Goal: Task Accomplishment & Management: Manage account settings

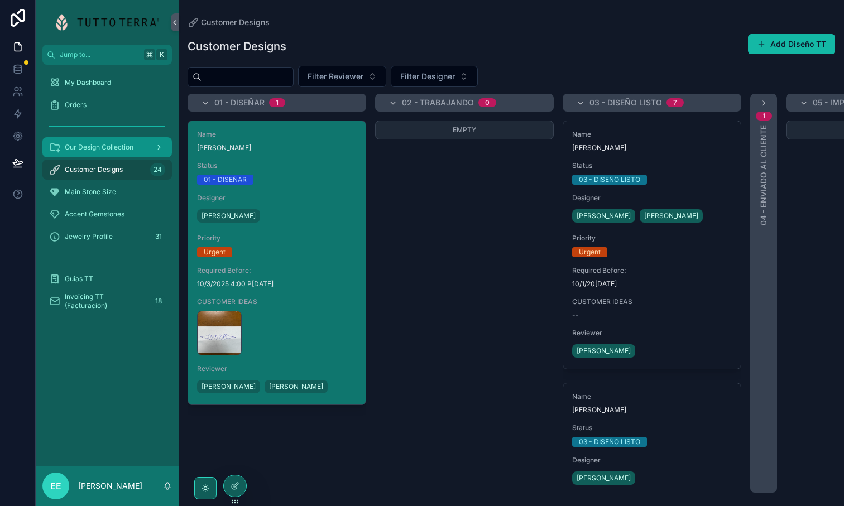
click at [143, 146] on div "Our Design Collection" at bounding box center [107, 147] width 116 height 18
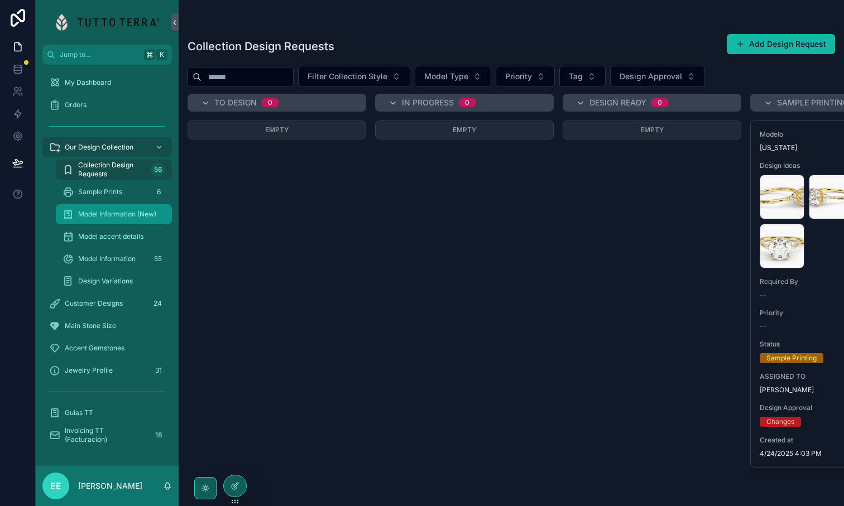
click at [89, 214] on span "Model Information (New)" at bounding box center [117, 214] width 78 height 9
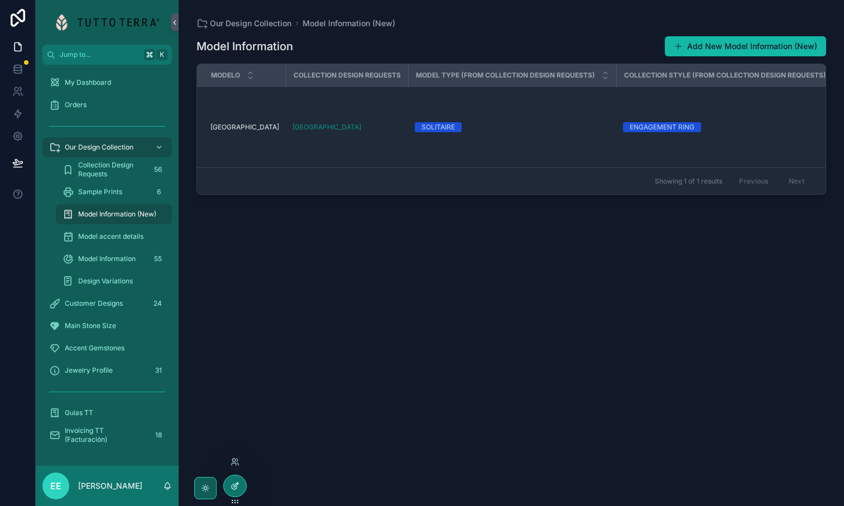
click at [234, 489] on icon at bounding box center [235, 486] width 9 height 9
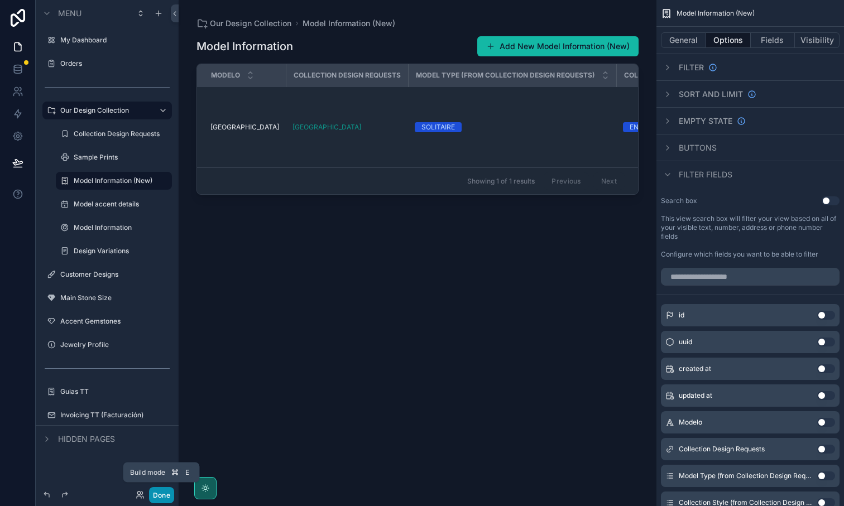
click at [169, 497] on button "Done" at bounding box center [161, 495] width 25 height 16
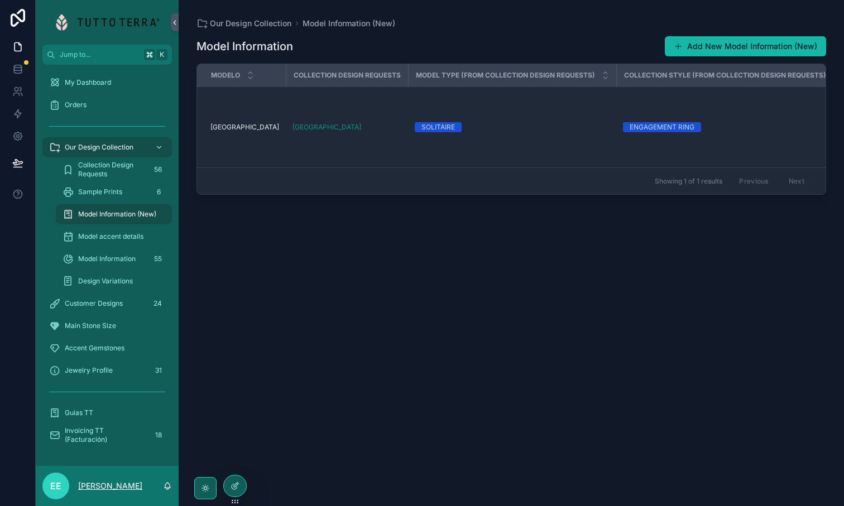
click at [107, 487] on p "Eduardo Escobedo" at bounding box center [110, 486] width 64 height 11
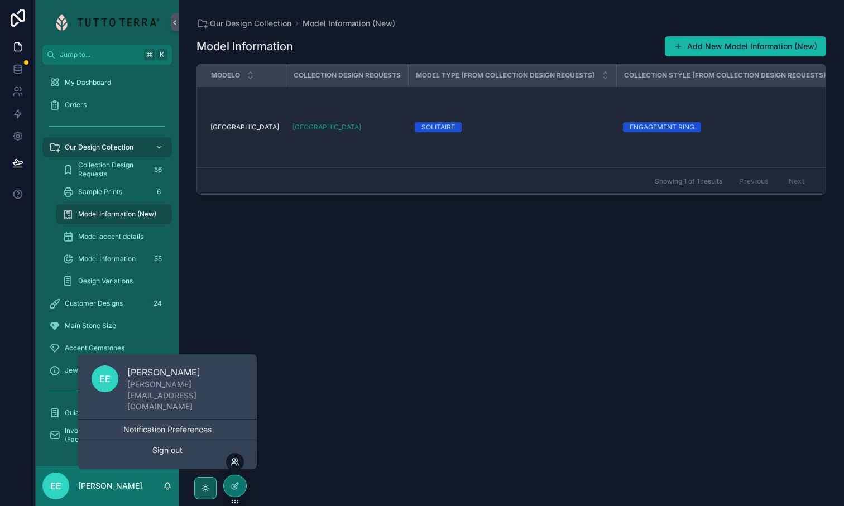
click at [239, 464] on icon at bounding box center [235, 462] width 9 height 9
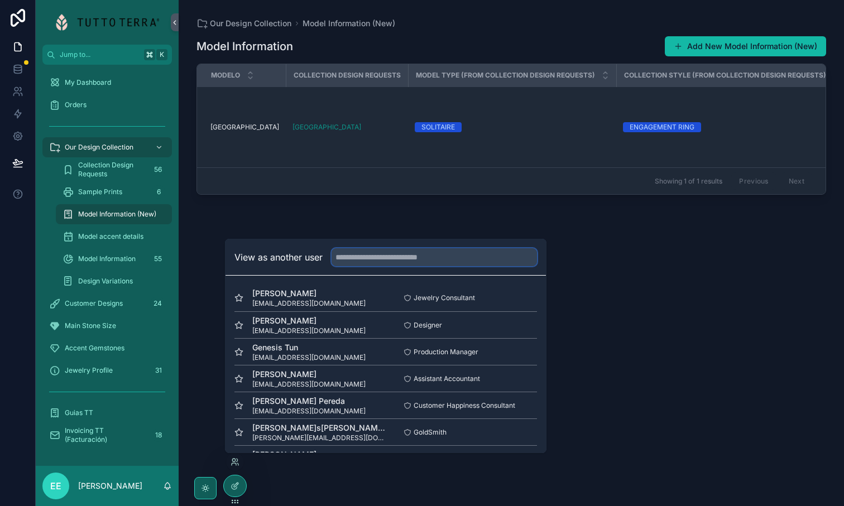
click at [358, 262] on input "text" at bounding box center [434, 257] width 205 height 18
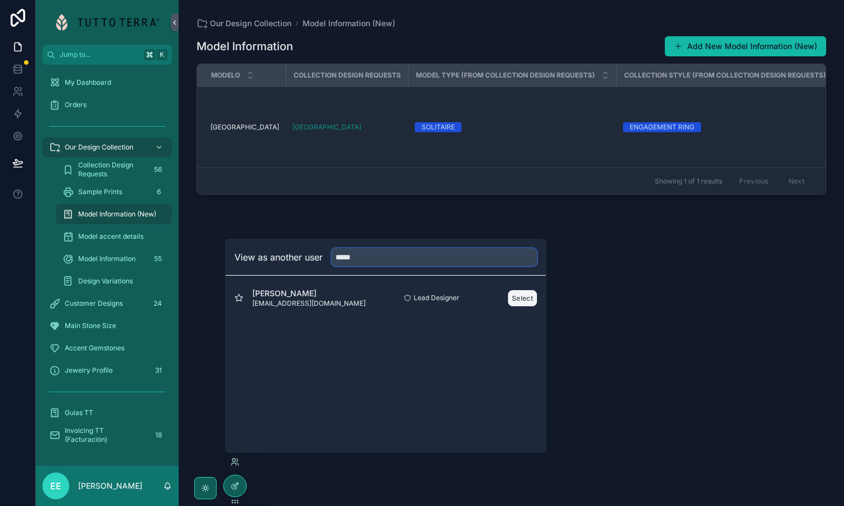
type input "*****"
click at [524, 298] on button "Select" at bounding box center [522, 298] width 29 height 16
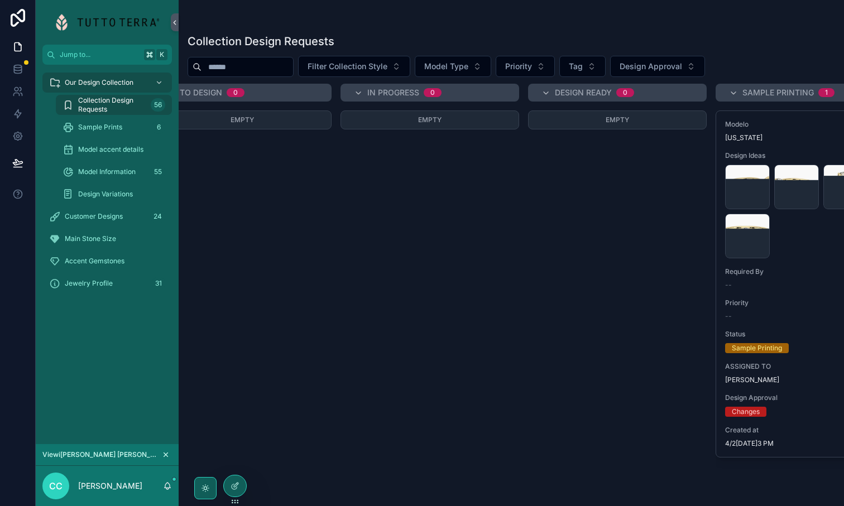
scroll to position [0, 34]
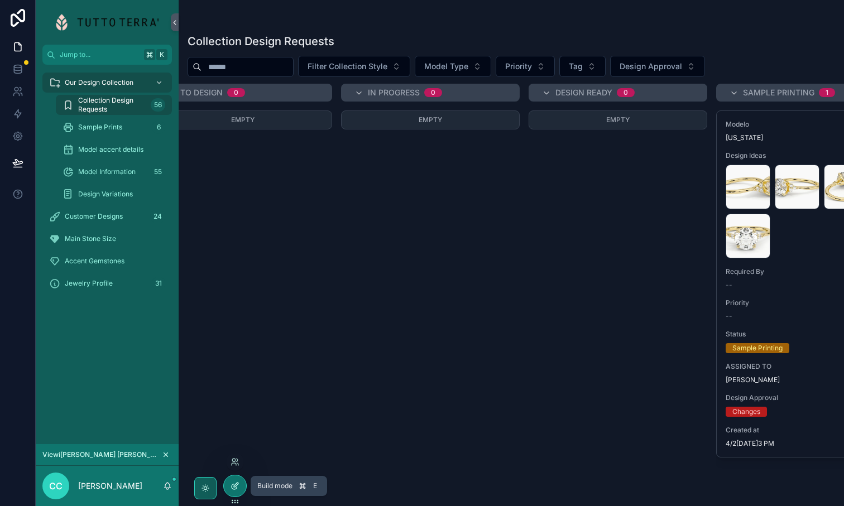
click at [236, 486] on icon at bounding box center [235, 486] width 9 height 9
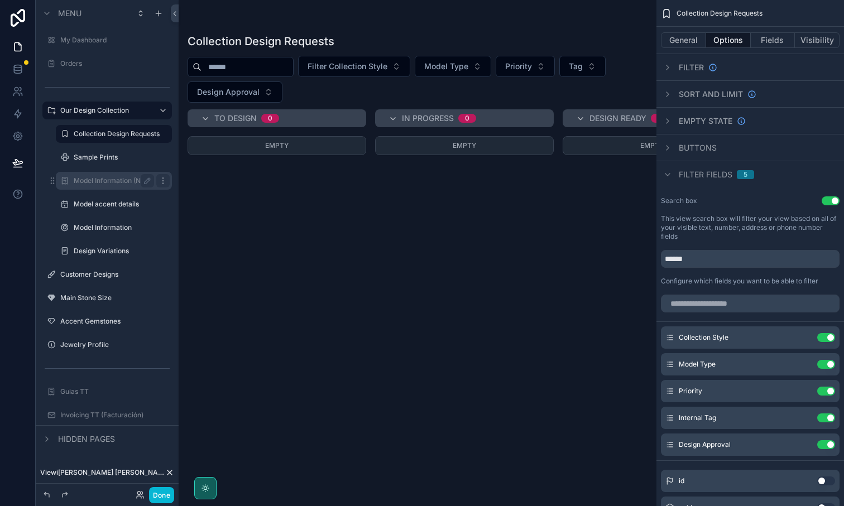
click at [161, 181] on icon "scrollable content" at bounding box center [163, 180] width 9 height 9
click at [170, 473] on icon at bounding box center [169, 473] width 4 height 4
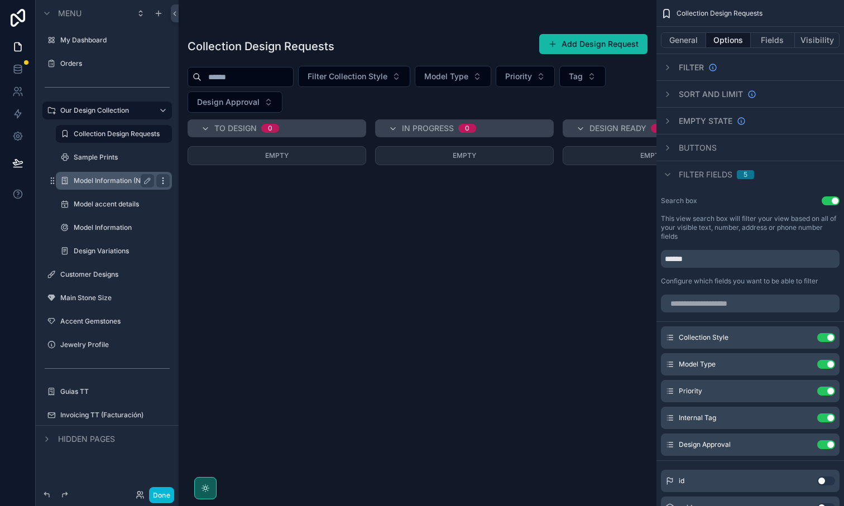
click at [160, 179] on icon "scrollable content" at bounding box center [163, 180] width 9 height 9
click at [826, 40] on button "Visibility" at bounding box center [817, 40] width 45 height 16
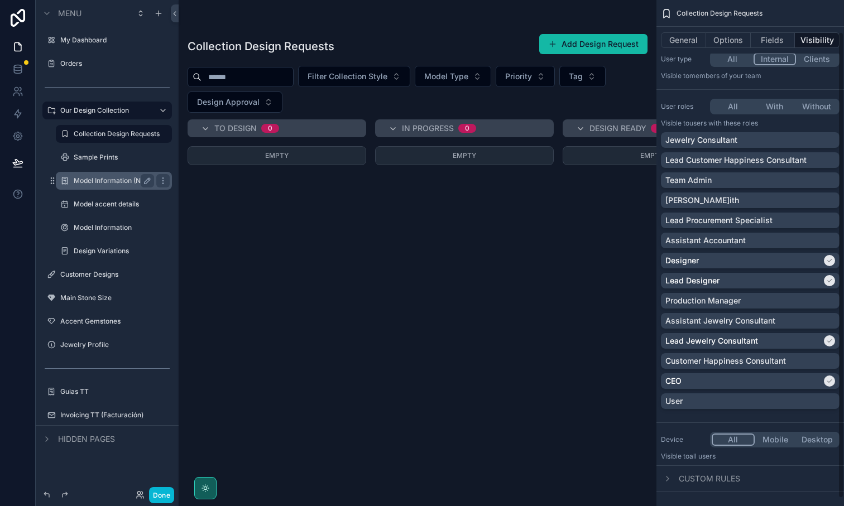
scroll to position [42, 0]
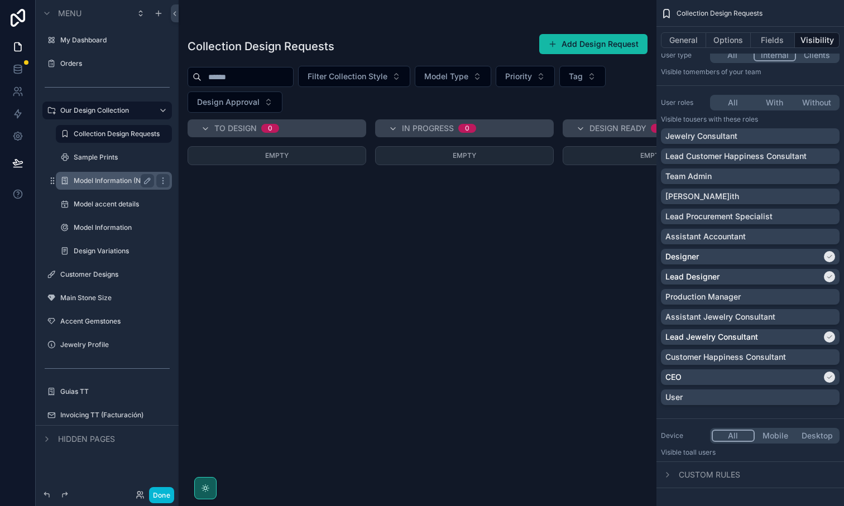
click at [389, 226] on div "scrollable content" at bounding box center [418, 253] width 478 height 506
click at [108, 184] on label "Model Information (New)" at bounding box center [113, 180] width 79 height 9
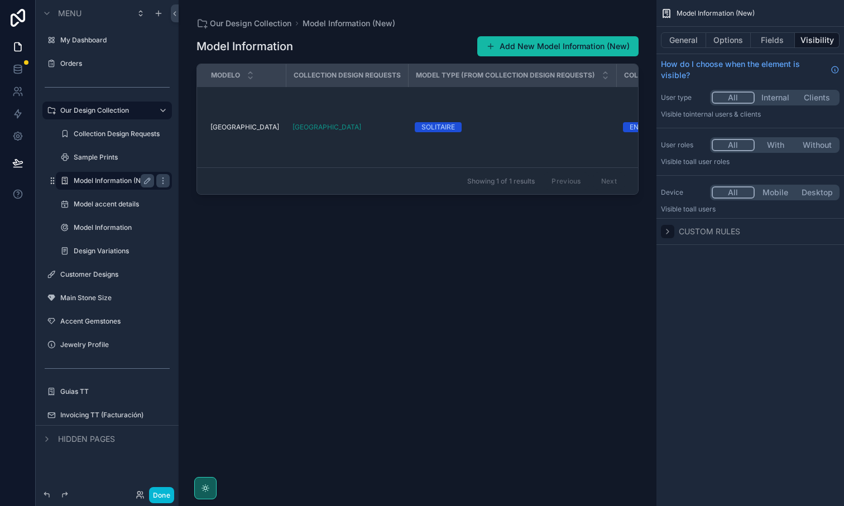
click at [669, 232] on icon "scrollable content" at bounding box center [667, 231] width 9 height 9
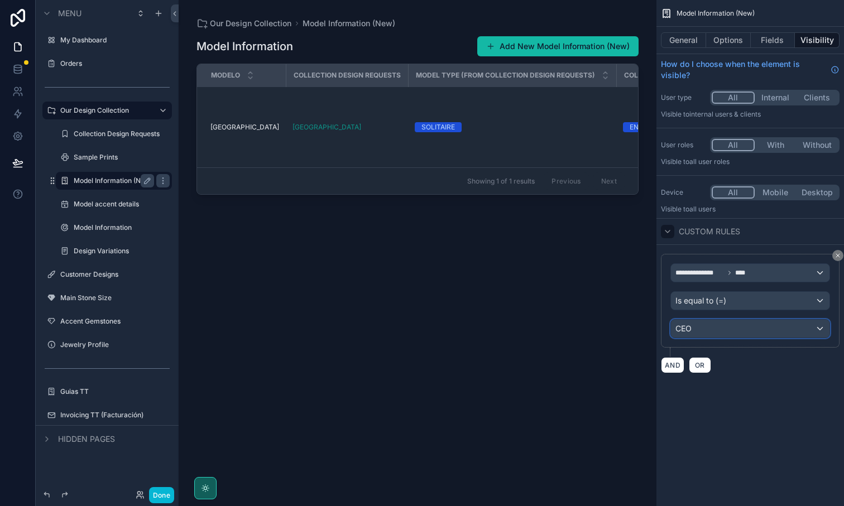
click at [803, 328] on div "CEO" at bounding box center [750, 329] width 159 height 18
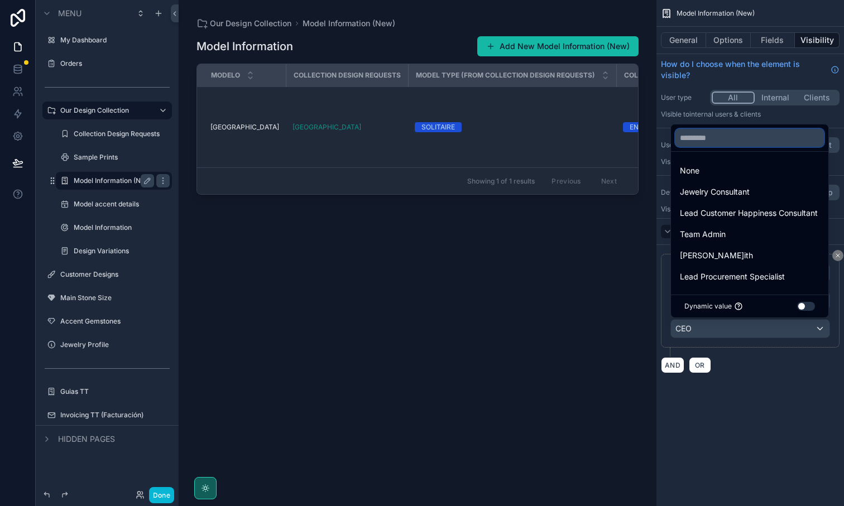
click at [718, 138] on input "text" at bounding box center [749, 138] width 148 height 18
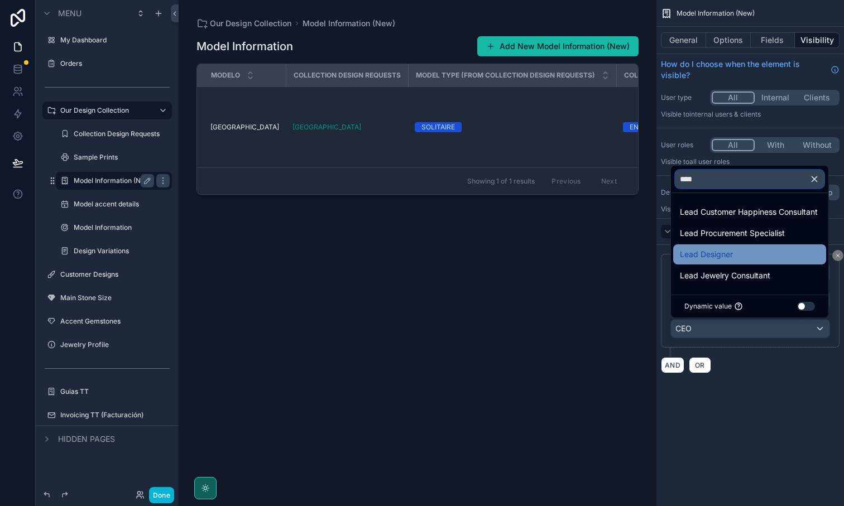
type input "****"
click at [722, 251] on span "Lead Designer" at bounding box center [706, 254] width 53 height 13
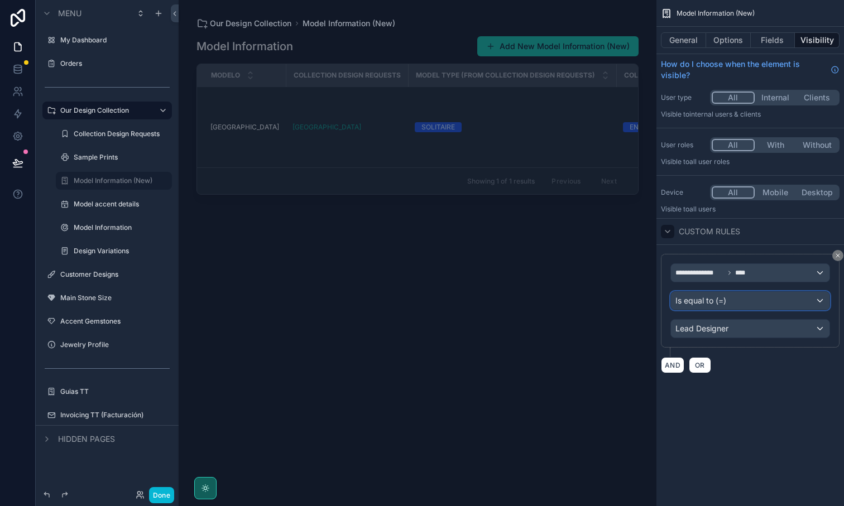
click at [722, 302] on span "Is equal to (=)" at bounding box center [700, 300] width 51 height 11
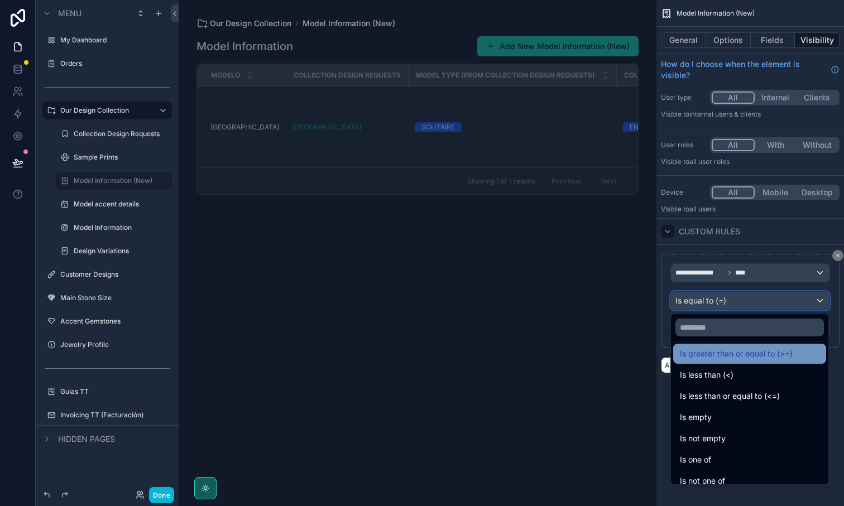
scroll to position [79, 0]
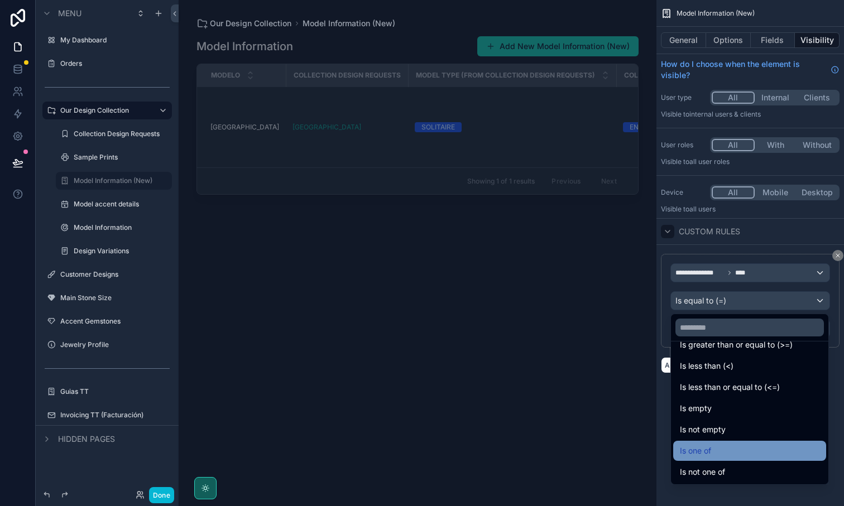
click at [714, 447] on div "Is one of" at bounding box center [750, 450] width 140 height 13
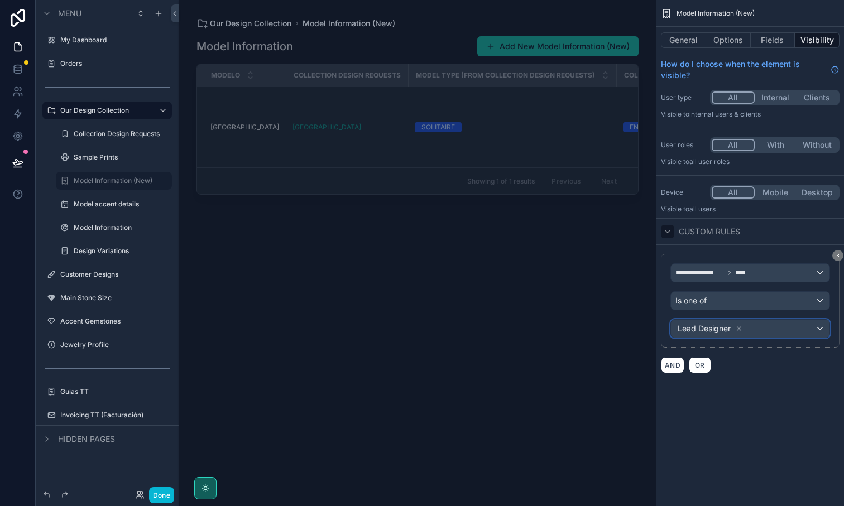
click at [772, 327] on div "Lead Designer" at bounding box center [750, 329] width 159 height 18
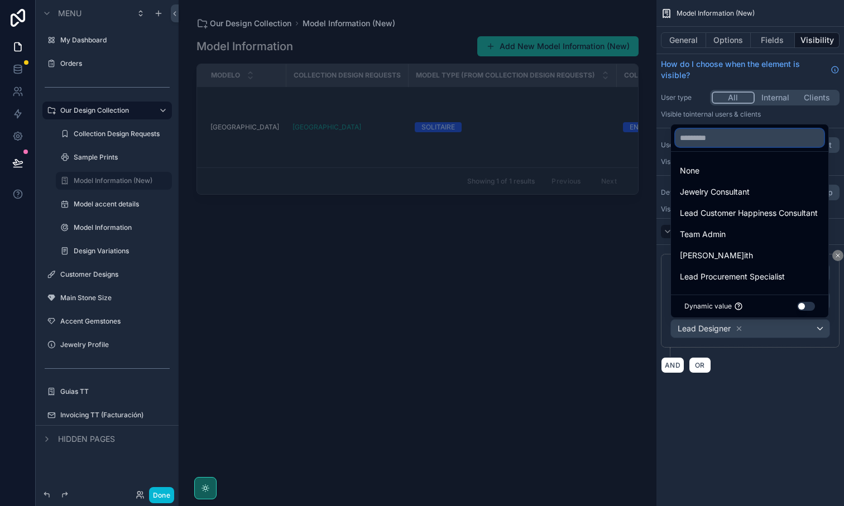
click at [709, 140] on input "text" at bounding box center [749, 138] width 148 height 18
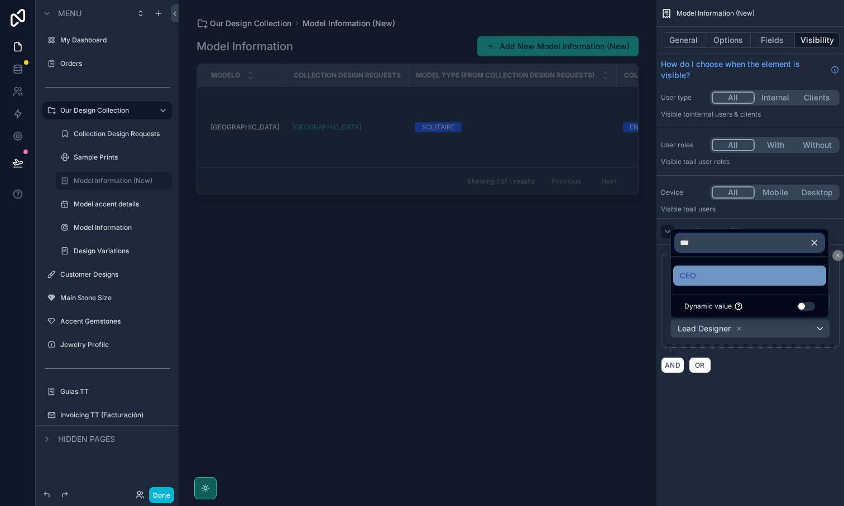
type input "***"
click at [699, 274] on div "CEO" at bounding box center [750, 275] width 140 height 13
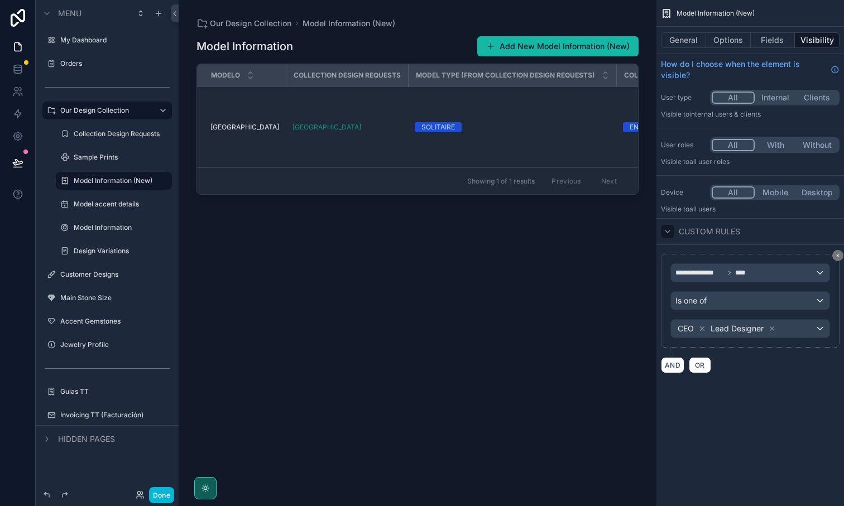
click at [738, 398] on div "**********" at bounding box center [750, 200] width 188 height 400
click at [444, 301] on div "scrollable content" at bounding box center [418, 246] width 478 height 493
click at [164, 493] on button "Done" at bounding box center [161, 495] width 25 height 16
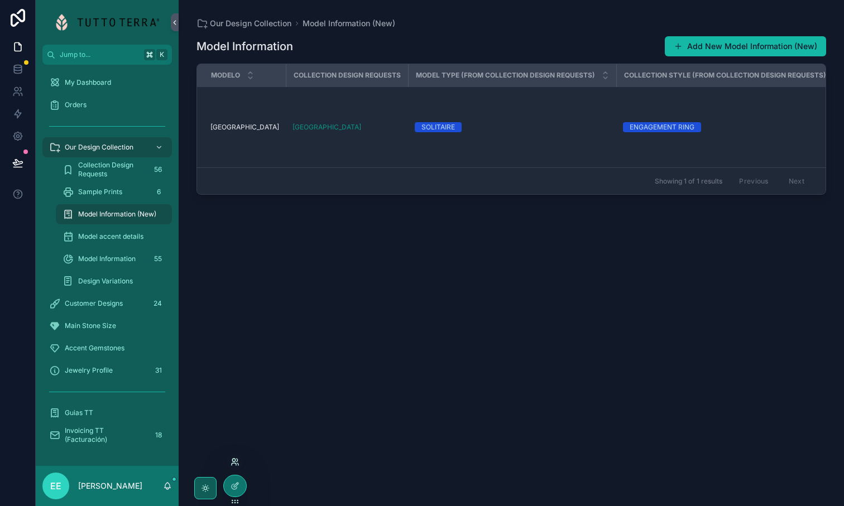
click at [237, 462] on icon at bounding box center [235, 462] width 9 height 9
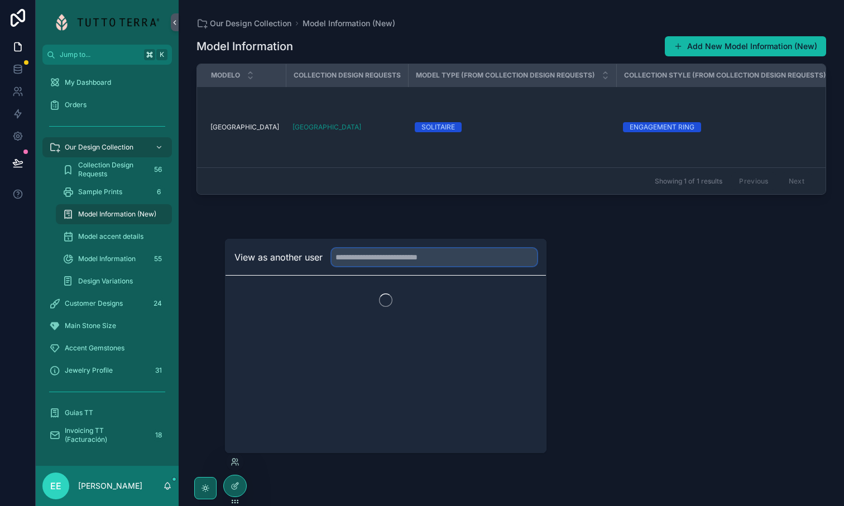
click at [371, 257] on input "text" at bounding box center [434, 257] width 205 height 18
type input "*****"
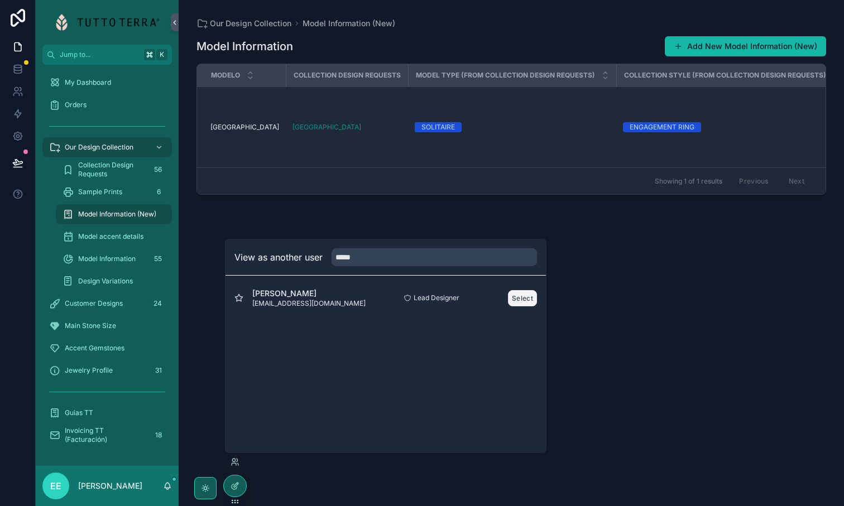
click at [516, 296] on button "Select" at bounding box center [522, 298] width 29 height 16
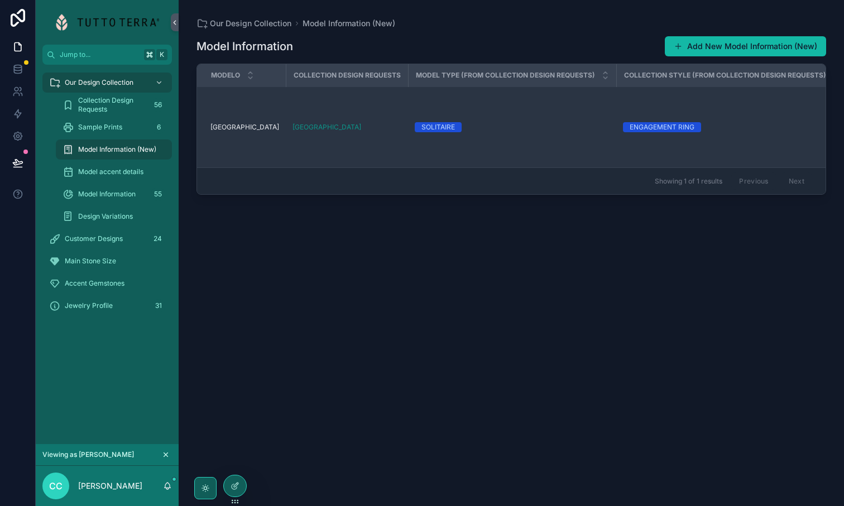
click at [536, 125] on div "SOLITAIRE" at bounding box center [512, 127] width 195 height 10
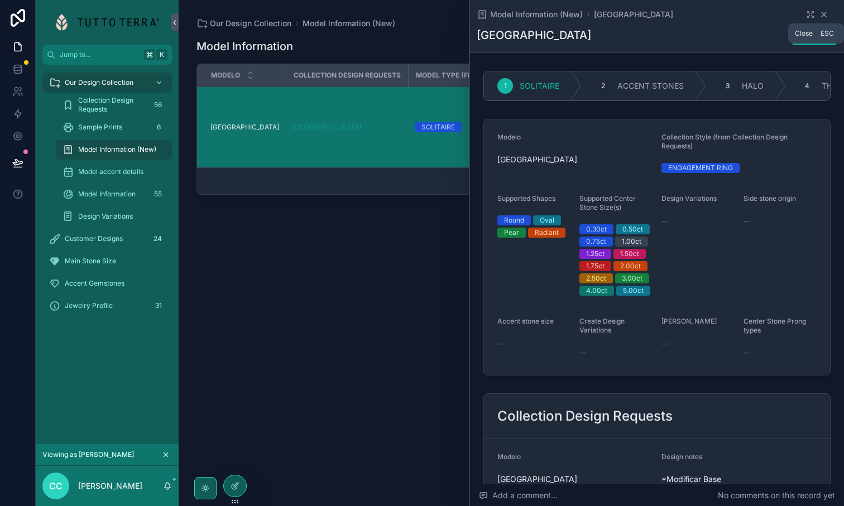
click at [827, 12] on icon "scrollable content" at bounding box center [823, 14] width 9 height 9
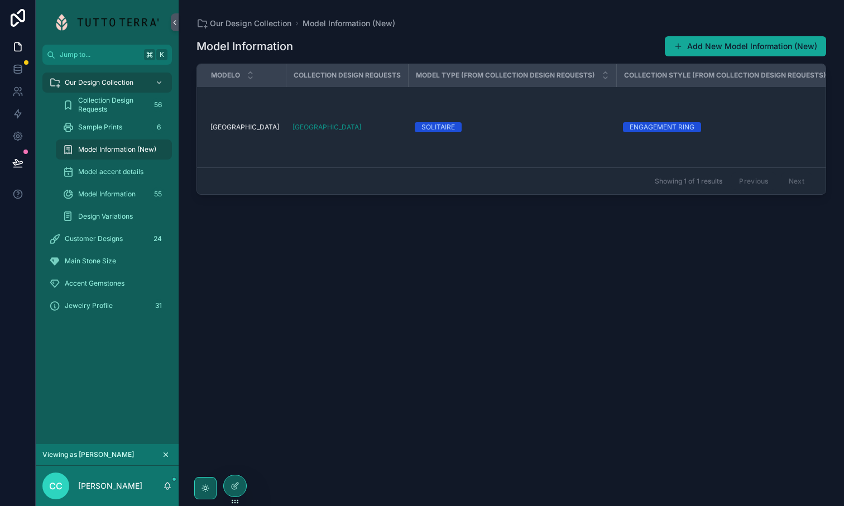
click at [697, 49] on button "Add New Model Information (New)" at bounding box center [745, 46] width 161 height 20
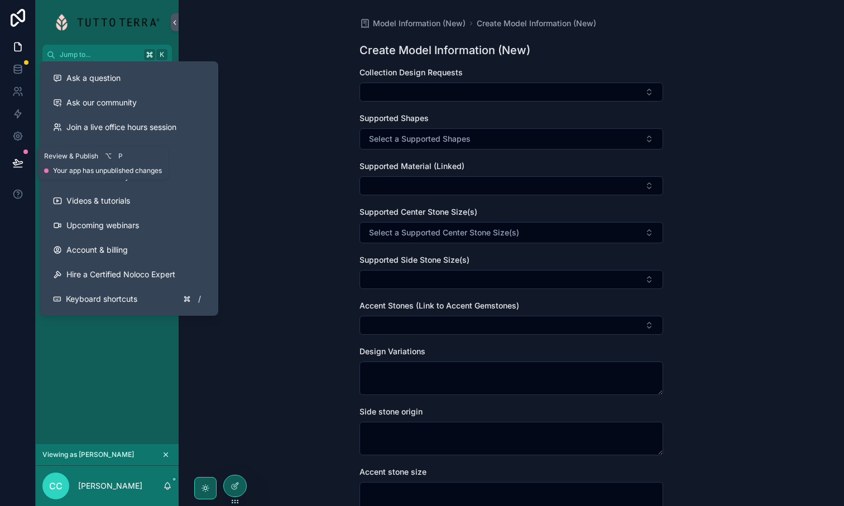
click at [15, 161] on icon at bounding box center [17, 162] width 11 height 11
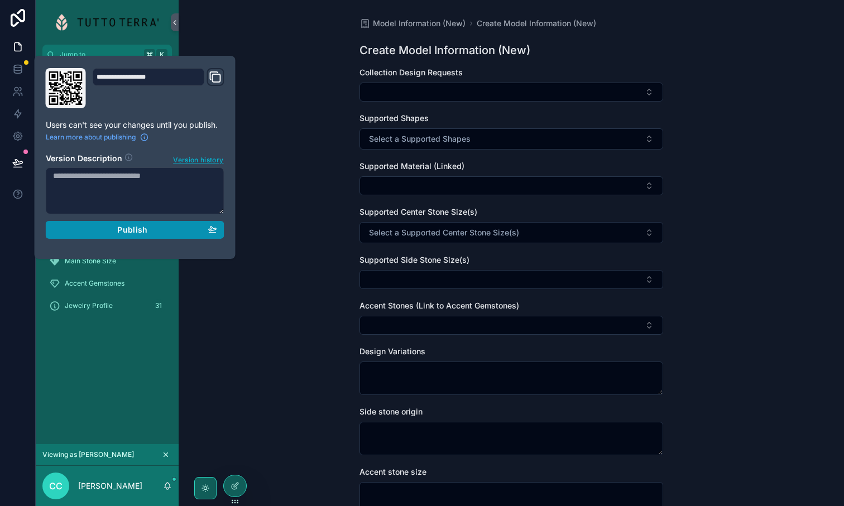
click at [129, 232] on span "Publish" at bounding box center [132, 230] width 30 height 10
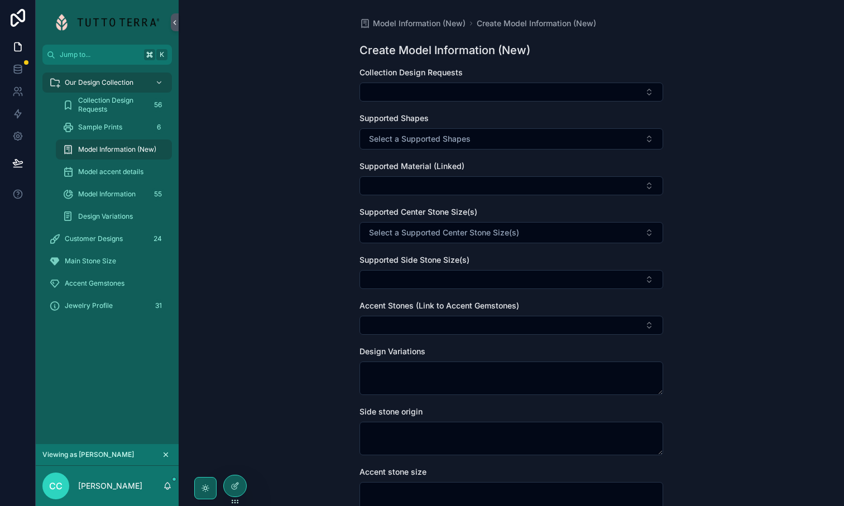
click at [13, 292] on div at bounding box center [18, 253] width 36 height 506
click at [267, 159] on div "Model Information (New) Create Model Information (New) Create Model Information…" at bounding box center [511, 253] width 665 height 506
click at [126, 153] on span "Model Information (New)" at bounding box center [117, 149] width 78 height 9
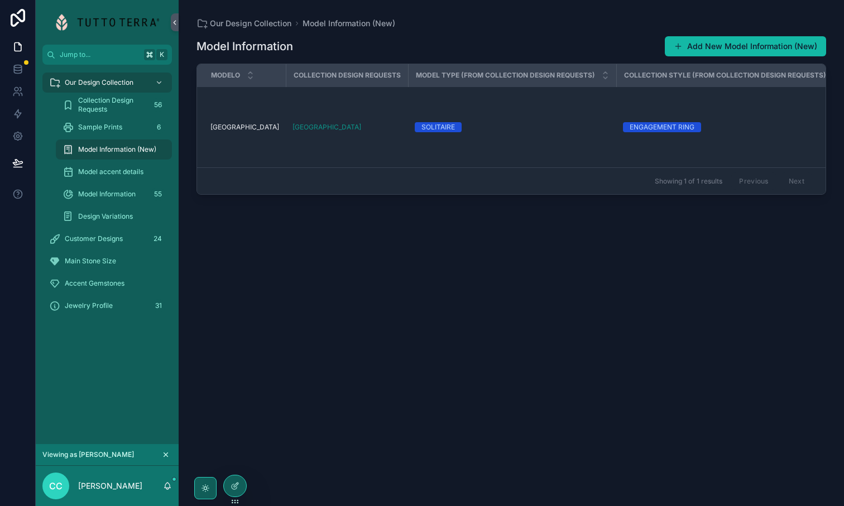
click at [126, 154] on span "Model Information (New)" at bounding box center [117, 149] width 78 height 9
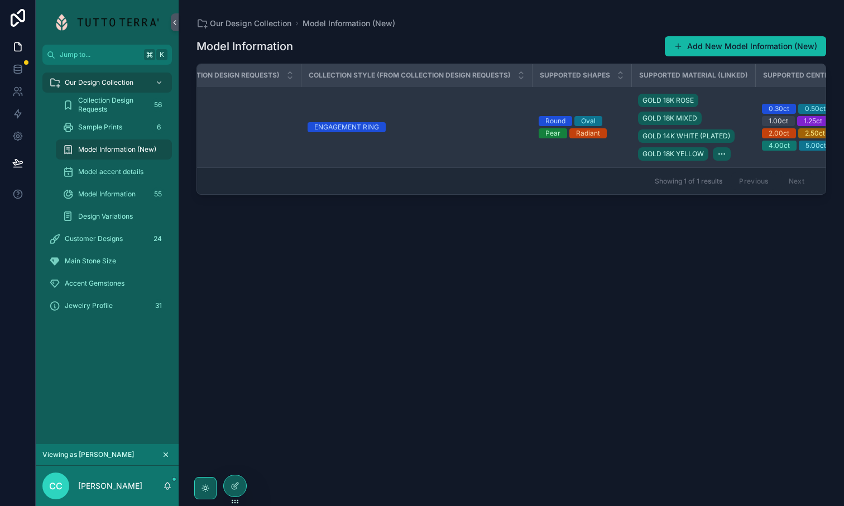
scroll to position [0, 775]
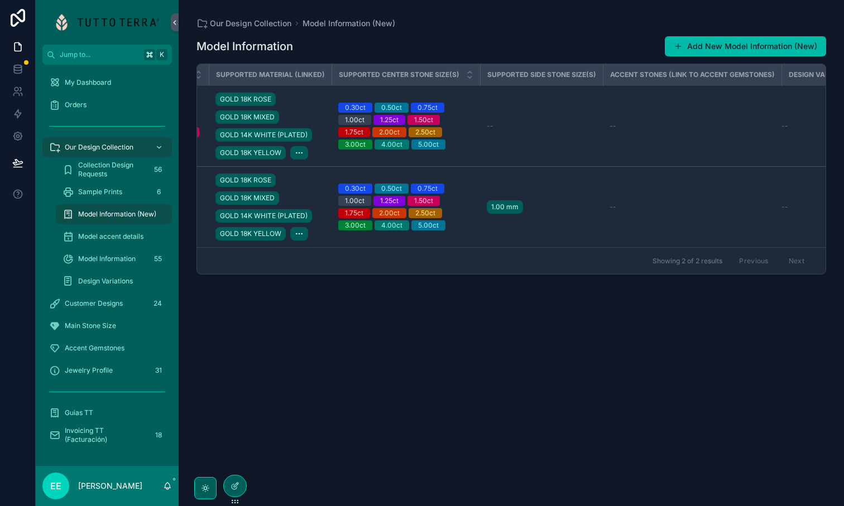
scroll to position [0, 765]
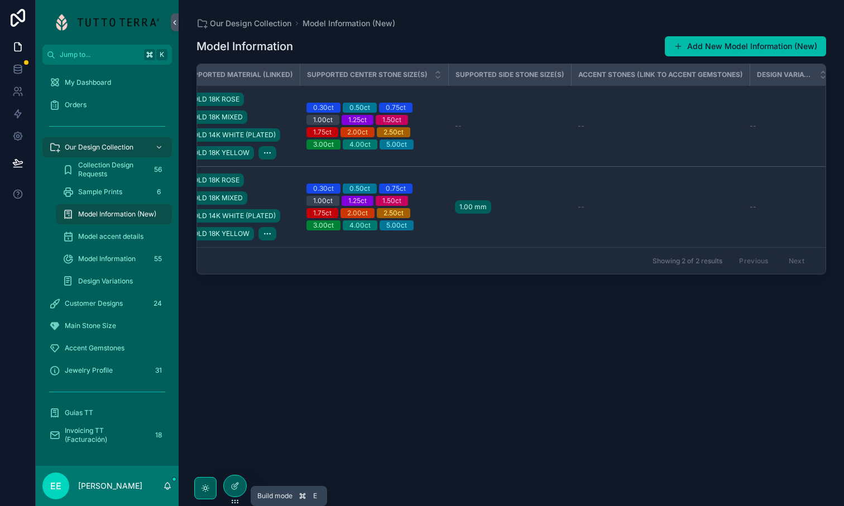
click at [233, 485] on icon at bounding box center [235, 486] width 9 height 9
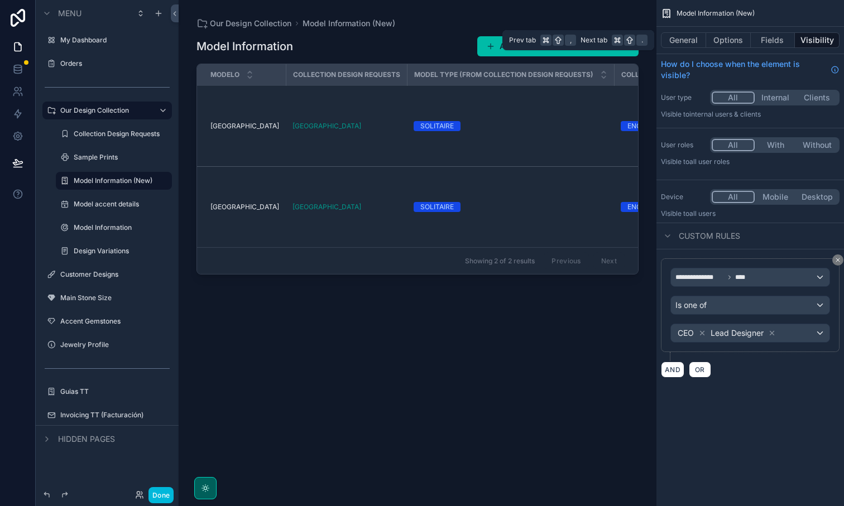
click at [684, 44] on button "General" at bounding box center [683, 40] width 45 height 16
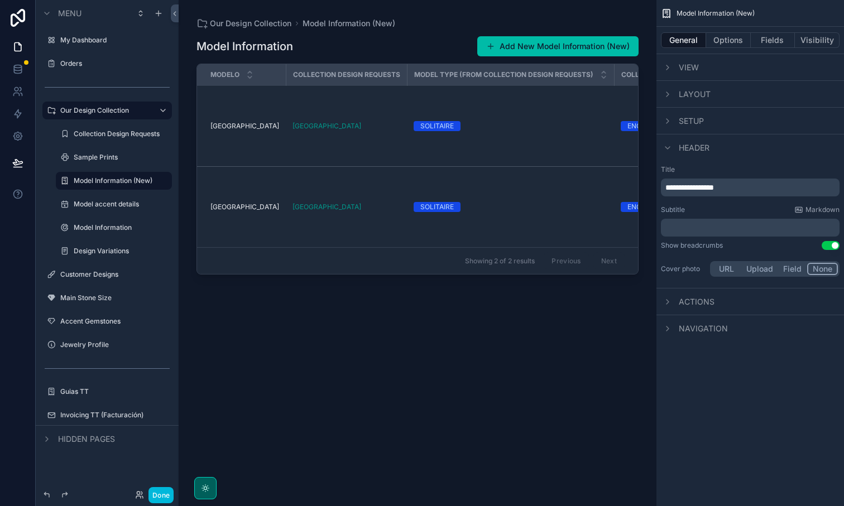
click at [522, 94] on div "scrollable content" at bounding box center [418, 246] width 478 height 493
click at [506, 88] on td "SOLITAIRE" at bounding box center [510, 126] width 207 height 81
click at [373, 42] on div "Model Information Add New Model Information (New)" at bounding box center [417, 46] width 442 height 21
click at [304, 82] on div "Collection Design Requests" at bounding box center [346, 75] width 121 height 18
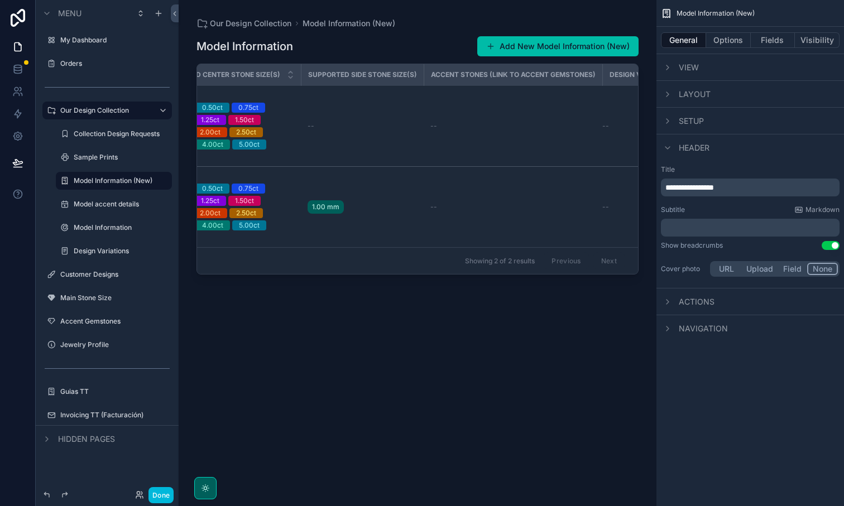
scroll to position [0, 953]
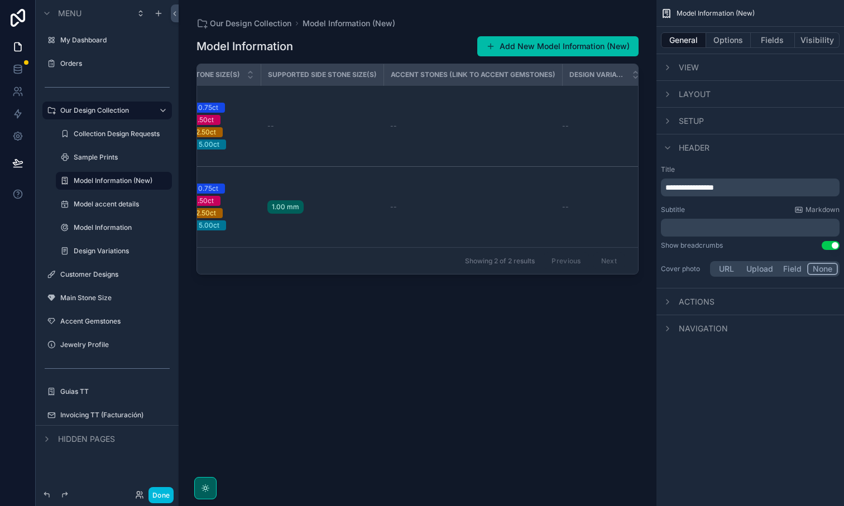
click at [809, 38] on button "Visibility" at bounding box center [817, 40] width 45 height 16
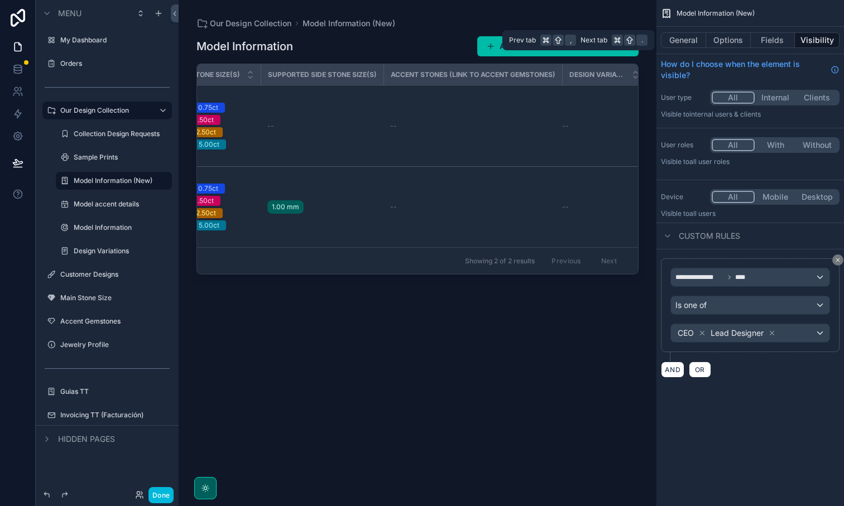
click at [776, 39] on button "Fields" at bounding box center [773, 40] width 45 height 16
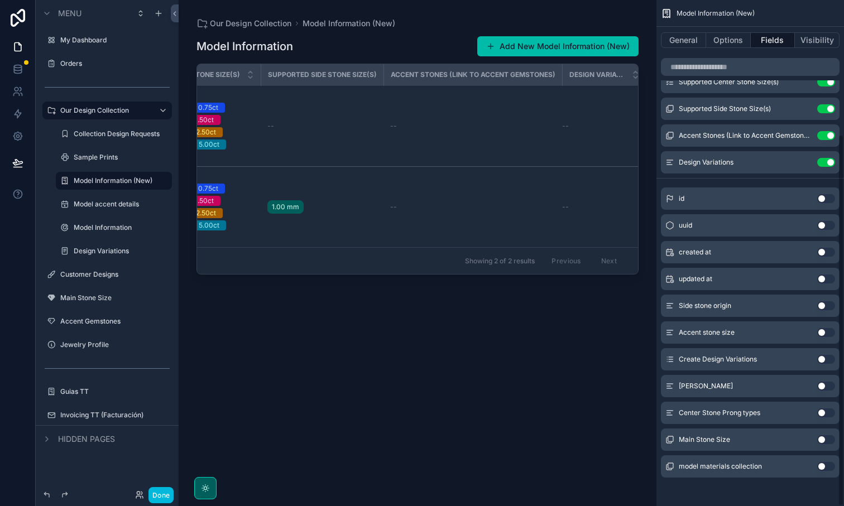
scroll to position [183, 0]
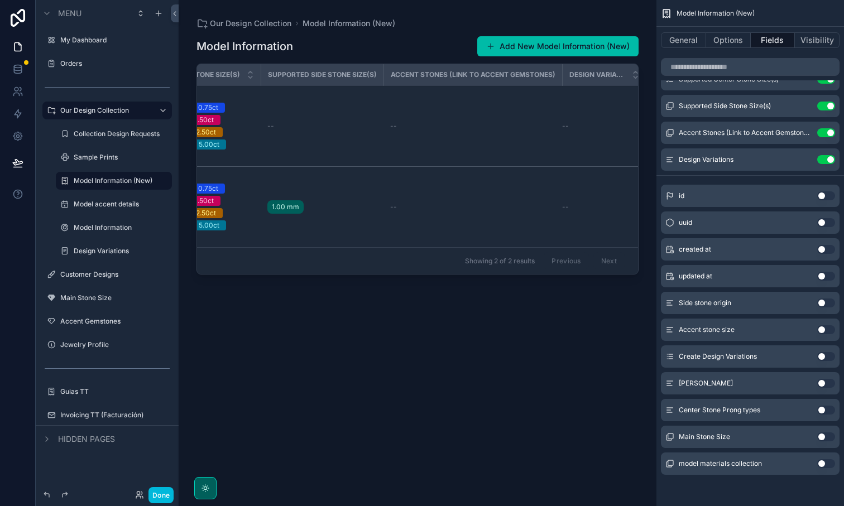
click at [829, 437] on button "Use setting" at bounding box center [826, 437] width 18 height 9
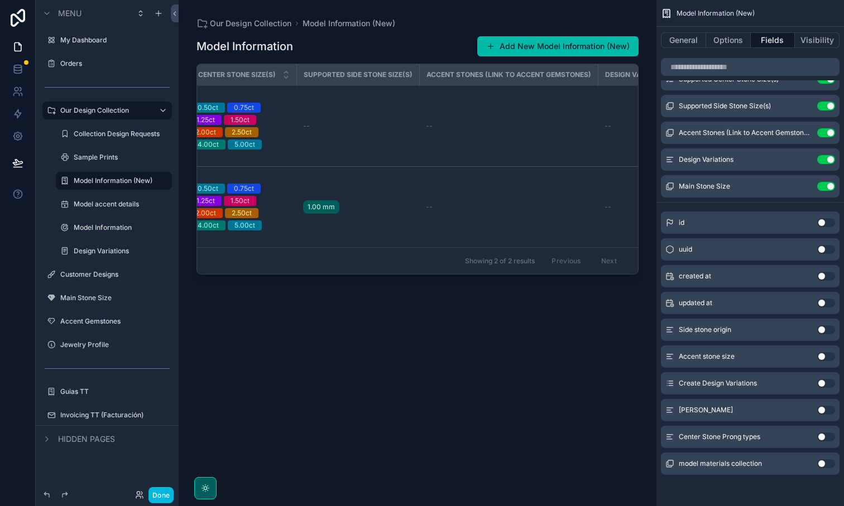
scroll to position [0, 1049]
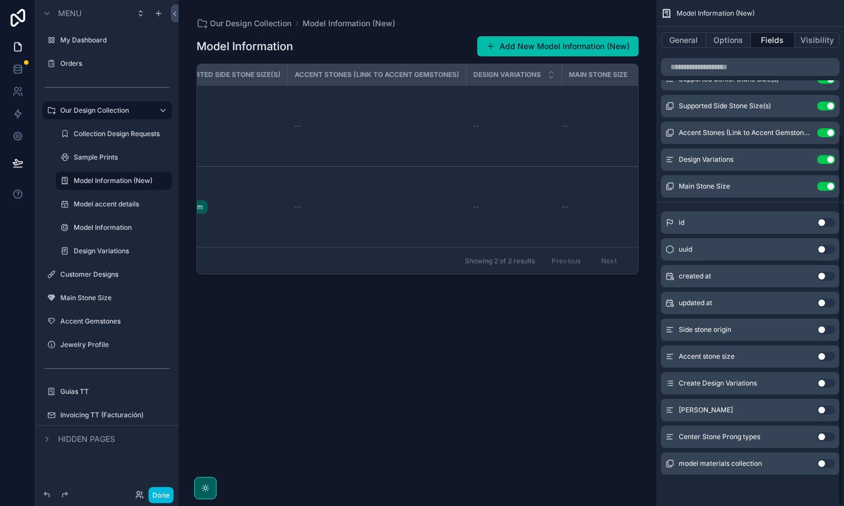
click at [426, 355] on div "Model Information Add New Model Information (New) Modelo Collection Design Requ…" at bounding box center [417, 261] width 442 height 464
click at [161, 490] on button "Done" at bounding box center [160, 495] width 25 height 16
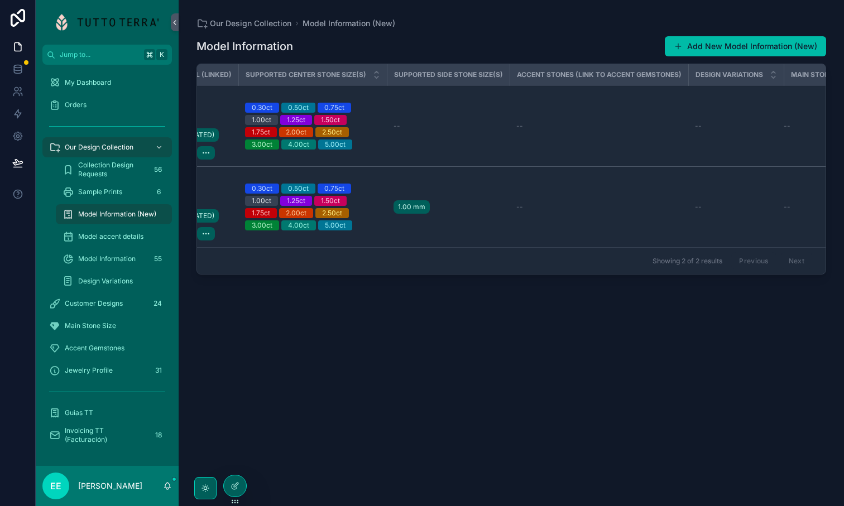
scroll to position [0, 861]
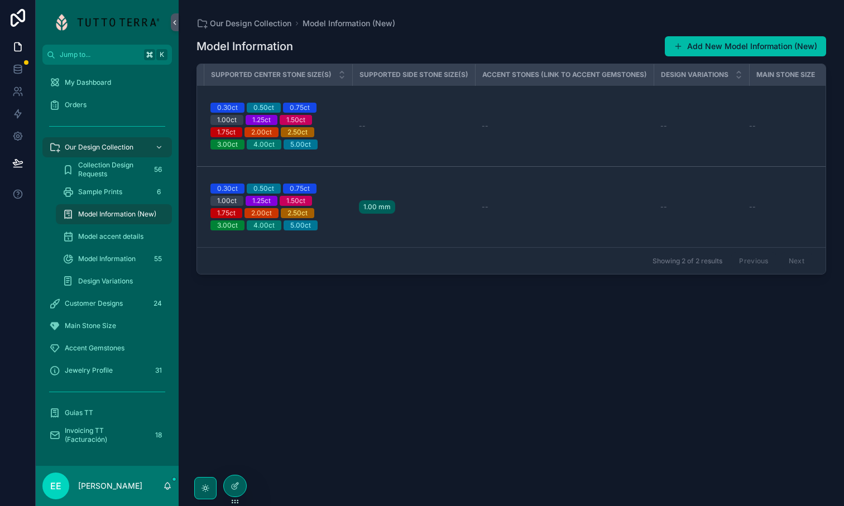
click at [763, 110] on td "--" at bounding box center [791, 126] width 84 height 81
click at [323, 328] on div "Model Information Add New Model Information (New) Modelo Collection Design Requ…" at bounding box center [511, 261] width 630 height 464
click at [363, 131] on td "--" at bounding box center [413, 126] width 123 height 81
click at [333, 115] on div "0.30ct 0.50ct 0.75ct 1.00ct 1.25ct 1.50ct 1.75ct 2.00ct 2.50ct 3.00ct 4.00ct 5.…" at bounding box center [277, 126] width 135 height 47
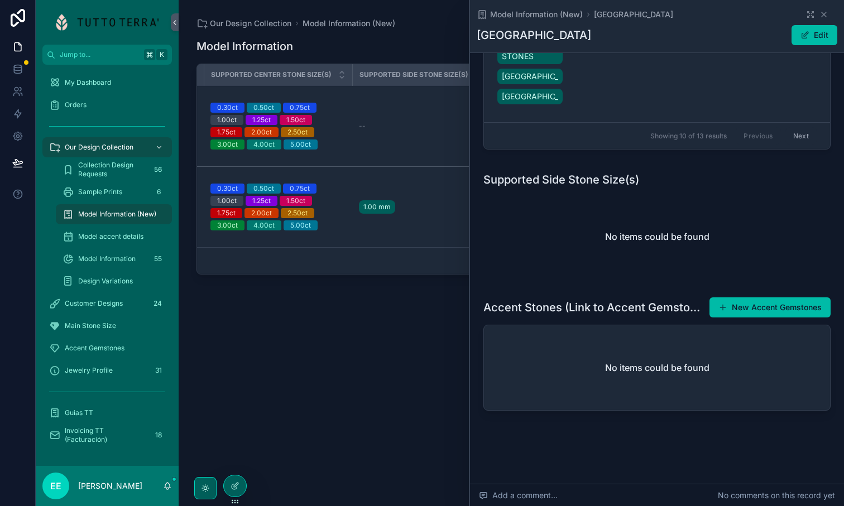
scroll to position [853, 0]
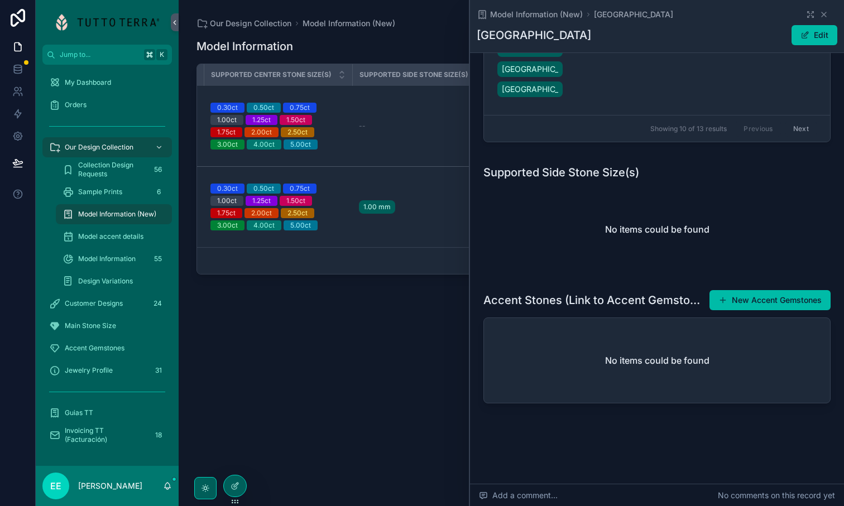
click at [230, 478] on div at bounding box center [235, 486] width 22 height 21
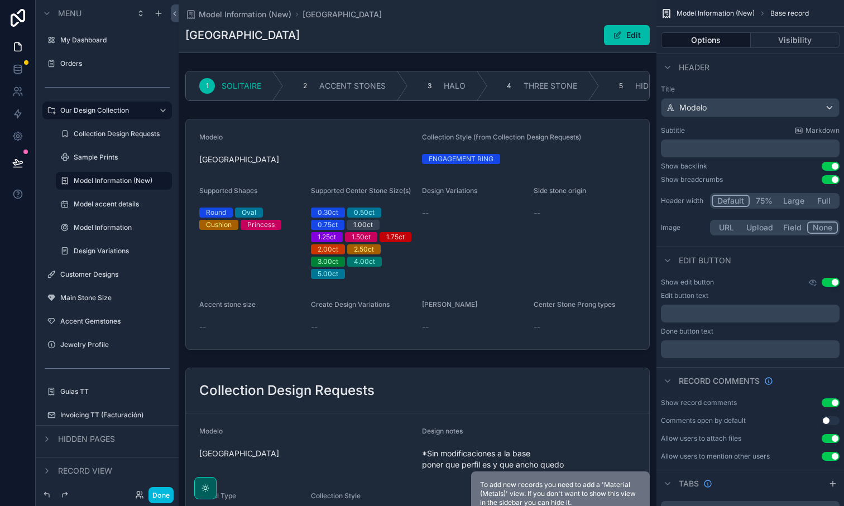
click at [539, 258] on div "scrollable content" at bounding box center [418, 234] width 478 height 240
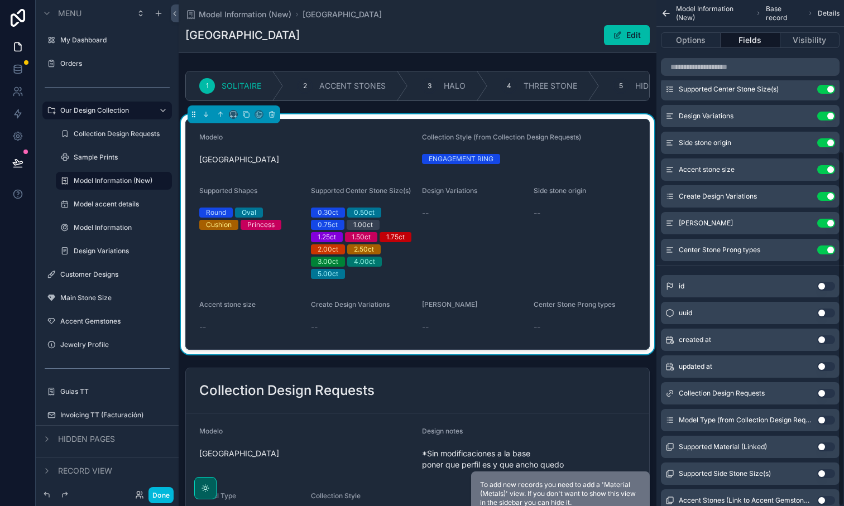
scroll to position [215, 0]
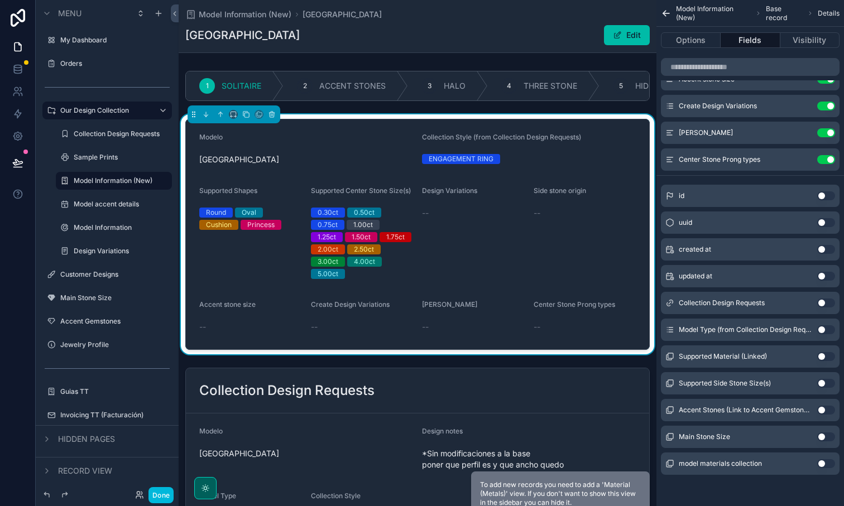
click at [823, 435] on button "Use setting" at bounding box center [826, 437] width 18 height 9
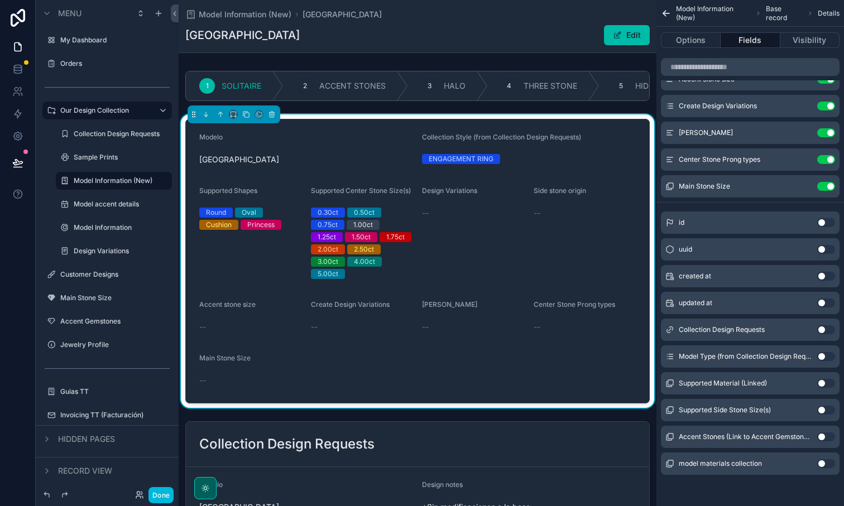
click at [159, 492] on button "Done" at bounding box center [160, 495] width 25 height 16
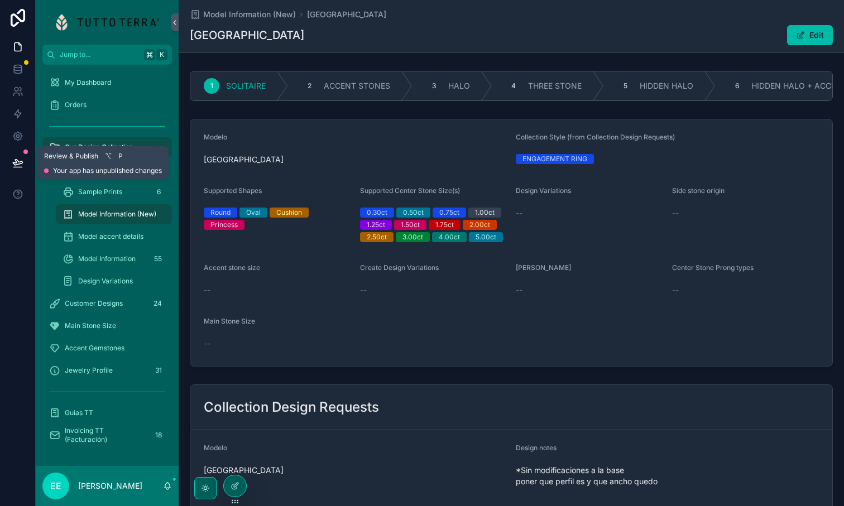
click at [13, 156] on button at bounding box center [18, 162] width 25 height 31
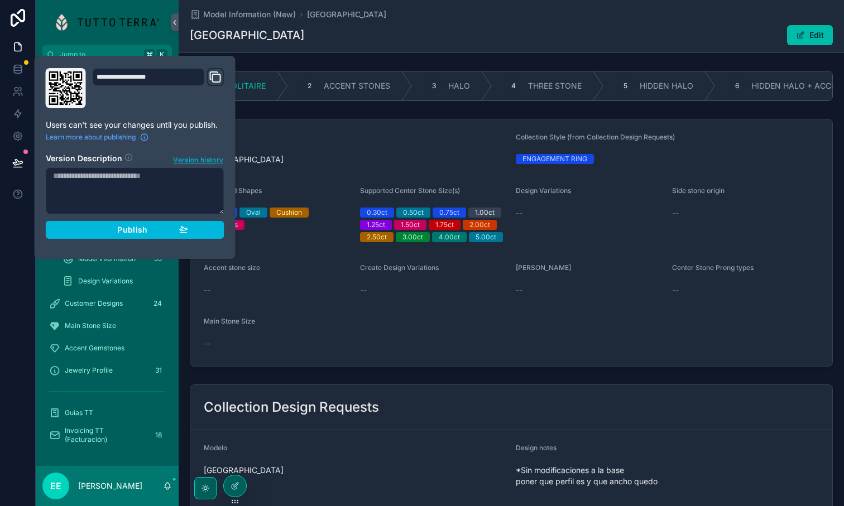
click at [129, 232] on span "Publish" at bounding box center [132, 230] width 30 height 10
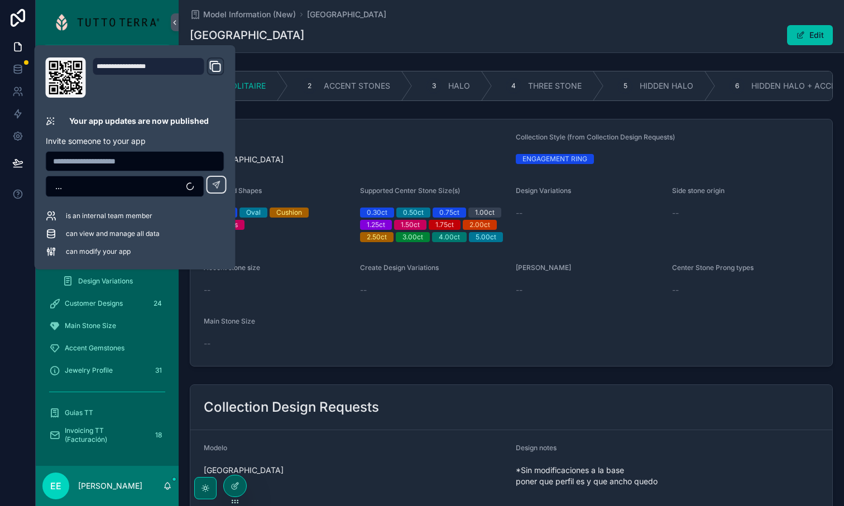
click at [18, 273] on div at bounding box center [18, 253] width 36 height 506
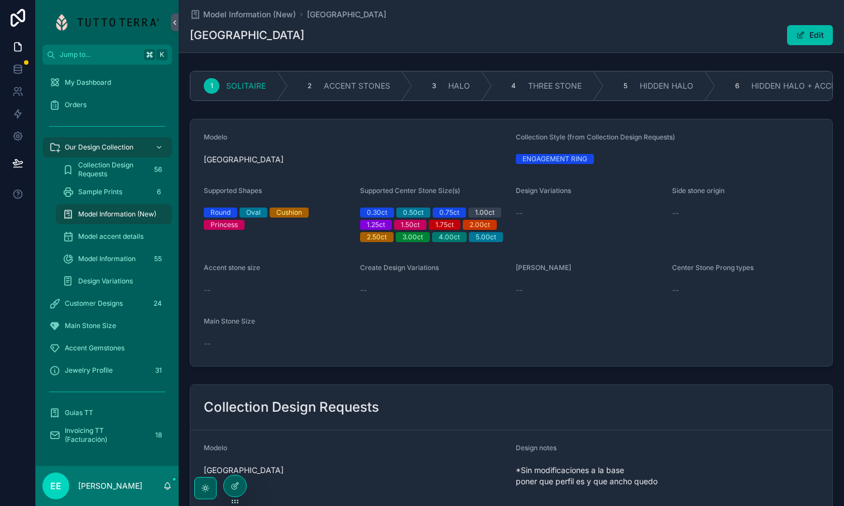
click at [807, 31] on button "Edit" at bounding box center [810, 35] width 46 height 20
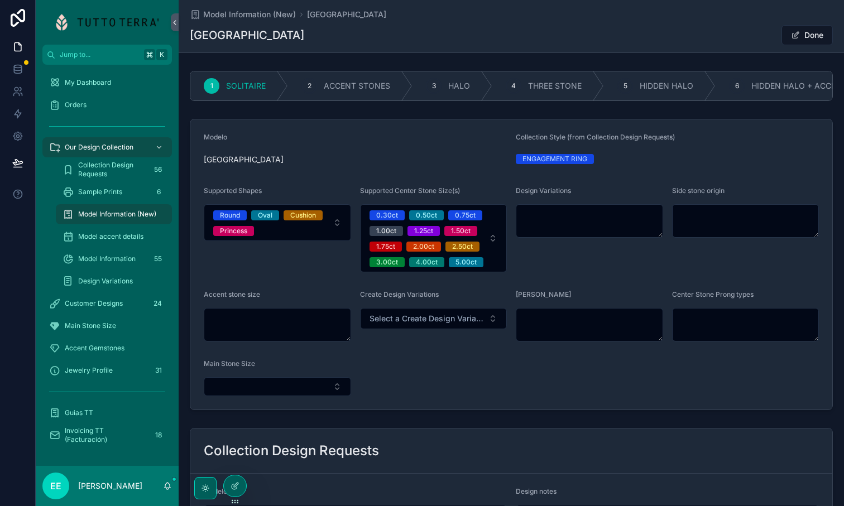
click at [242, 487] on div at bounding box center [235, 486] width 22 height 21
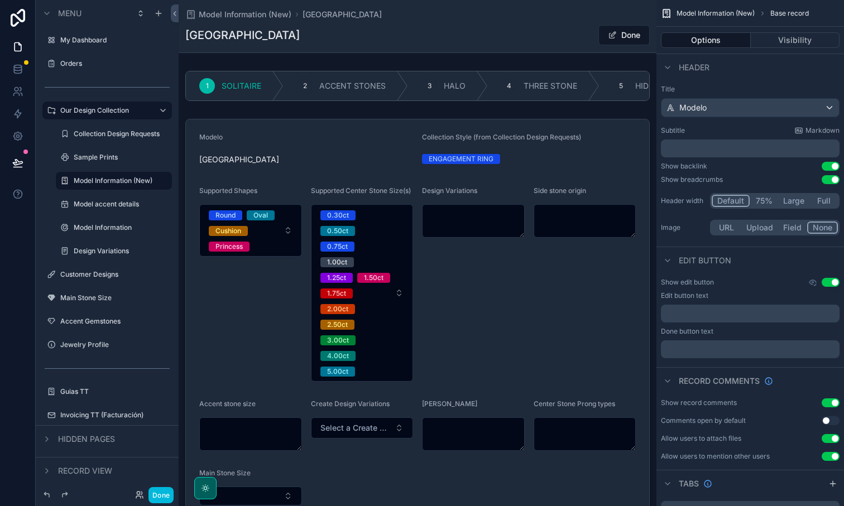
click at [454, 87] on div "scrollable content" at bounding box center [418, 85] width 478 height 39
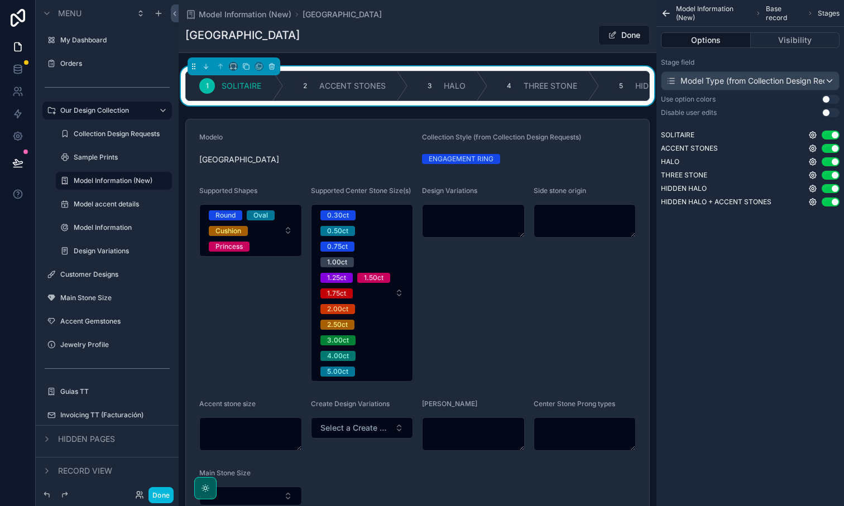
click at [794, 41] on button "Visibility" at bounding box center [795, 40] width 89 height 16
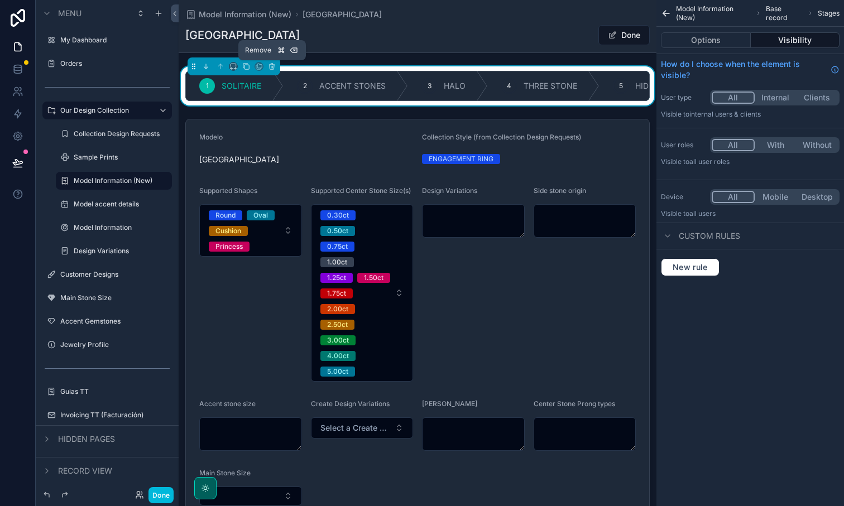
click at [273, 65] on icon "scrollable content" at bounding box center [272, 67] width 8 height 8
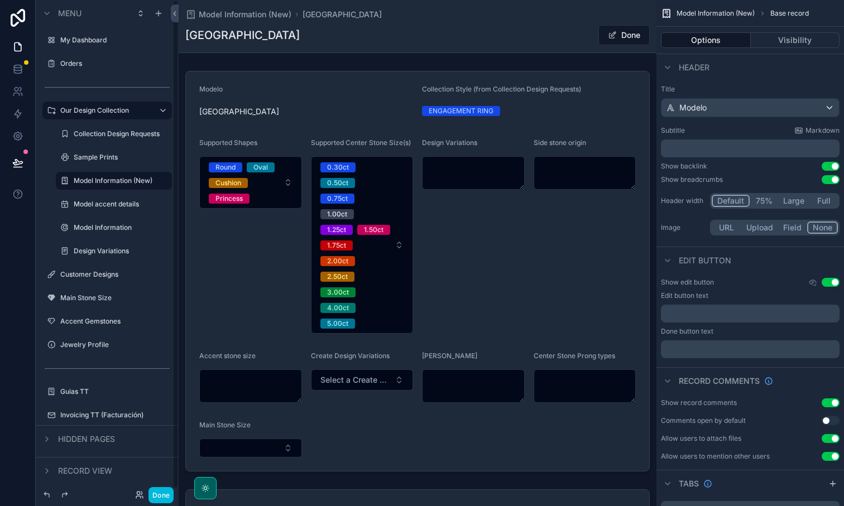
click at [166, 493] on button "Done" at bounding box center [160, 495] width 25 height 16
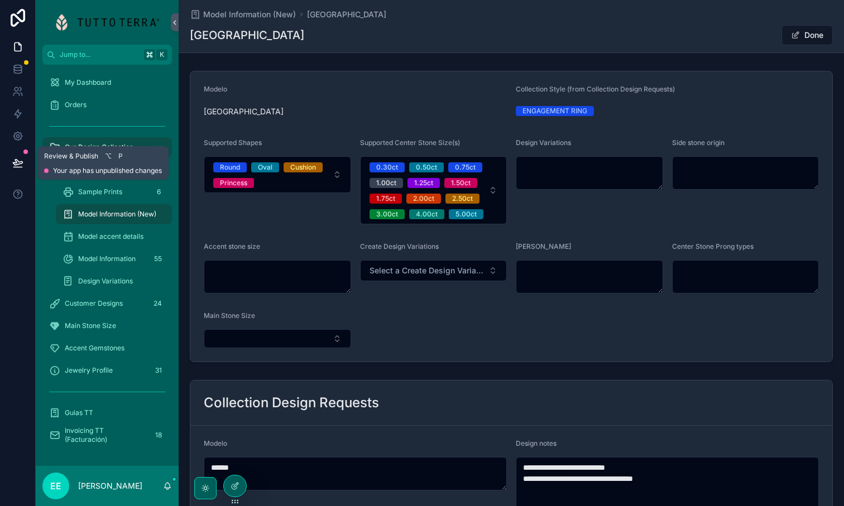
click at [18, 155] on button at bounding box center [18, 162] width 25 height 31
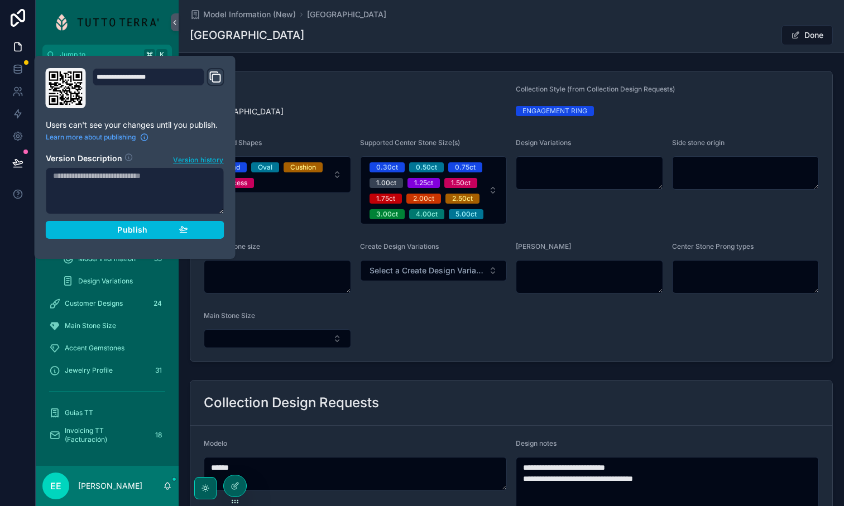
click at [135, 224] on button "Publish" at bounding box center [135, 230] width 179 height 18
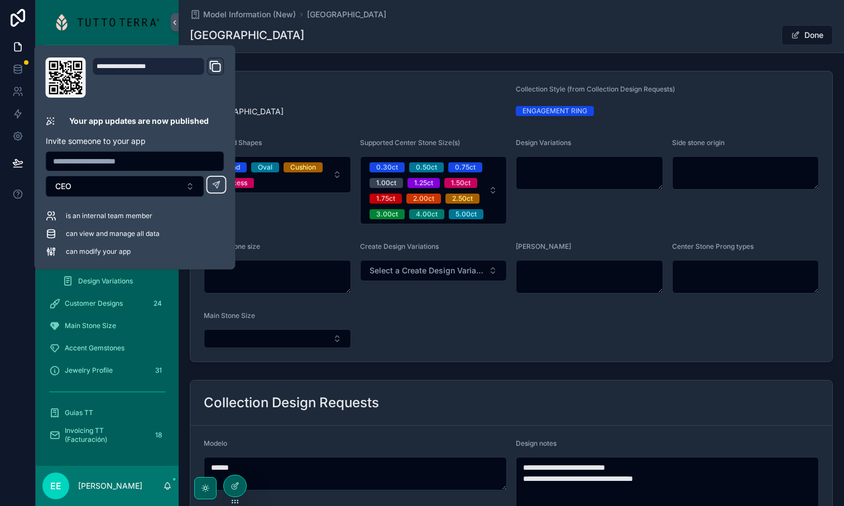
click at [12, 237] on div at bounding box center [18, 253] width 36 height 506
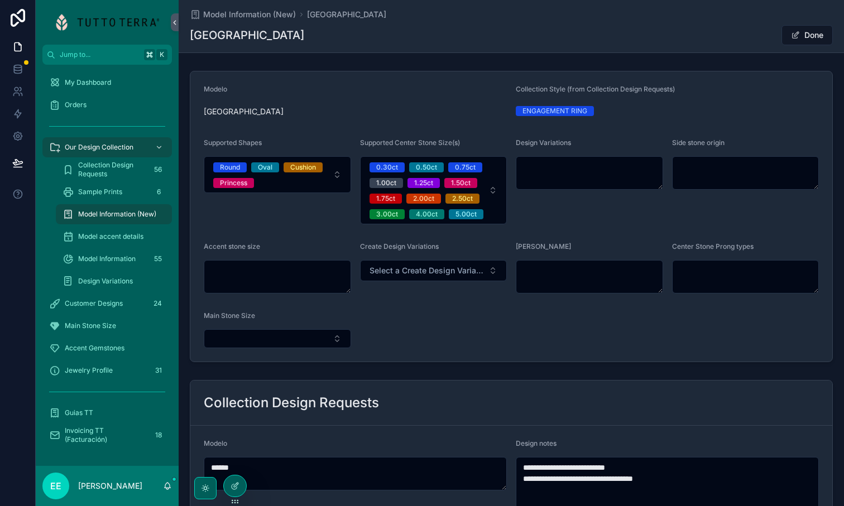
click at [248, 13] on span "Model Information (New)" at bounding box center [249, 14] width 93 height 11
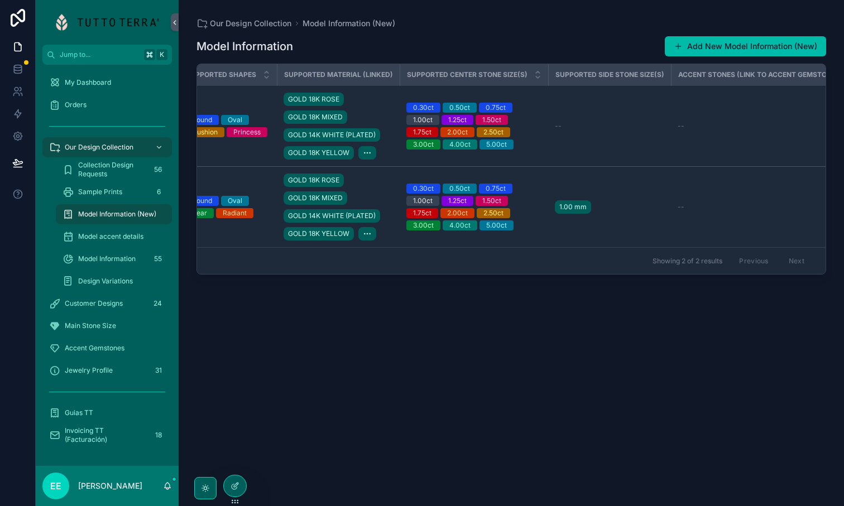
scroll to position [0, 690]
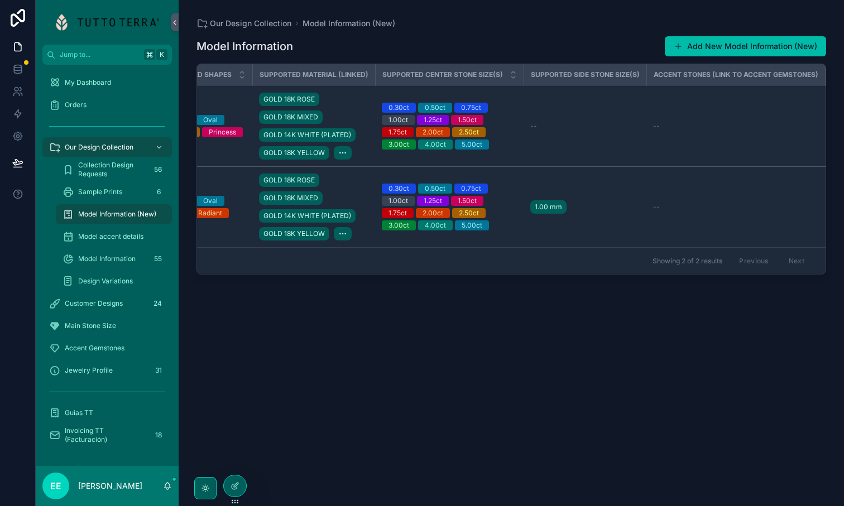
click at [563, 160] on td "--" at bounding box center [585, 126] width 123 height 81
click at [550, 135] on td "--" at bounding box center [585, 126] width 123 height 81
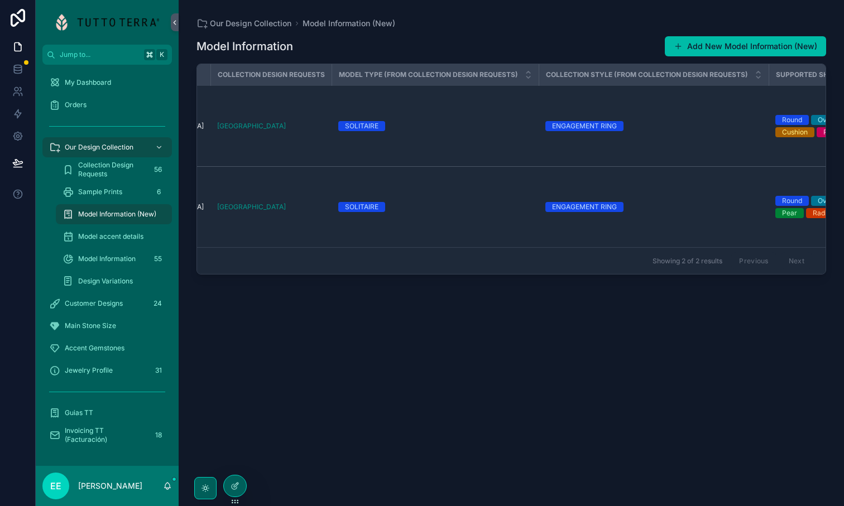
scroll to position [0, 65]
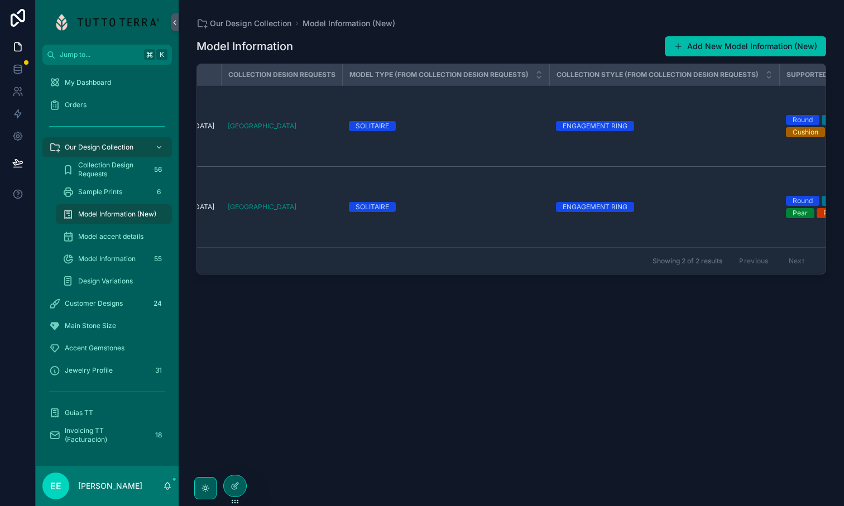
click at [305, 132] on td "[GEOGRAPHIC_DATA]" at bounding box center [281, 126] width 121 height 81
click at [303, 124] on div "[GEOGRAPHIC_DATA]" at bounding box center [282, 126] width 108 height 9
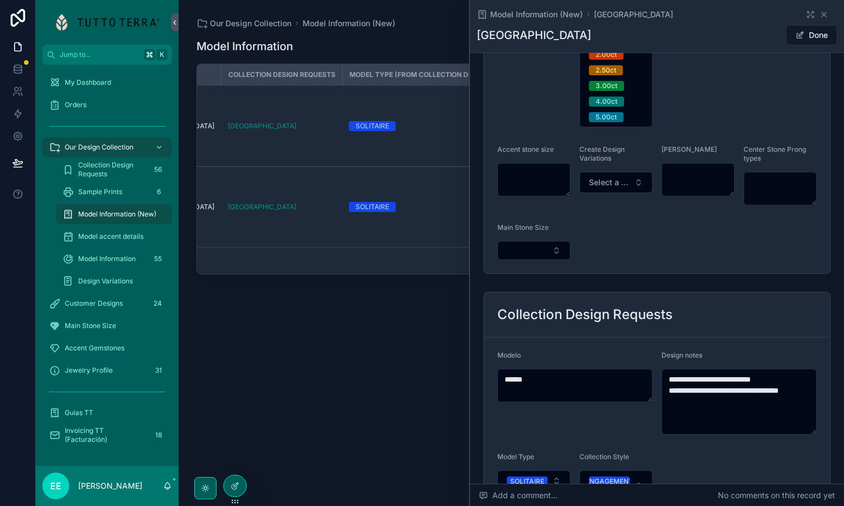
scroll to position [238, 0]
click at [533, 252] on button "Select Button" at bounding box center [533, 251] width 73 height 19
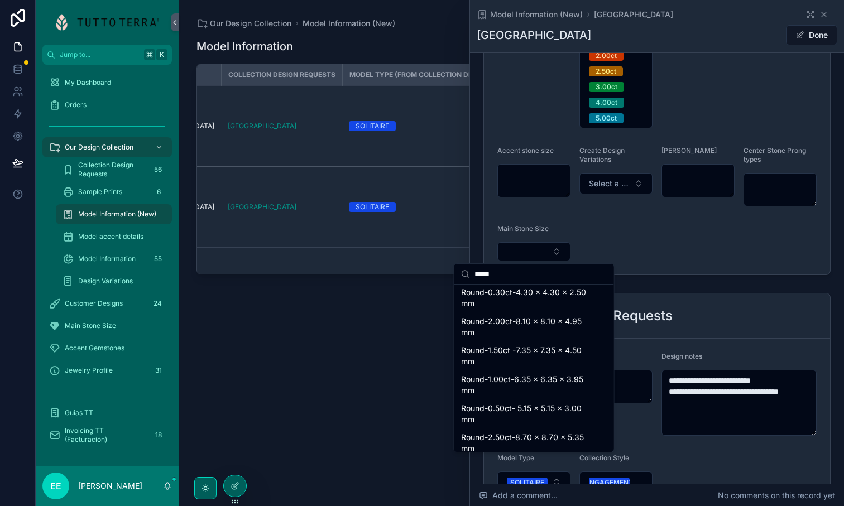
scroll to position [174, 0]
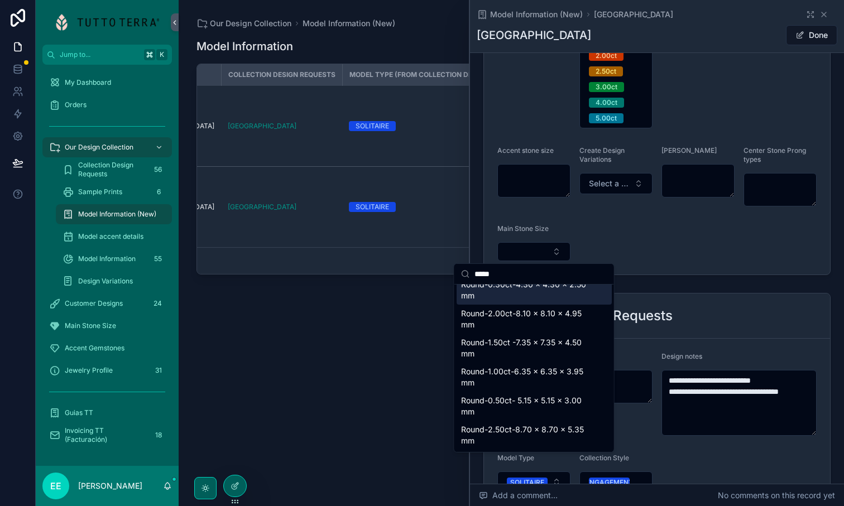
type input "*****"
click at [625, 242] on form "Modelo ATHENS Collection Style (from Collection Design Requests) ENGAGEMENT RIN…" at bounding box center [657, 54] width 346 height 441
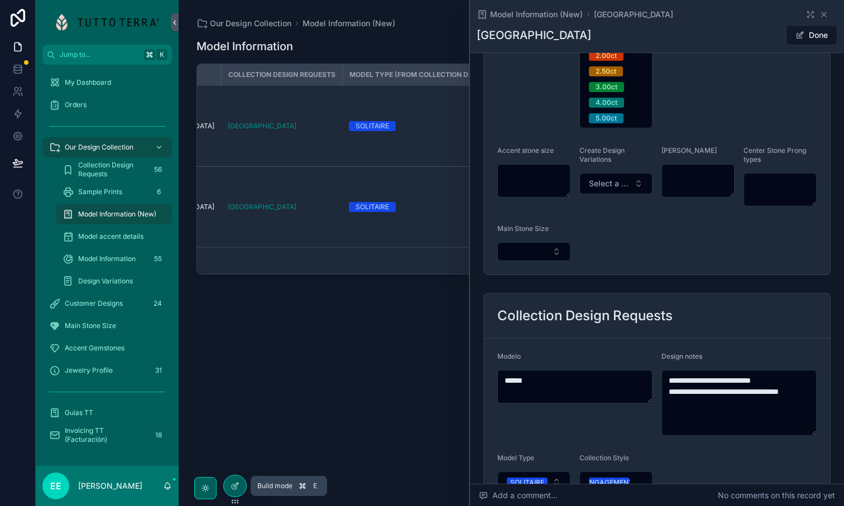
click at [232, 486] on icon at bounding box center [235, 486] width 9 height 9
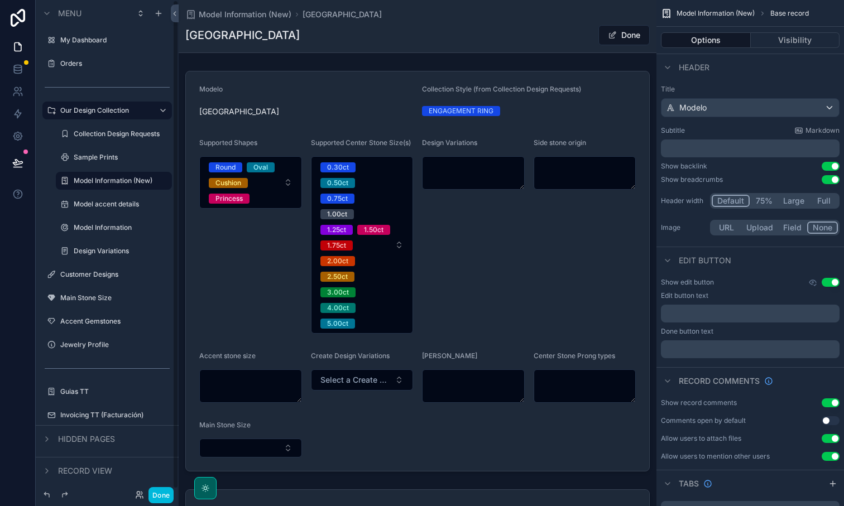
click at [208, 38] on h1 "[GEOGRAPHIC_DATA]" at bounding box center [242, 35] width 114 height 16
click at [220, 20] on span "Model Information (New)" at bounding box center [245, 14] width 93 height 11
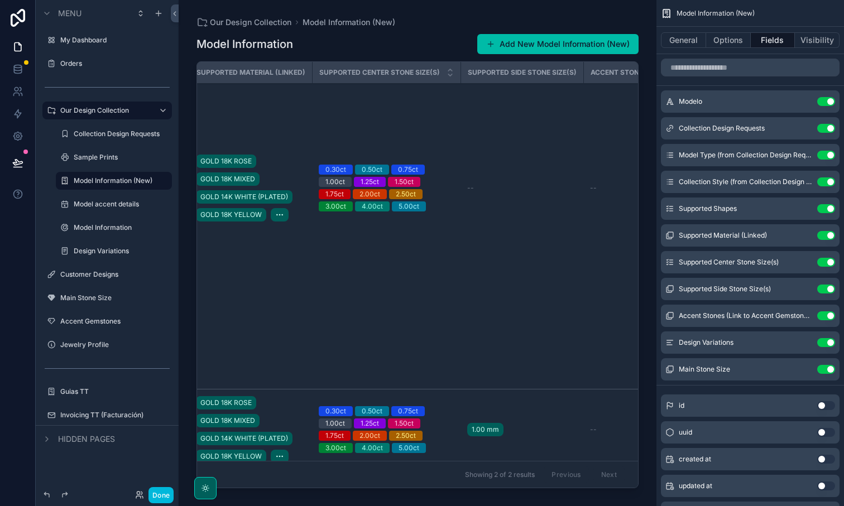
scroll to position [90, 1049]
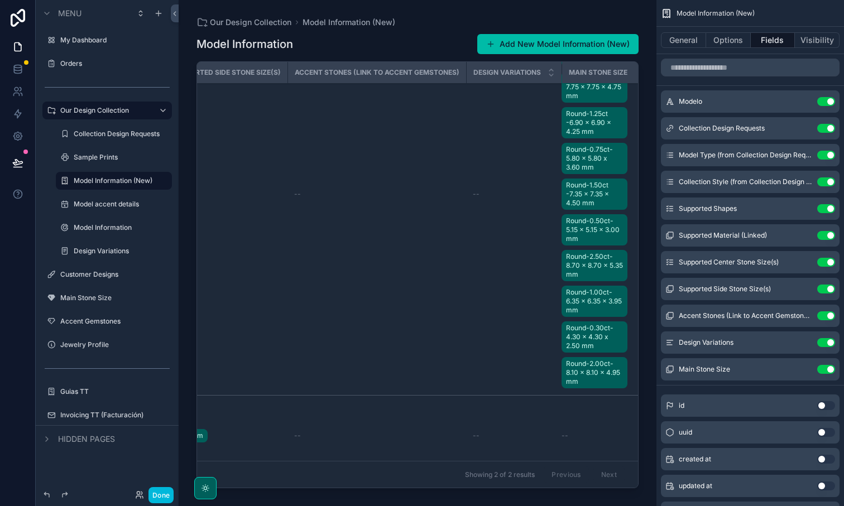
click at [501, 273] on td "--" at bounding box center [513, 194] width 95 height 402
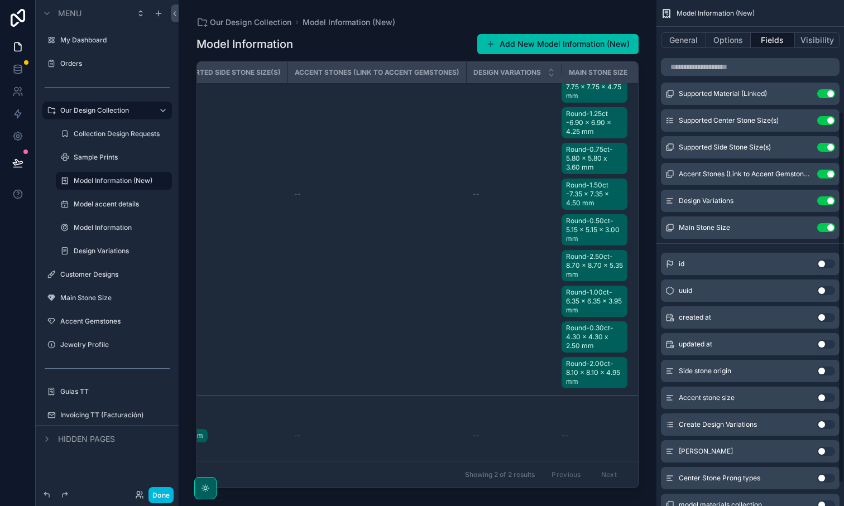
scroll to position [133, 0]
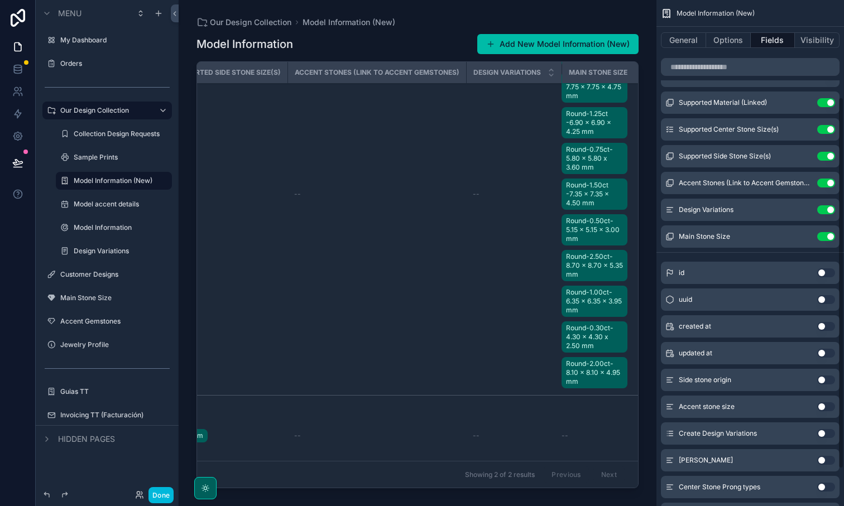
click at [0, 0] on icon "scrollable content" at bounding box center [0, 0] width 0 height 0
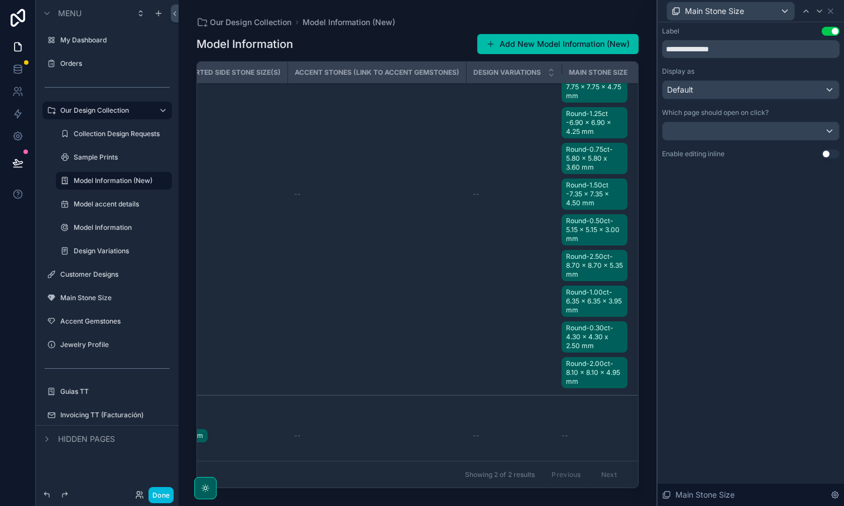
click at [838, 497] on icon at bounding box center [835, 495] width 9 height 9
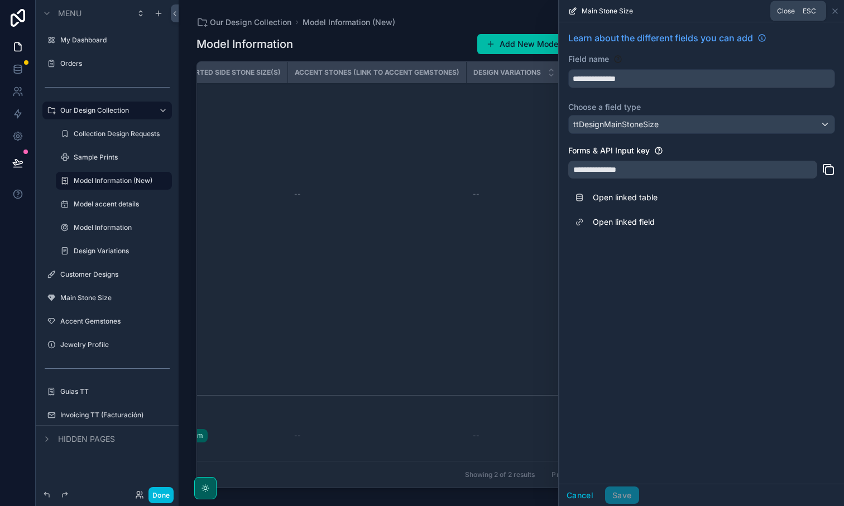
click at [835, 13] on icon at bounding box center [835, 11] width 9 height 9
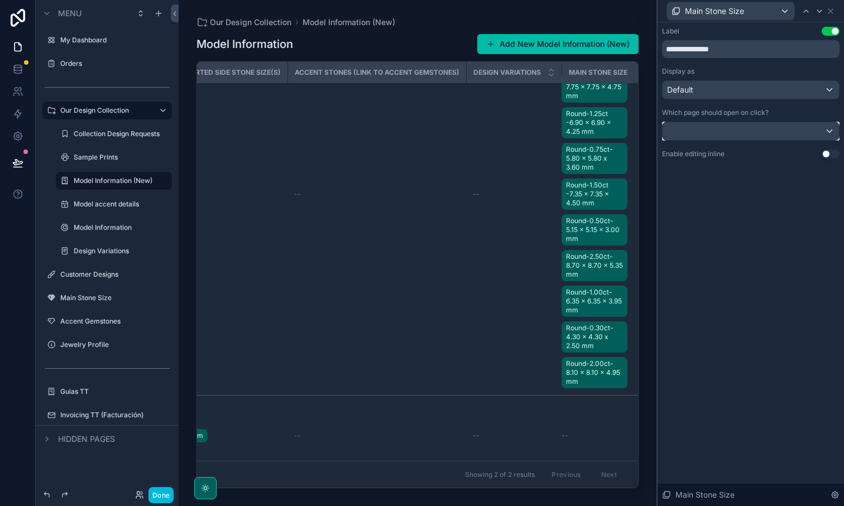
click at [763, 136] on div at bounding box center [751, 131] width 176 height 18
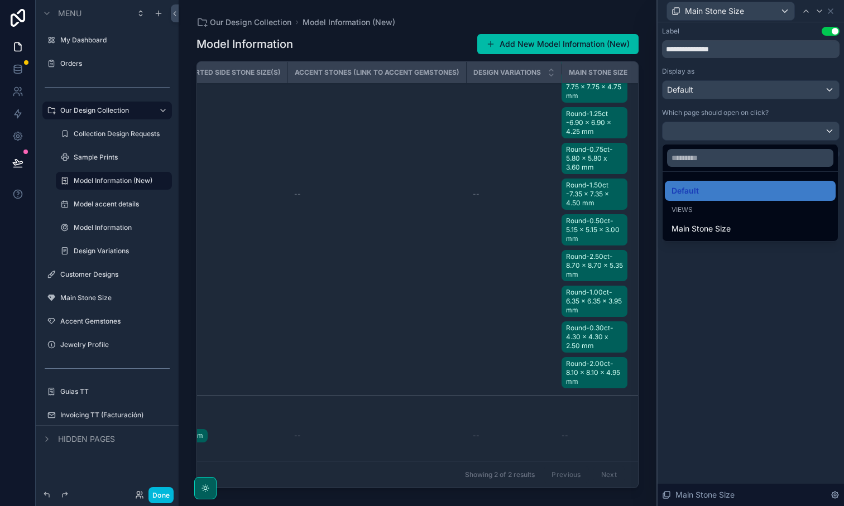
click at [763, 135] on div at bounding box center [751, 253] width 186 height 506
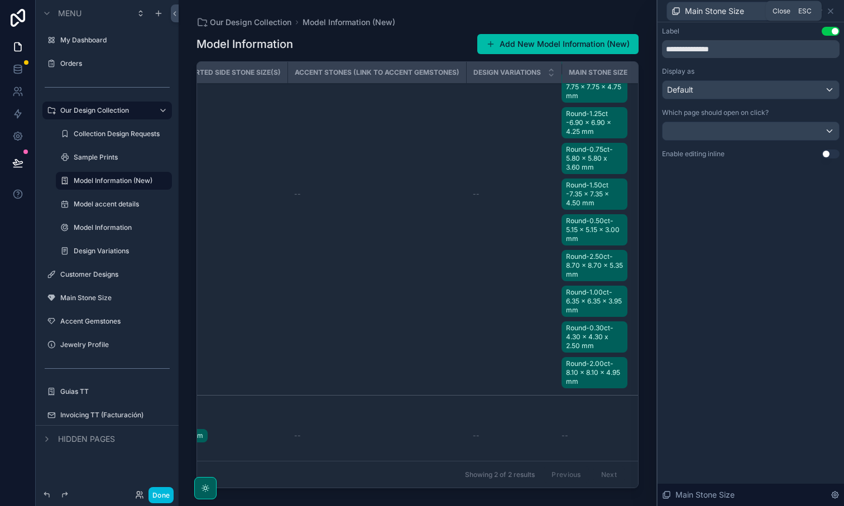
click at [834, 14] on icon at bounding box center [830, 11] width 9 height 9
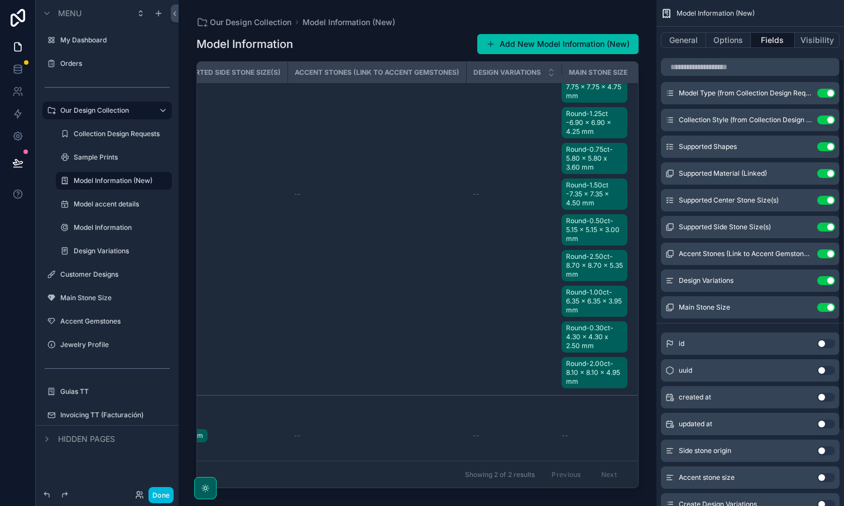
scroll to position [0, 0]
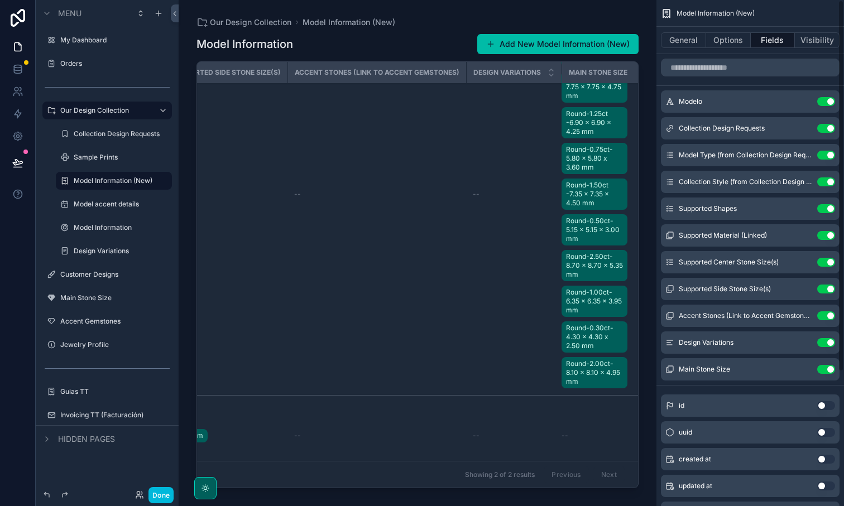
click at [447, 231] on td "--" at bounding box center [376, 194] width 179 height 402
click at [680, 37] on button "General" at bounding box center [683, 40] width 45 height 16
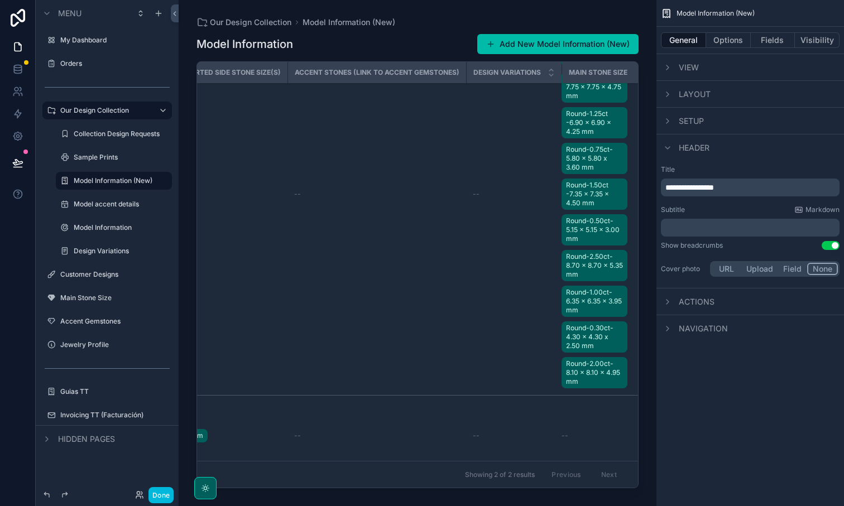
click at [731, 42] on button "Options" at bounding box center [728, 40] width 45 height 16
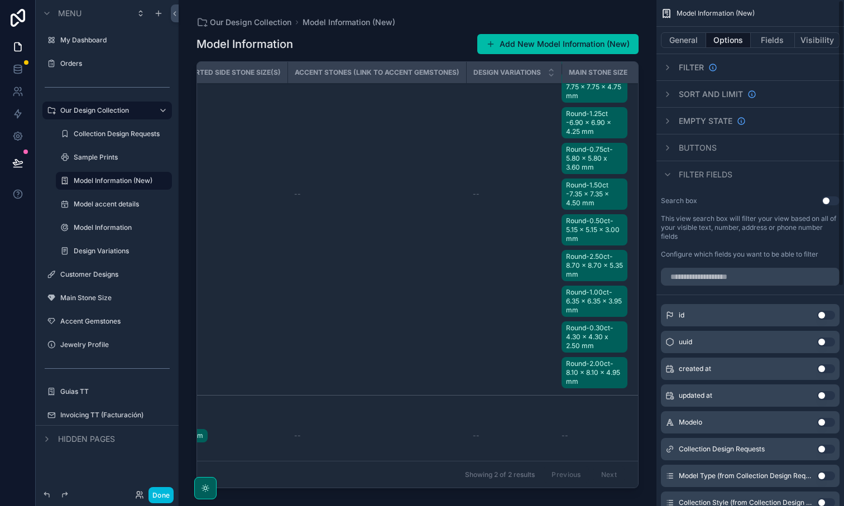
click at [773, 43] on button "Fields" at bounding box center [773, 40] width 45 height 16
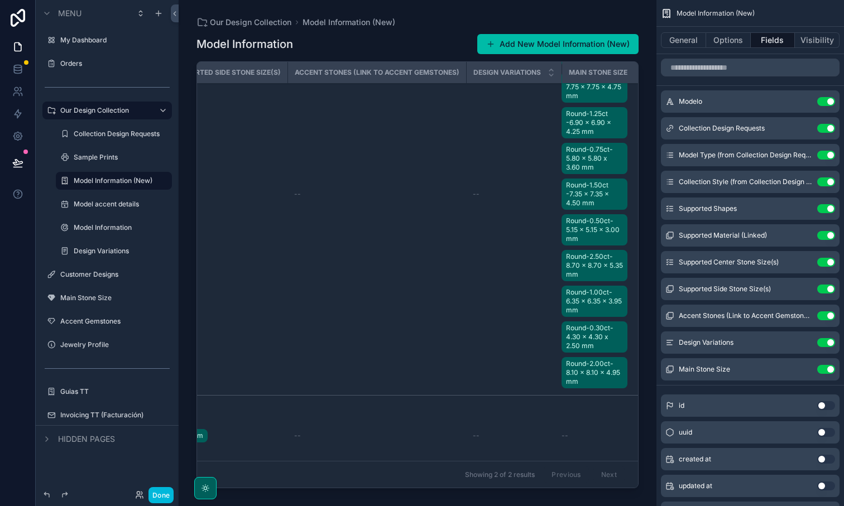
click at [0, 0] on icon "scrollable content" at bounding box center [0, 0] width 0 height 0
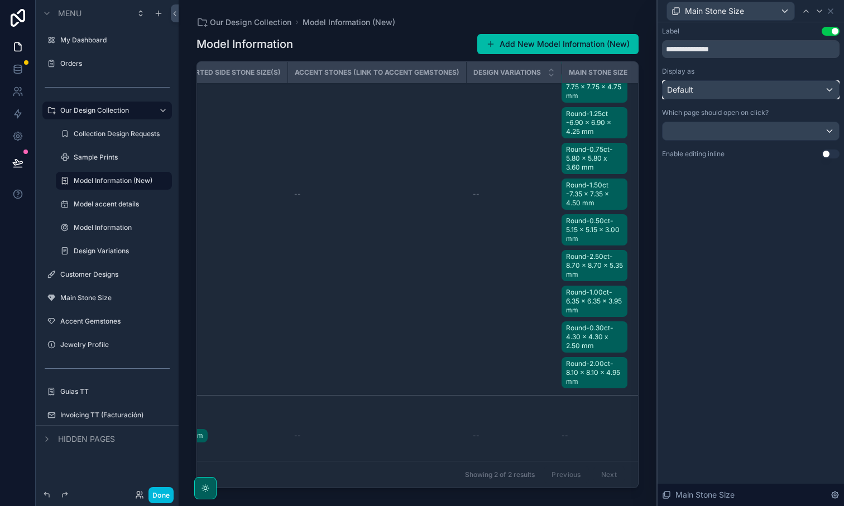
click at [760, 92] on div "Default" at bounding box center [751, 90] width 176 height 18
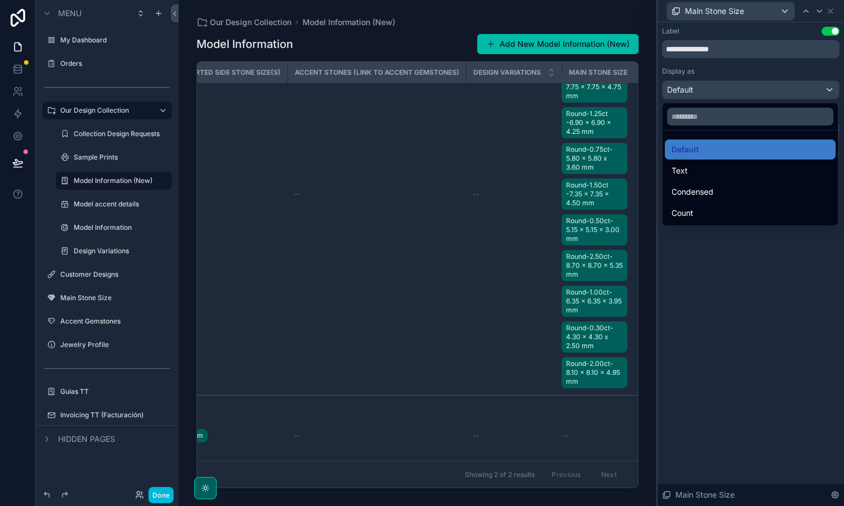
click at [715, 196] on div "Condensed" at bounding box center [750, 191] width 157 height 13
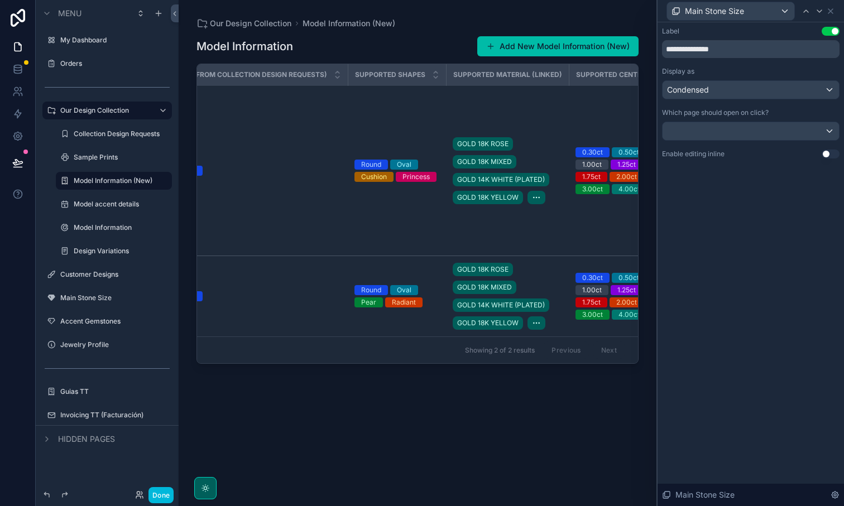
scroll to position [0, 512]
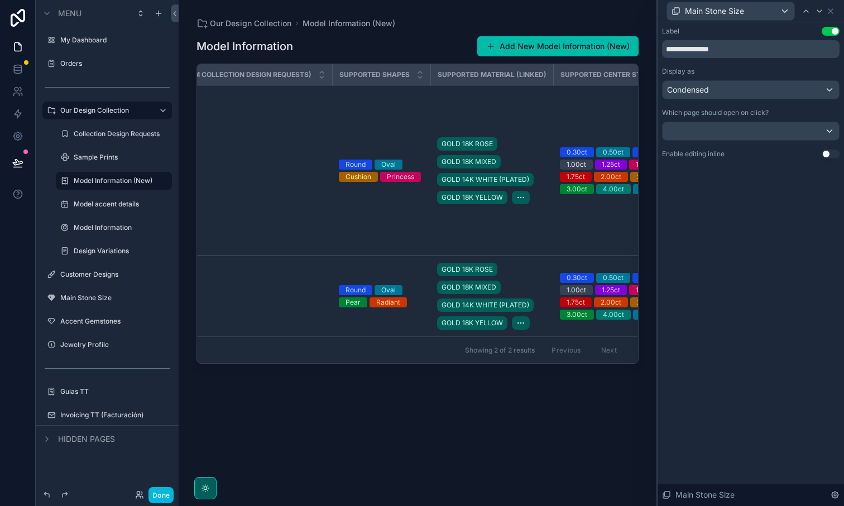
click at [160, 495] on button "Done" at bounding box center [160, 495] width 25 height 16
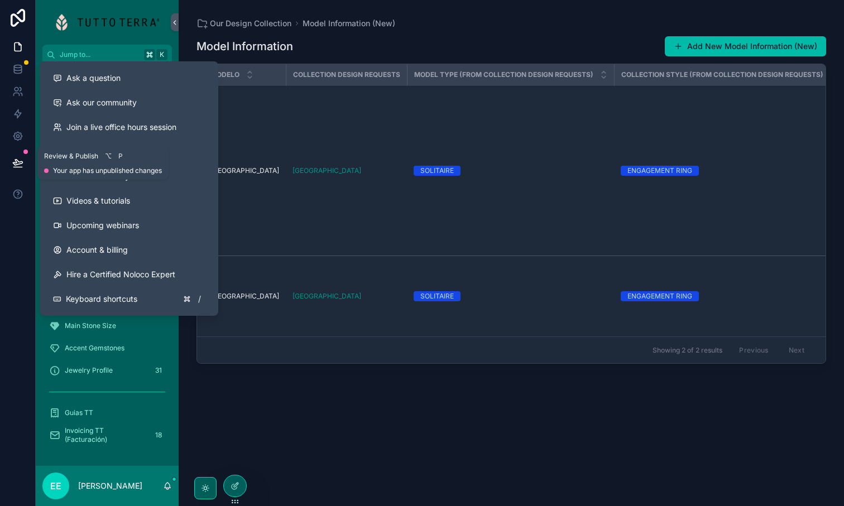
click at [21, 160] on icon at bounding box center [17, 162] width 11 height 11
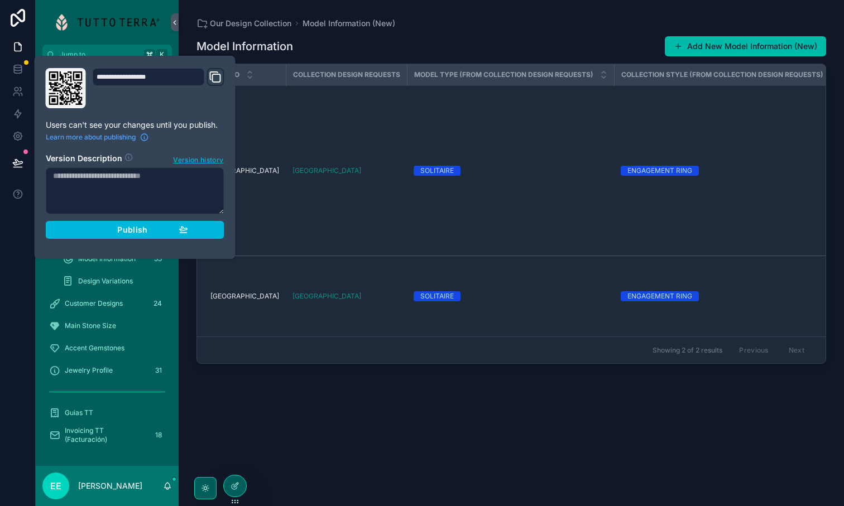
click at [154, 232] on div "Publish" at bounding box center [135, 230] width 106 height 10
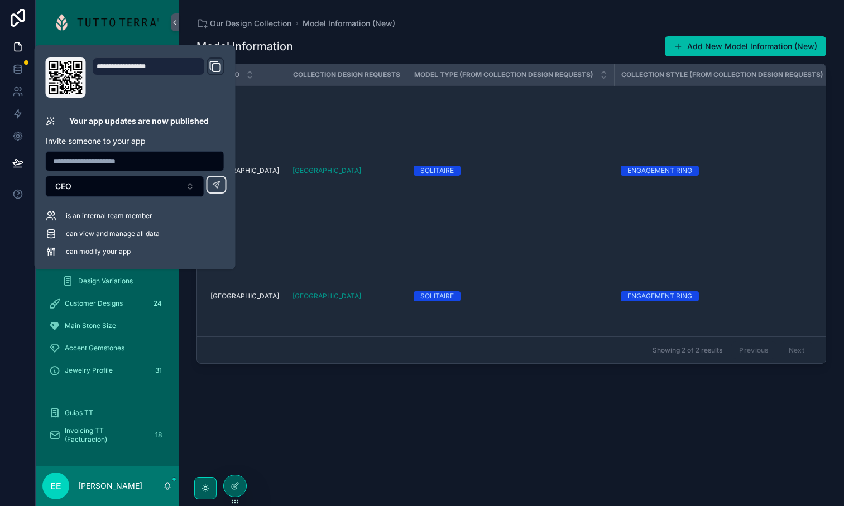
click at [5, 262] on div at bounding box center [18, 253] width 36 height 506
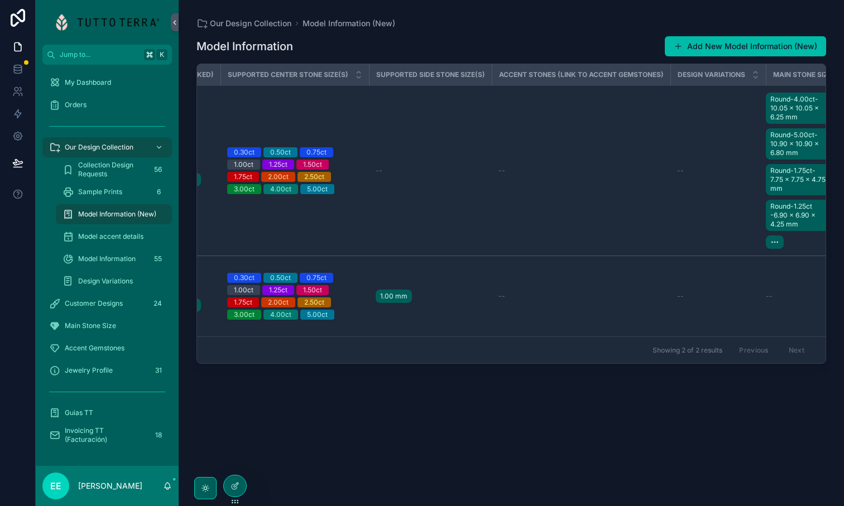
scroll to position [0, 861]
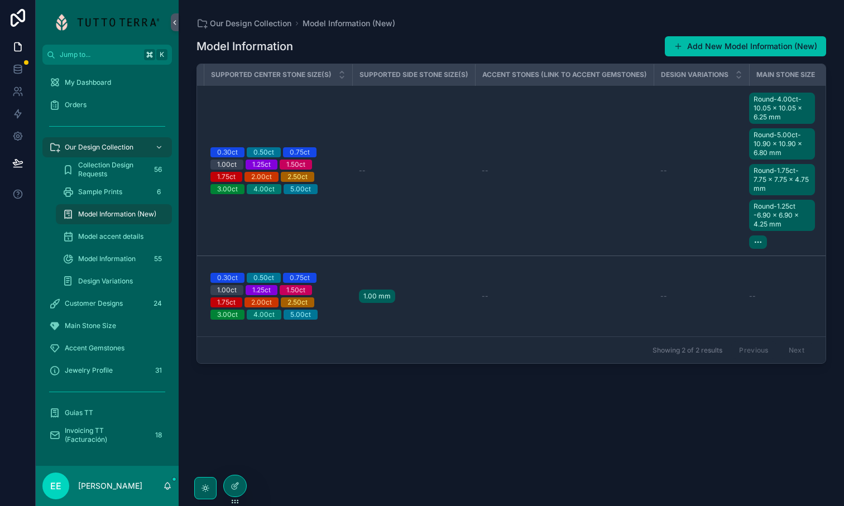
click at [754, 238] on icon "scrollable content" at bounding box center [758, 242] width 9 height 9
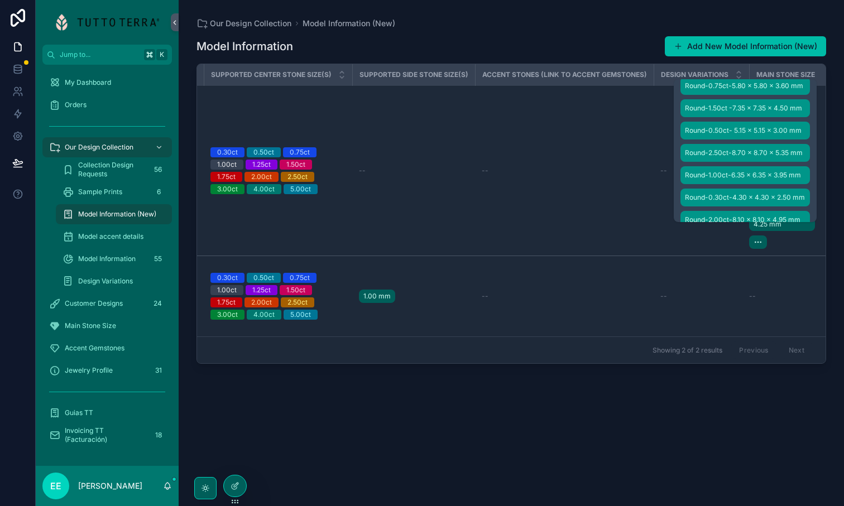
scroll to position [129, 0]
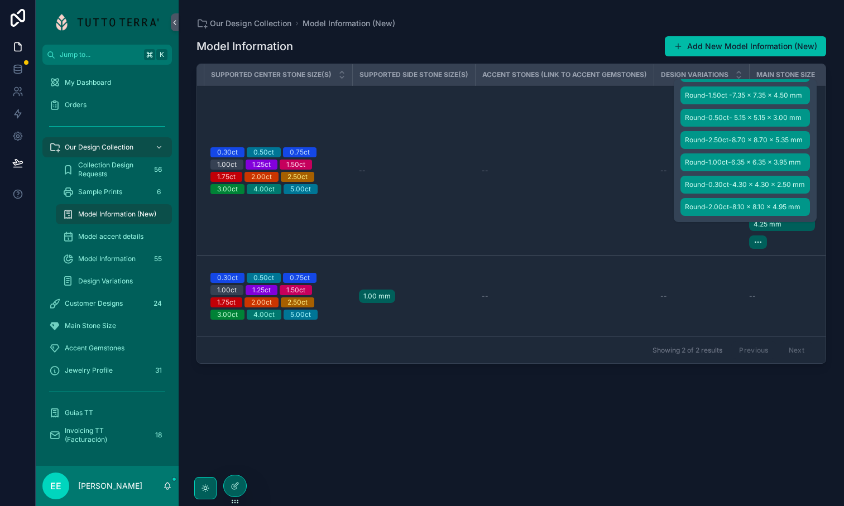
click at [102, 216] on span "Model Information (New)" at bounding box center [117, 214] width 78 height 9
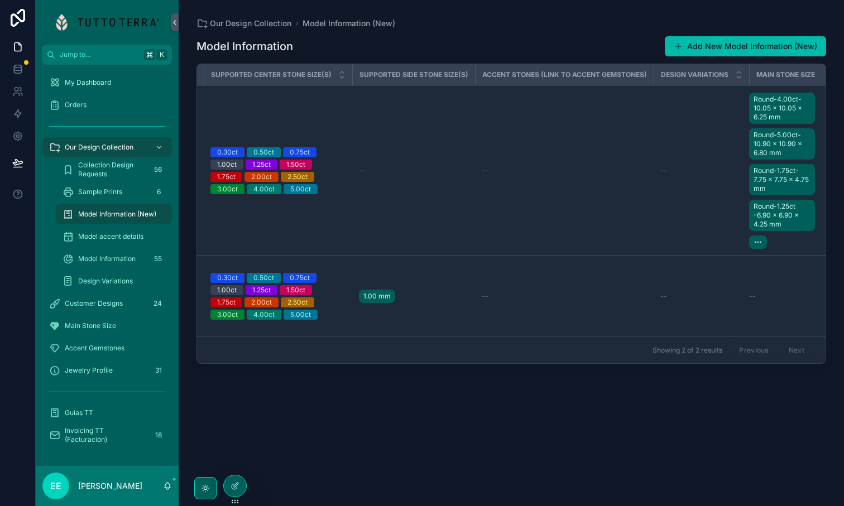
click at [455, 185] on td "--" at bounding box center [413, 171] width 123 height 170
click at [229, 487] on div at bounding box center [235, 486] width 22 height 21
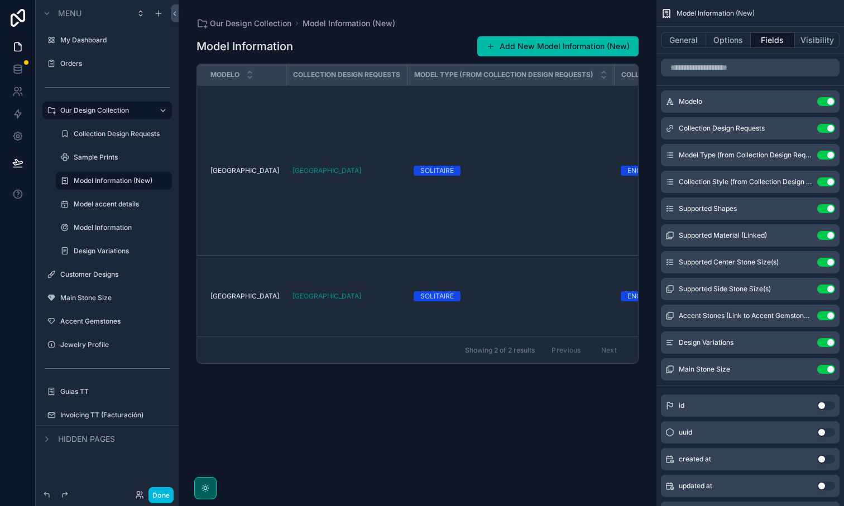
click at [0, 0] on icon "scrollable content" at bounding box center [0, 0] width 0 height 0
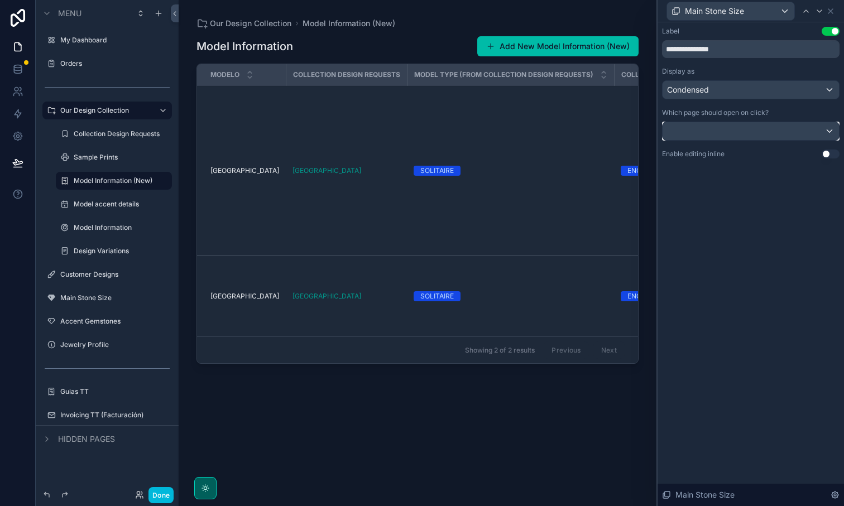
click at [805, 135] on div at bounding box center [751, 131] width 176 height 18
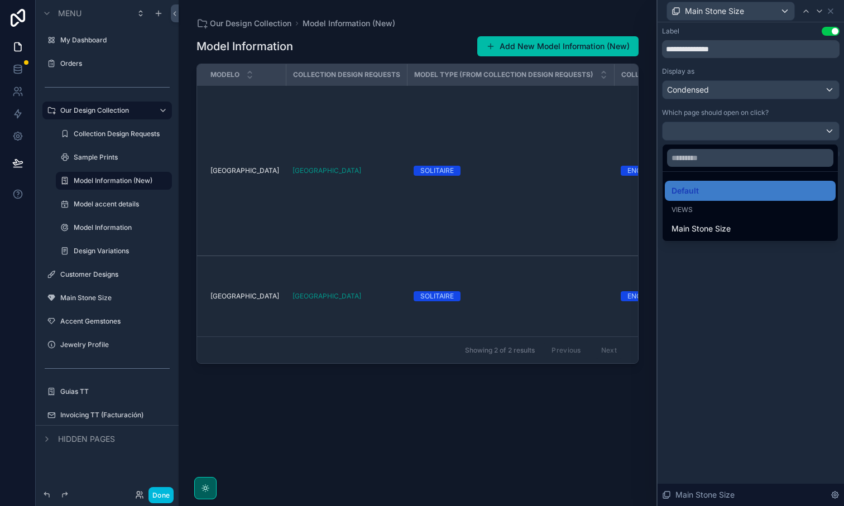
click at [805, 134] on div at bounding box center [751, 253] width 186 height 506
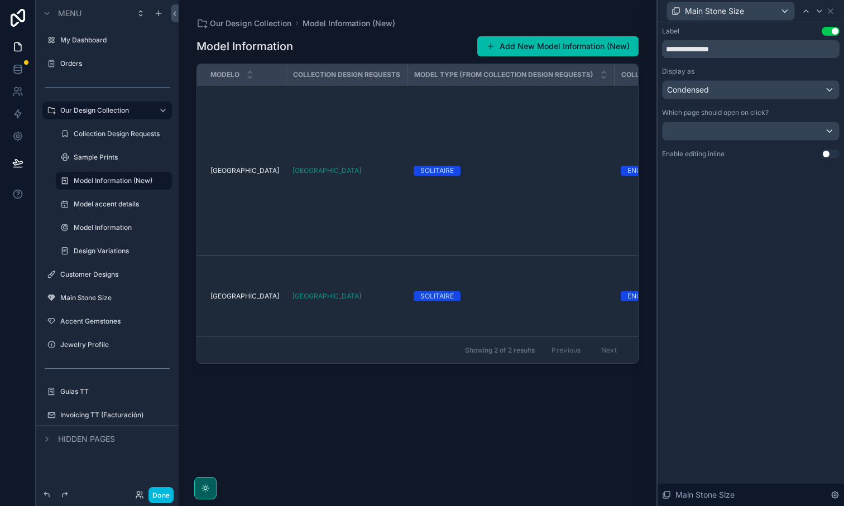
click at [836, 495] on icon at bounding box center [835, 495] width 9 height 9
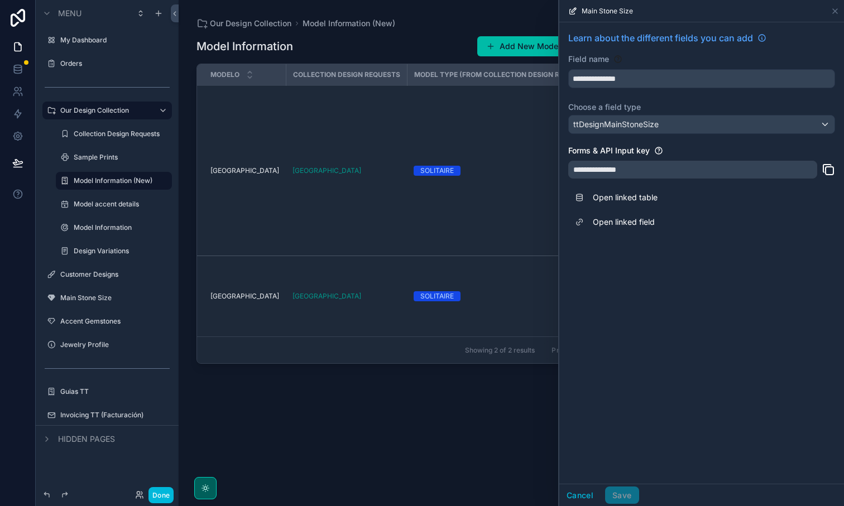
click at [683, 206] on link "Open linked table" at bounding box center [701, 197] width 267 height 25
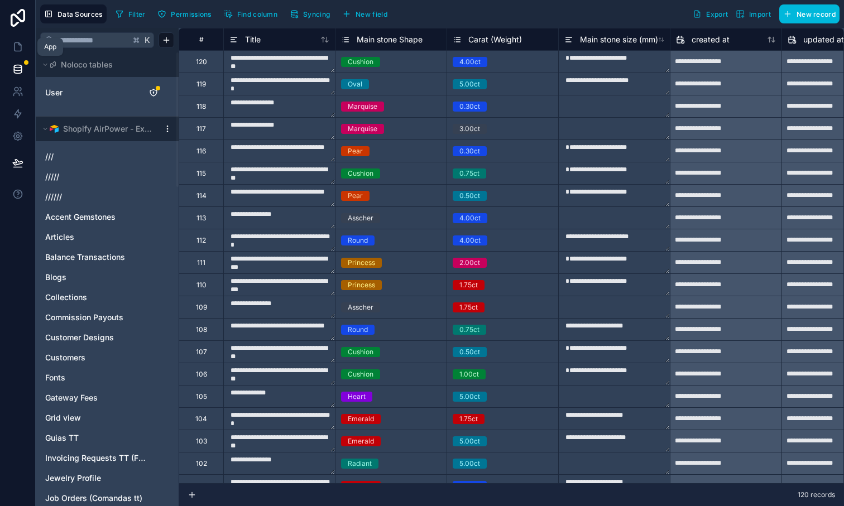
click at [19, 50] on icon at bounding box center [18, 47] width 7 height 8
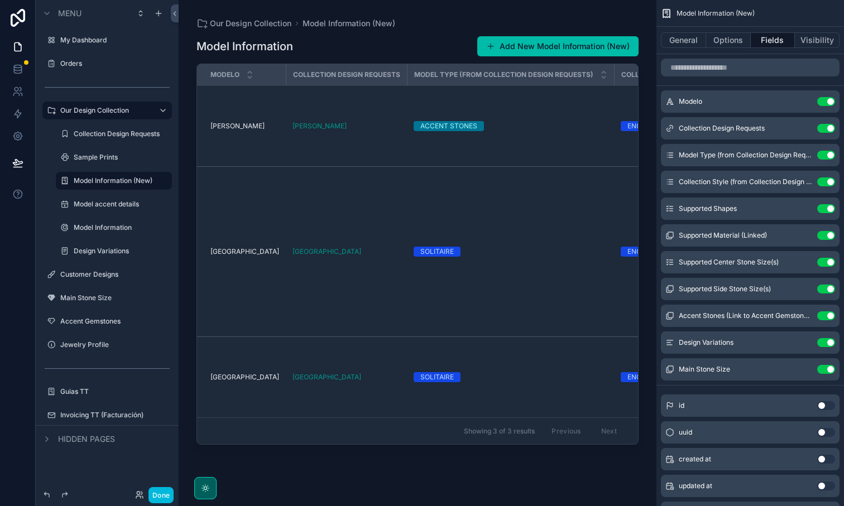
click at [320, 138] on div "scrollable content" at bounding box center [418, 246] width 478 height 493
click at [315, 131] on td "[PERSON_NAME]" at bounding box center [346, 126] width 121 height 81
click at [311, 151] on td "[PERSON_NAME]" at bounding box center [346, 126] width 121 height 81
click at [288, 146] on td "[PERSON_NAME]" at bounding box center [346, 126] width 121 height 81
click at [163, 496] on button "Done" at bounding box center [160, 495] width 25 height 16
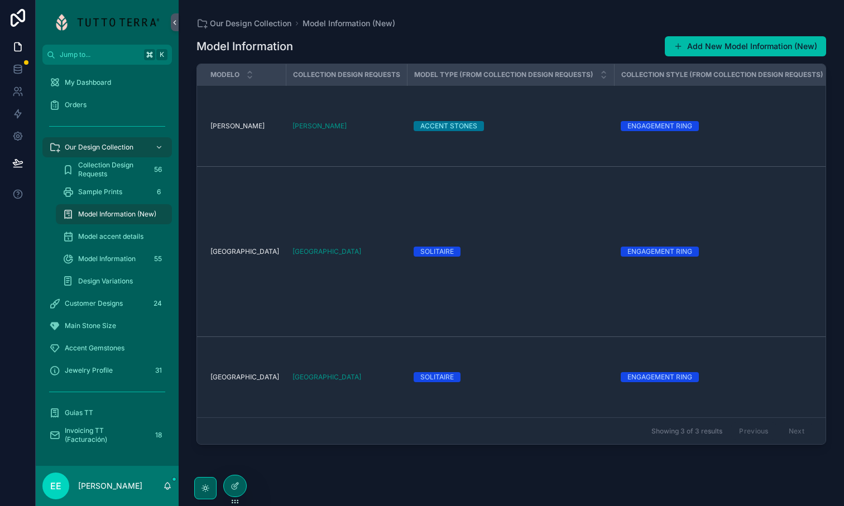
click at [261, 152] on td "HAMILTON HAMILTON" at bounding box center [241, 126] width 89 height 81
click at [234, 499] on icon at bounding box center [235, 501] width 9 height 9
click at [234, 493] on div at bounding box center [235, 486] width 22 height 21
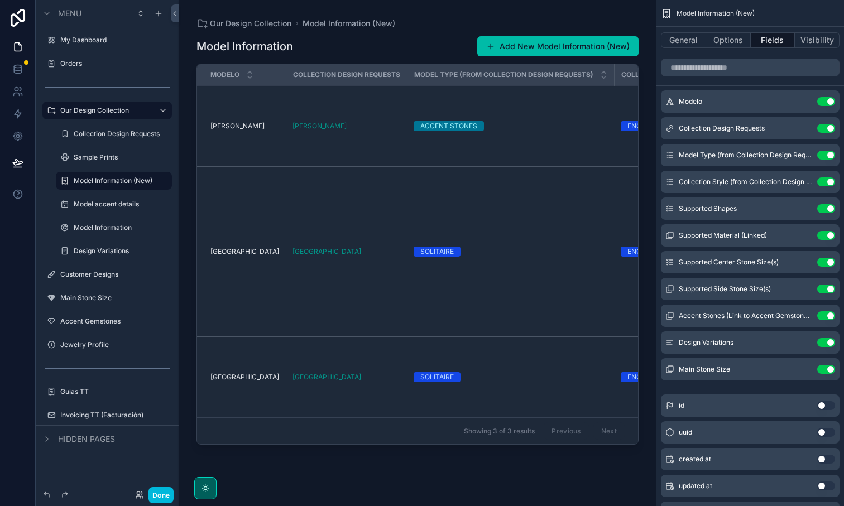
click at [334, 154] on td "[PERSON_NAME]" at bounding box center [346, 126] width 121 height 81
click at [300, 145] on td "[PERSON_NAME]" at bounding box center [346, 126] width 121 height 81
click at [248, 144] on td "HAMILTON HAMILTON" at bounding box center [241, 126] width 89 height 81
click at [334, 142] on td "[PERSON_NAME]" at bounding box center [346, 126] width 121 height 81
click at [230, 131] on td "HAMILTON HAMILTON" at bounding box center [241, 126] width 89 height 81
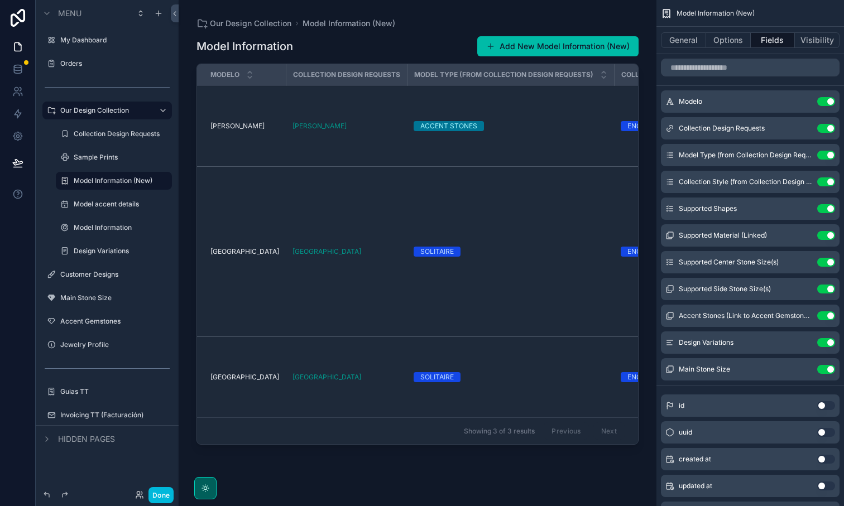
click at [229, 127] on span "[PERSON_NAME]" at bounding box center [237, 126] width 54 height 9
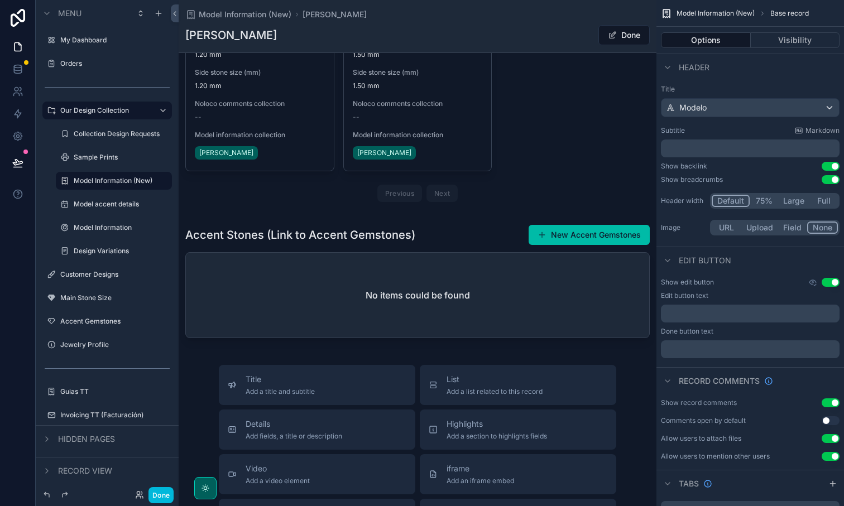
scroll to position [880, 0]
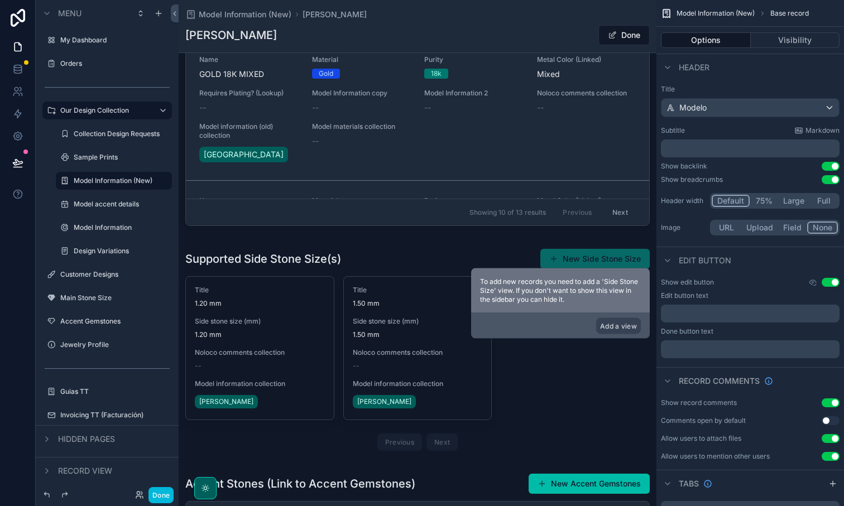
click at [558, 398] on div "scrollable content" at bounding box center [418, 352] width 478 height 216
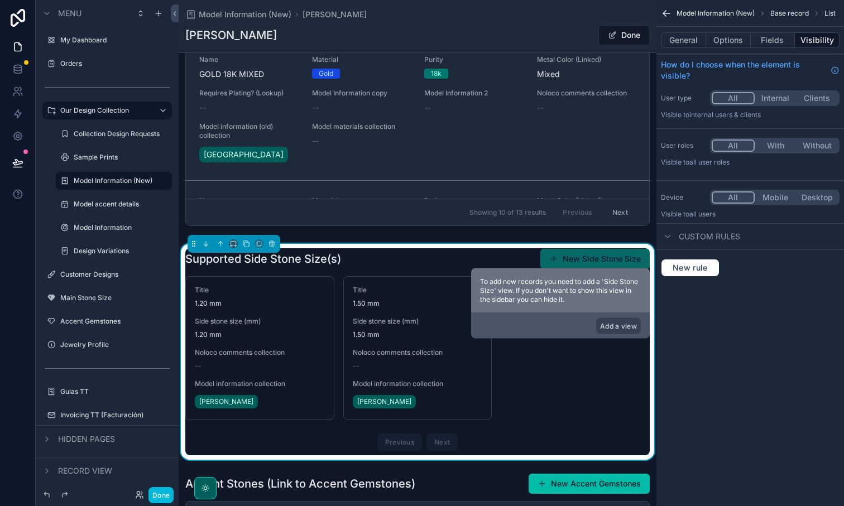
click at [694, 44] on button "General" at bounding box center [683, 40] width 45 height 16
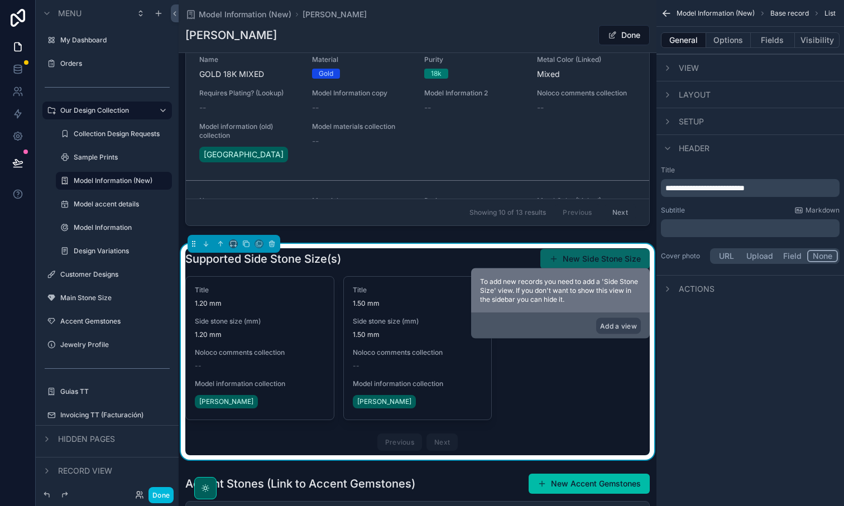
click at [668, 65] on icon "scrollable content" at bounding box center [667, 68] width 9 height 9
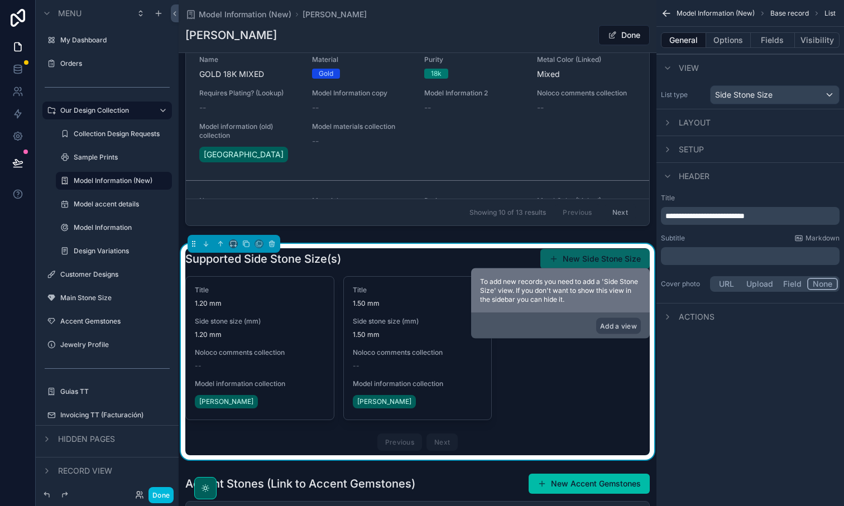
click at [668, 65] on icon "scrollable content" at bounding box center [667, 68] width 9 height 9
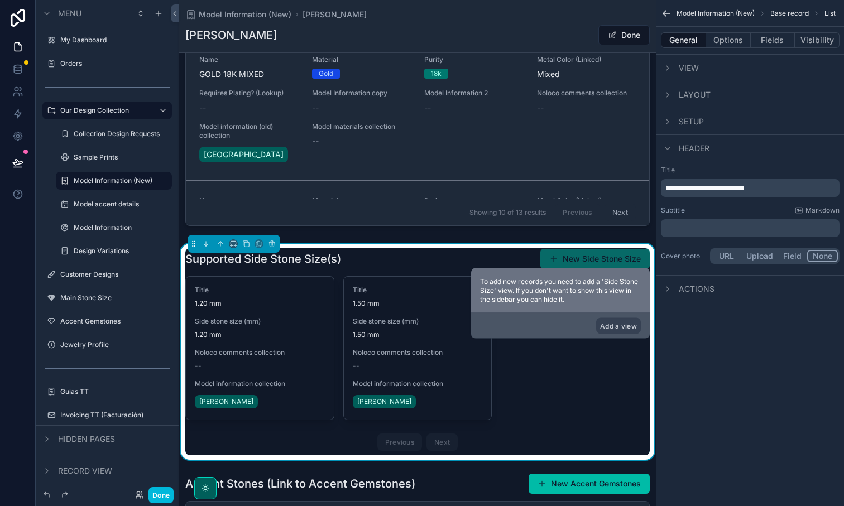
click at [668, 89] on div "scrollable content" at bounding box center [667, 94] width 13 height 13
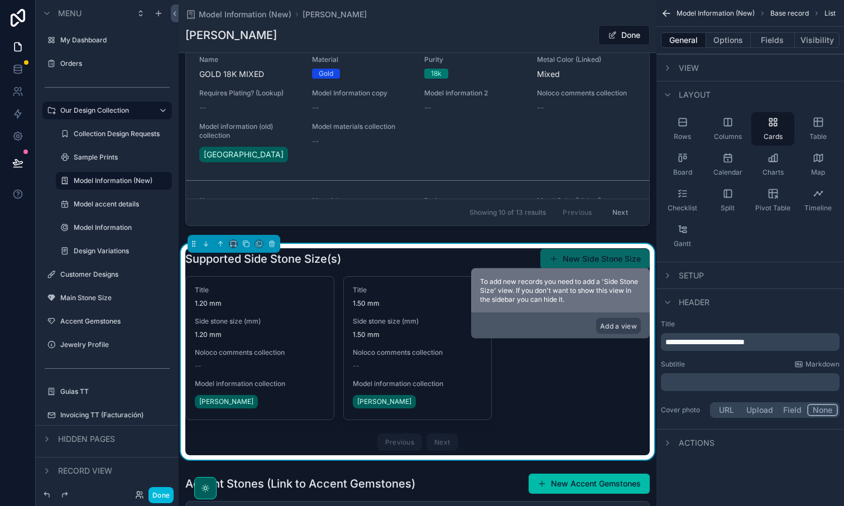
click at [689, 124] on div "Rows" at bounding box center [682, 128] width 43 height 33
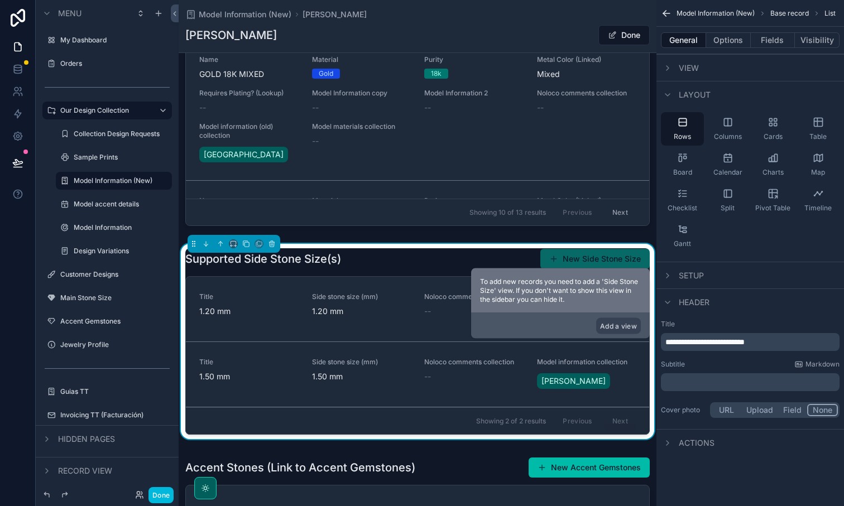
click at [737, 45] on button "Options" at bounding box center [728, 40] width 45 height 16
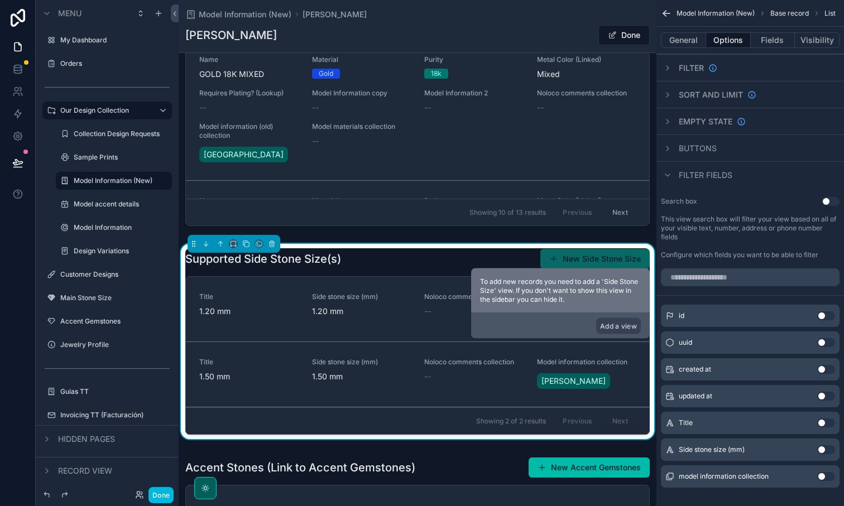
click at [761, 39] on button "Fields" at bounding box center [773, 40] width 45 height 16
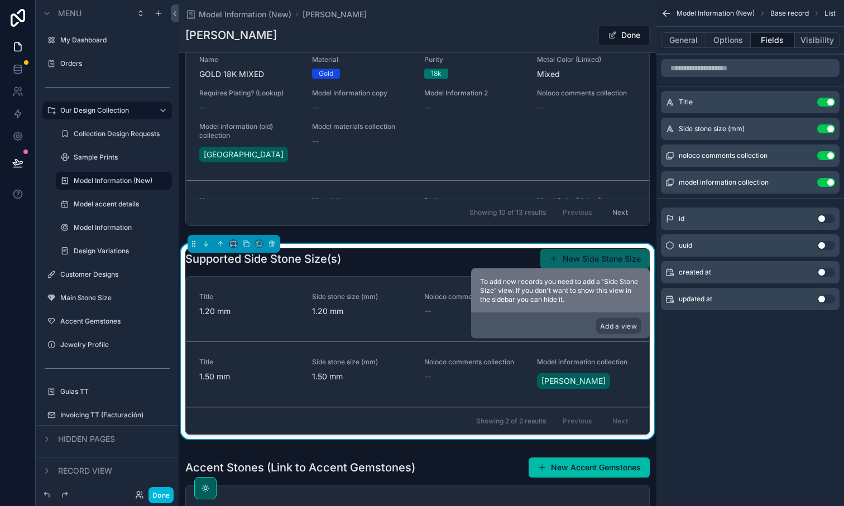
click at [825, 102] on button "Use setting" at bounding box center [826, 102] width 18 height 9
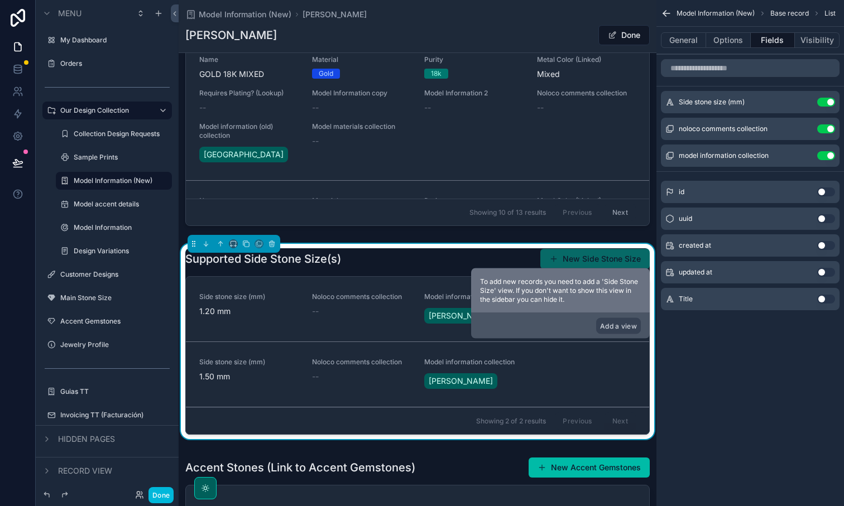
click at [827, 124] on button "Use setting" at bounding box center [826, 128] width 18 height 9
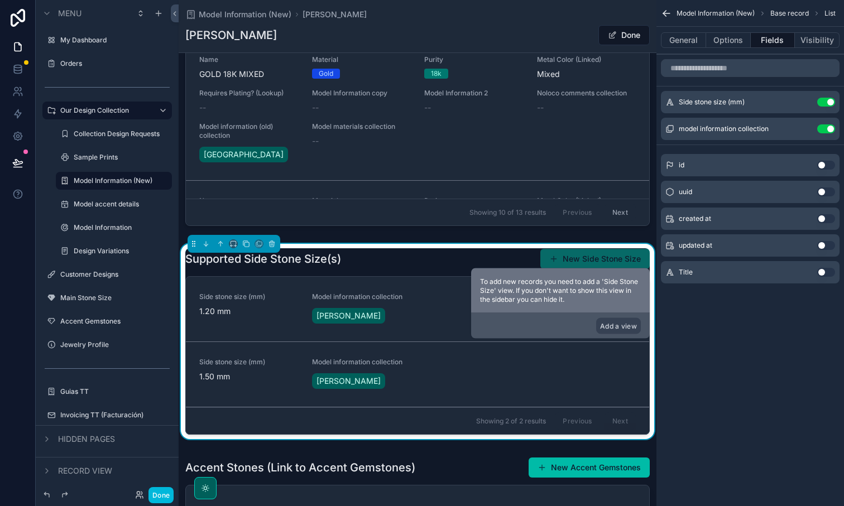
click at [827, 129] on button "Use setting" at bounding box center [826, 128] width 18 height 9
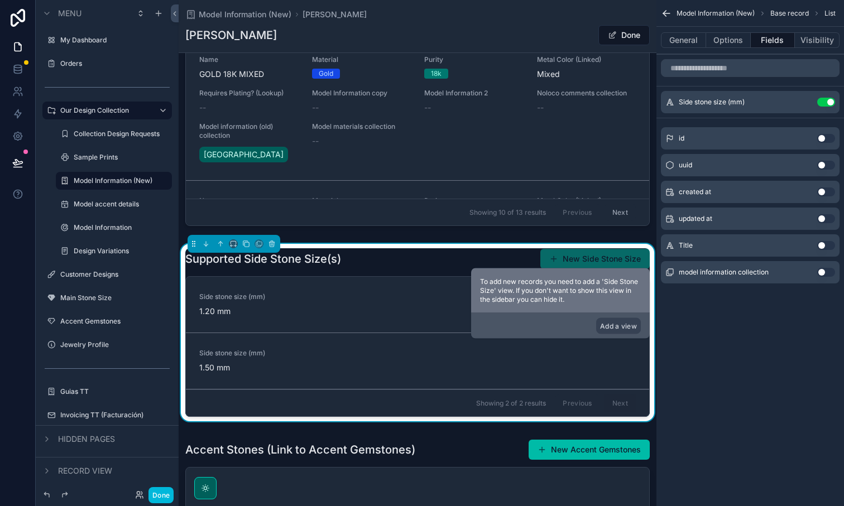
click at [720, 381] on div "Model Information (New) Base record List General Options Fields Visibility Side…" at bounding box center [750, 253] width 188 height 506
click at [697, 37] on button "General" at bounding box center [683, 40] width 45 height 16
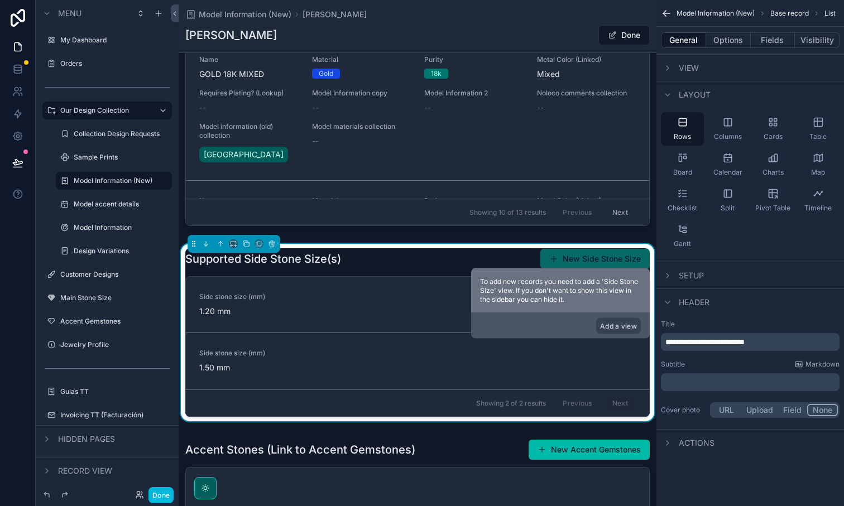
click at [779, 117] on div "Cards" at bounding box center [772, 128] width 43 height 33
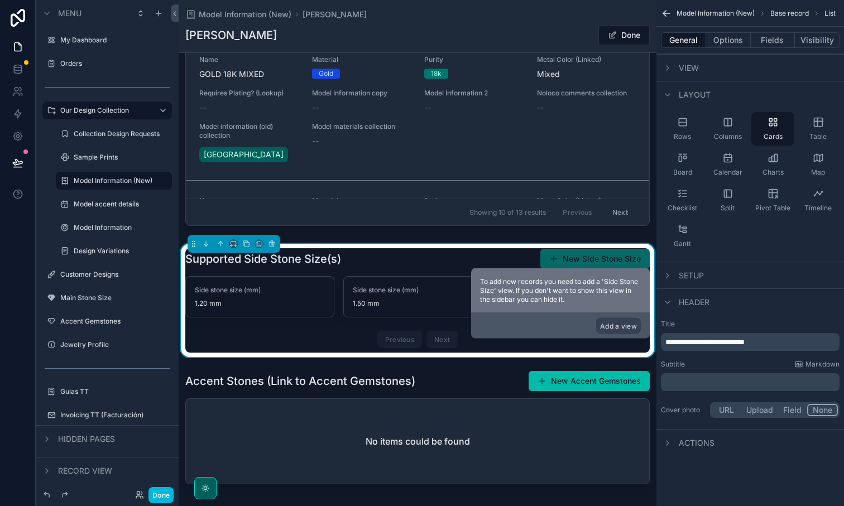
click at [668, 13] on icon "scrollable content" at bounding box center [666, 13] width 7 height 0
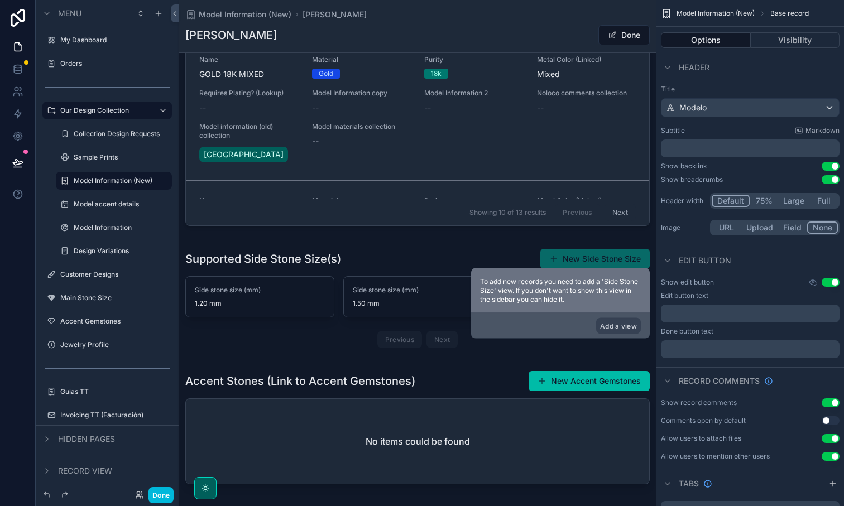
click at [418, 258] on div "scrollable content" at bounding box center [418, 300] width 478 height 113
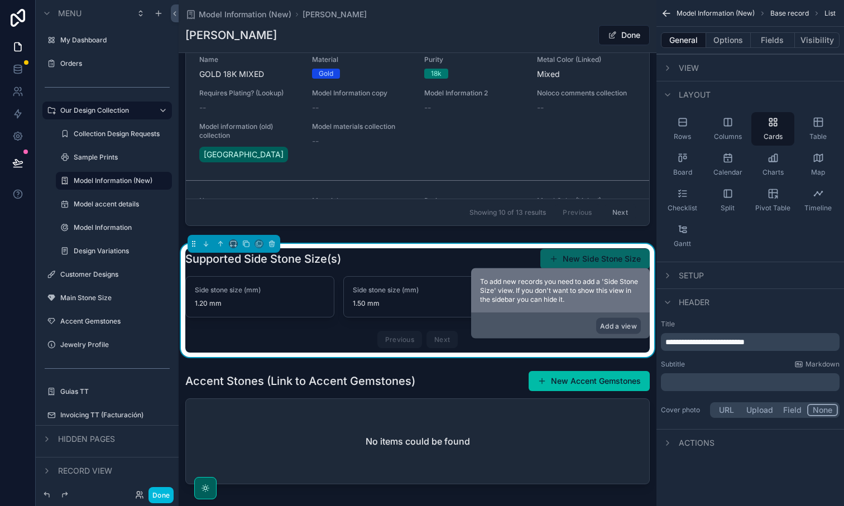
click at [778, 39] on button "Fields" at bounding box center [773, 40] width 45 height 16
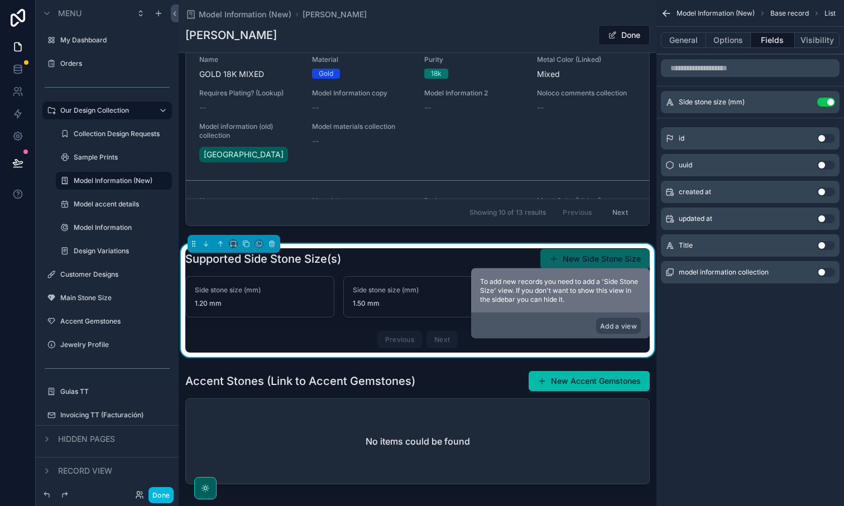
click at [822, 242] on button "Use setting" at bounding box center [826, 245] width 18 height 9
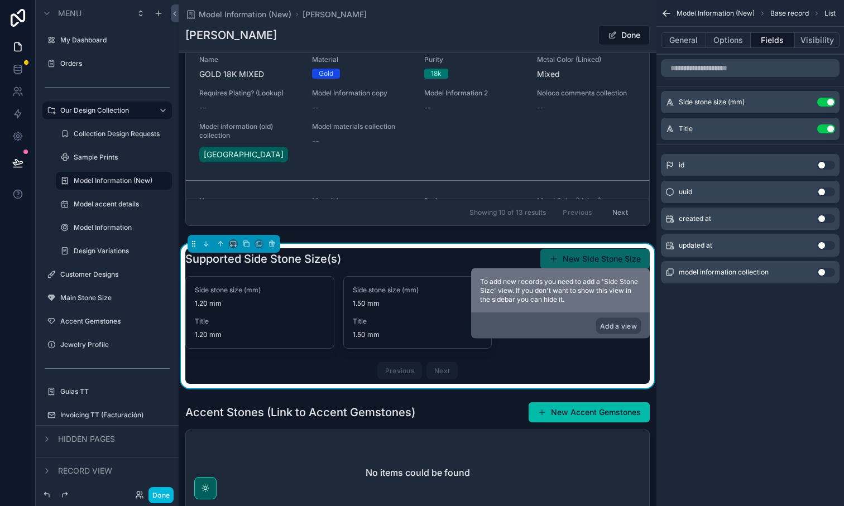
click at [830, 103] on button "Use setting" at bounding box center [826, 102] width 18 height 9
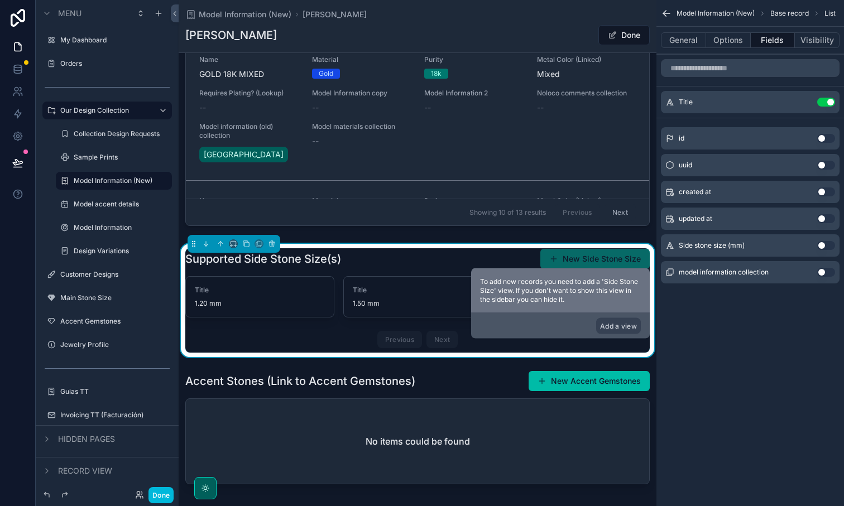
click at [691, 45] on button "General" at bounding box center [683, 40] width 45 height 16
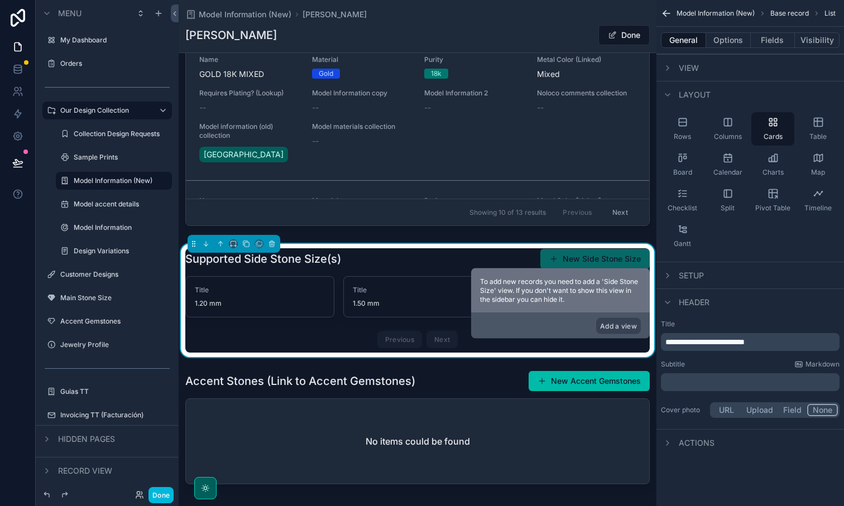
click at [809, 47] on button "Visibility" at bounding box center [817, 40] width 45 height 16
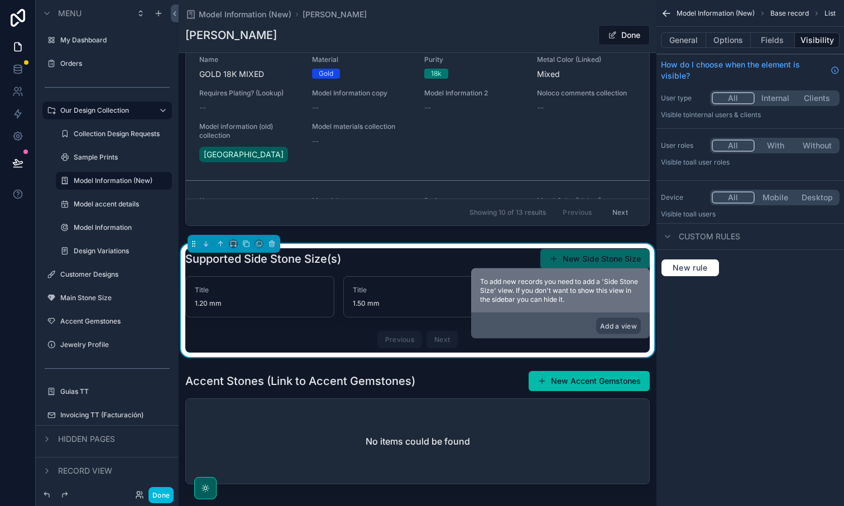
click at [775, 43] on button "Fields" at bounding box center [773, 40] width 45 height 16
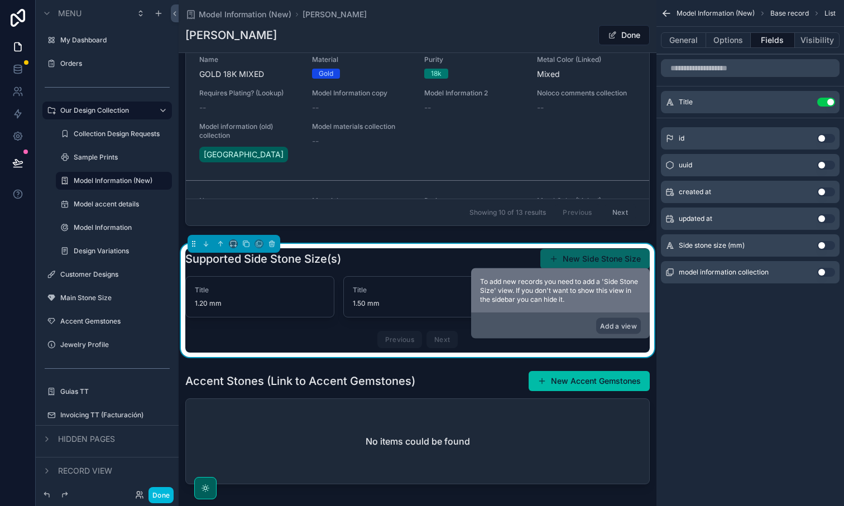
click at [720, 41] on button "Options" at bounding box center [728, 40] width 45 height 16
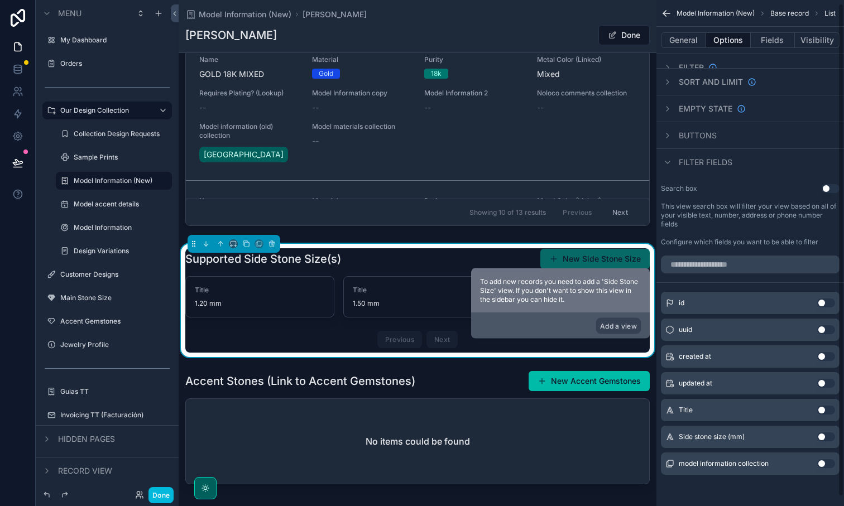
scroll to position [0, 0]
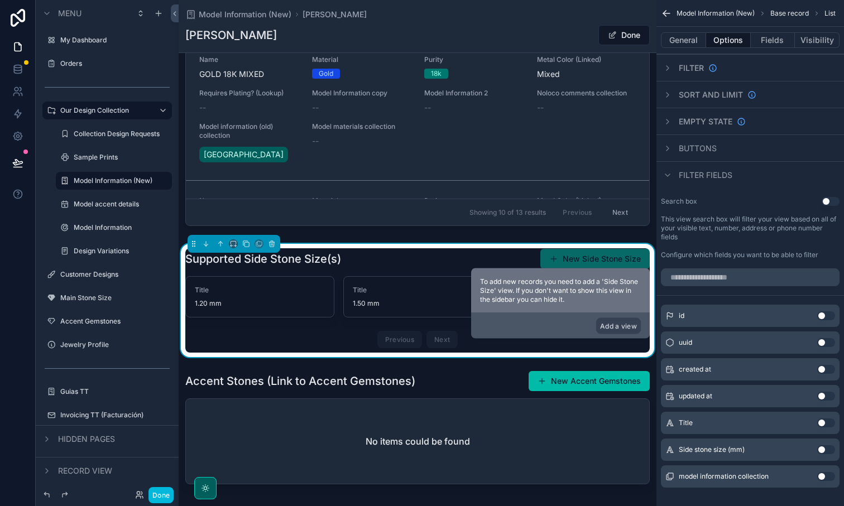
click at [687, 43] on button "General" at bounding box center [683, 40] width 45 height 16
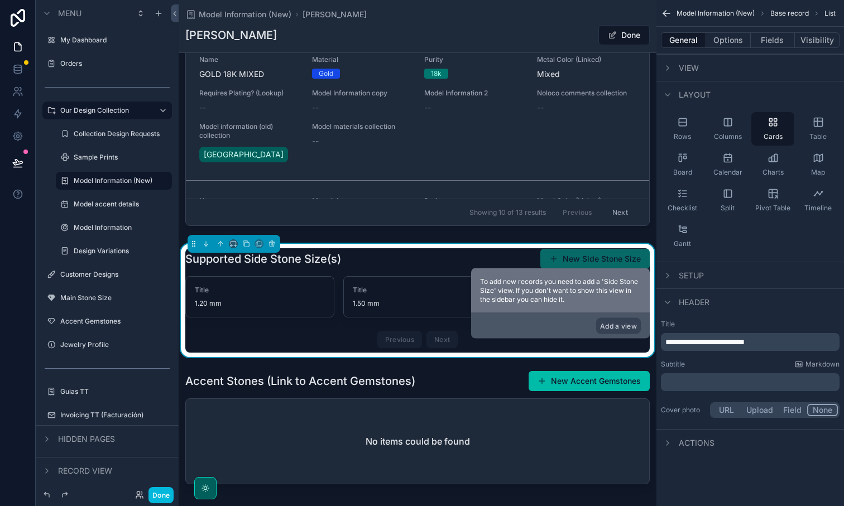
click at [720, 39] on button "Options" at bounding box center [728, 40] width 45 height 16
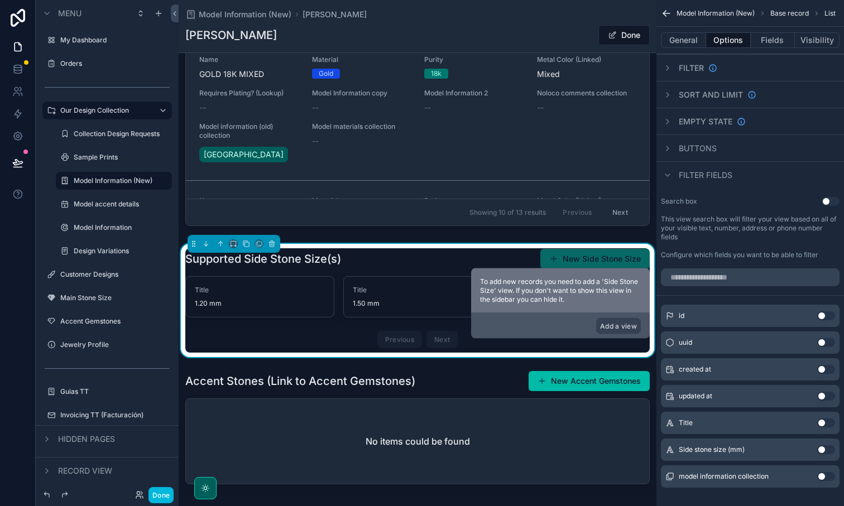
click at [754, 39] on button "Fields" at bounding box center [773, 40] width 45 height 16
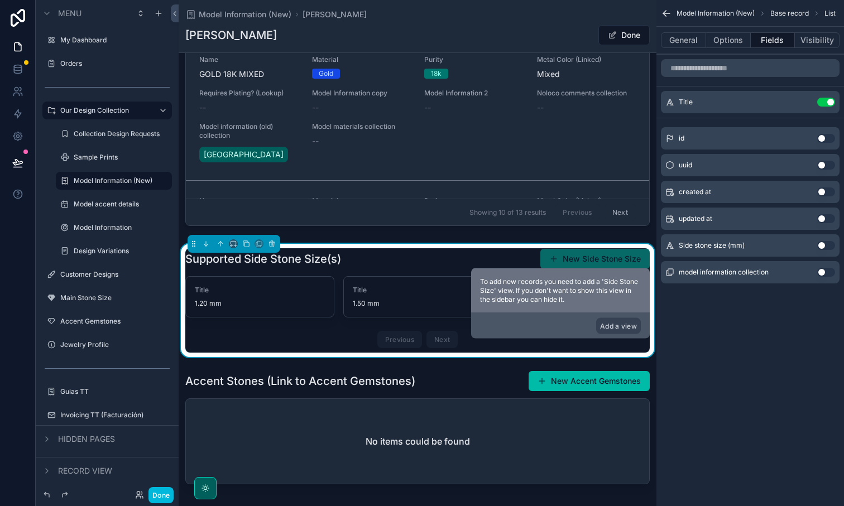
click at [817, 37] on button "Visibility" at bounding box center [817, 40] width 45 height 16
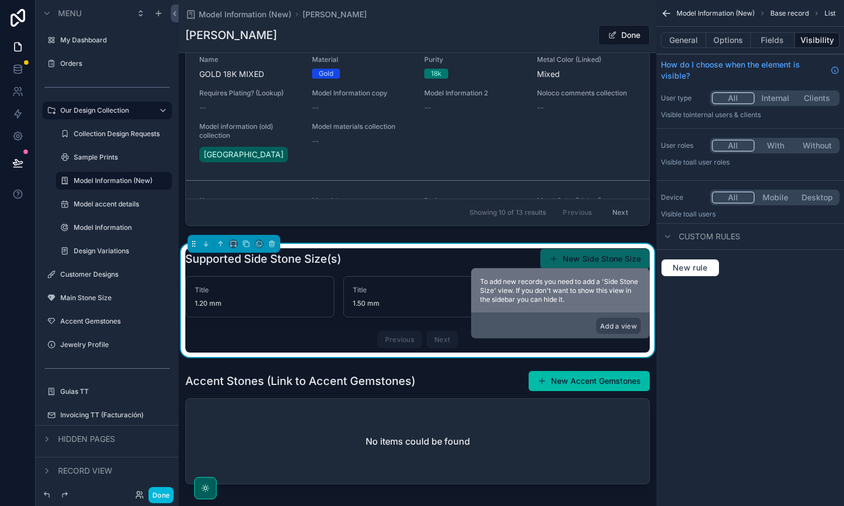
click at [762, 39] on button "Fields" at bounding box center [773, 40] width 45 height 16
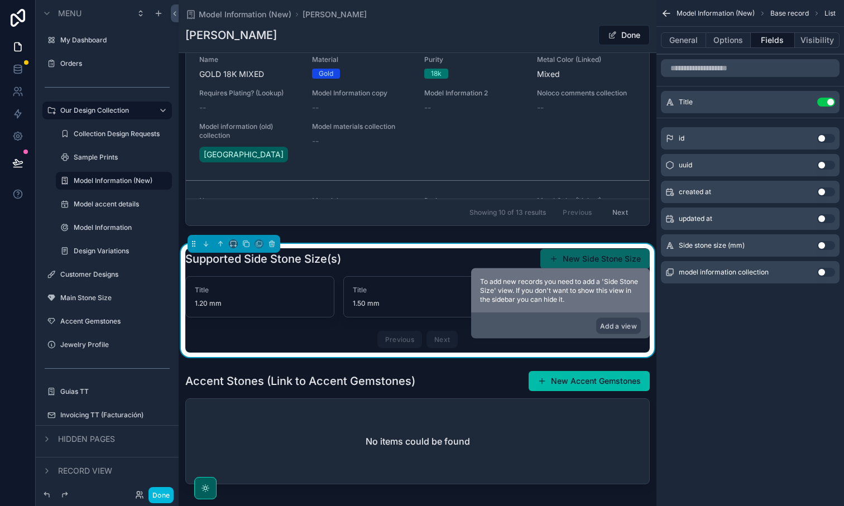
click at [728, 41] on button "Options" at bounding box center [728, 40] width 45 height 16
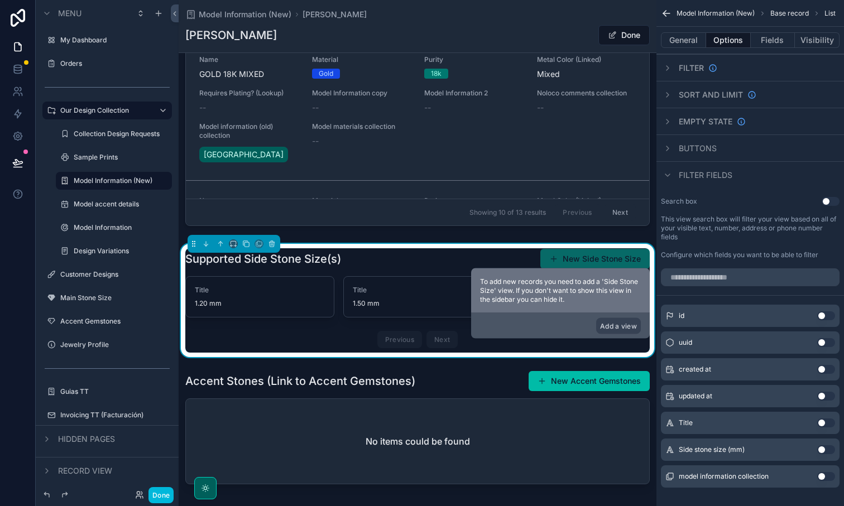
click at [669, 150] on icon "scrollable content" at bounding box center [667, 148] width 9 height 9
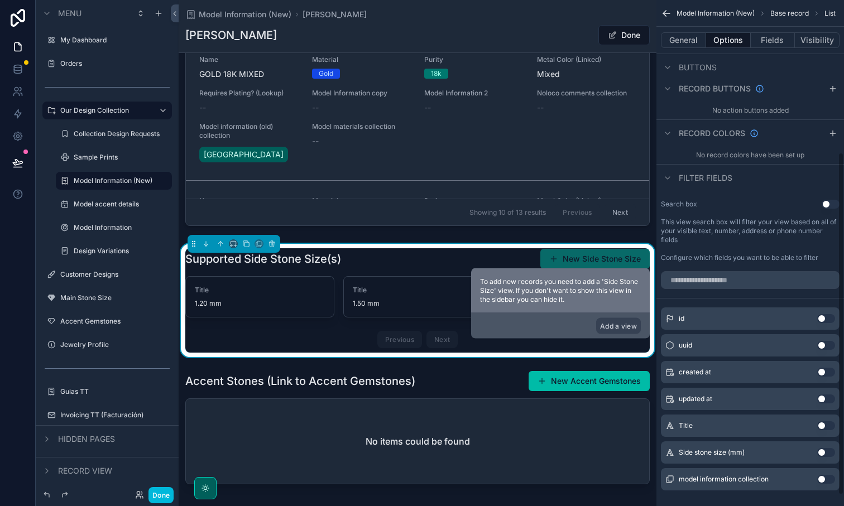
scroll to position [206, 0]
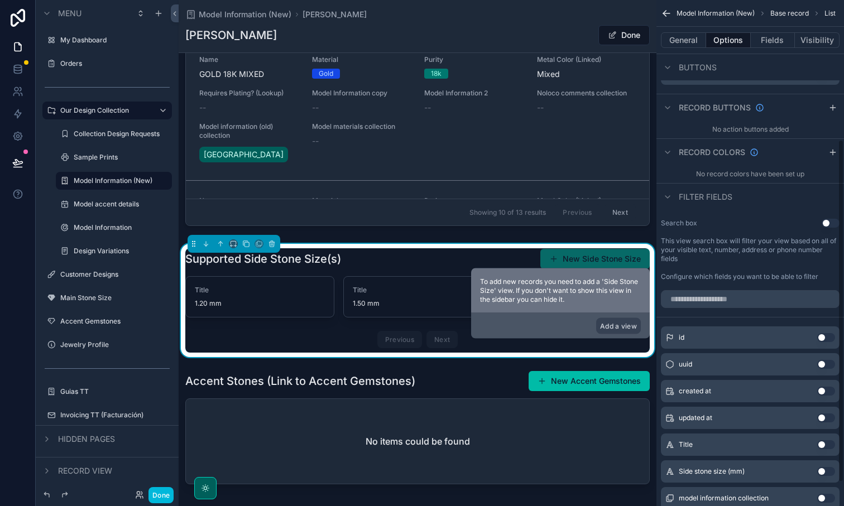
click at [667, 155] on icon "scrollable content" at bounding box center [667, 152] width 9 height 9
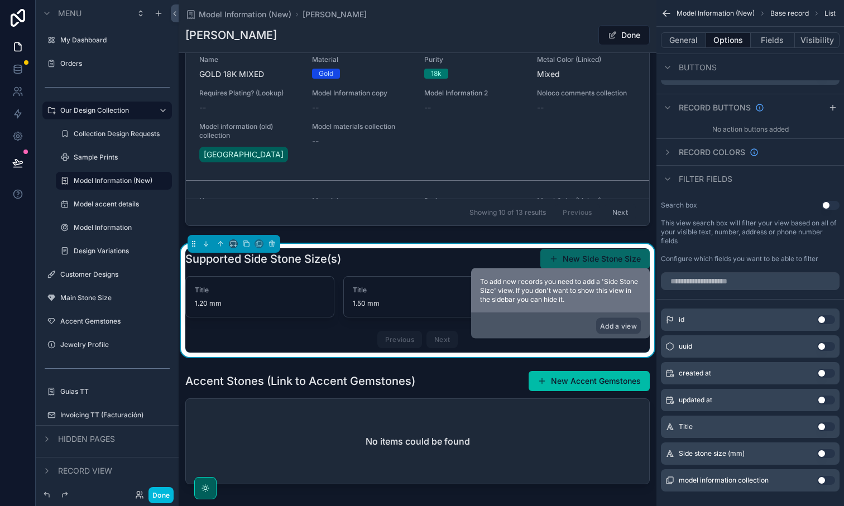
click at [667, 156] on icon "scrollable content" at bounding box center [667, 152] width 9 height 9
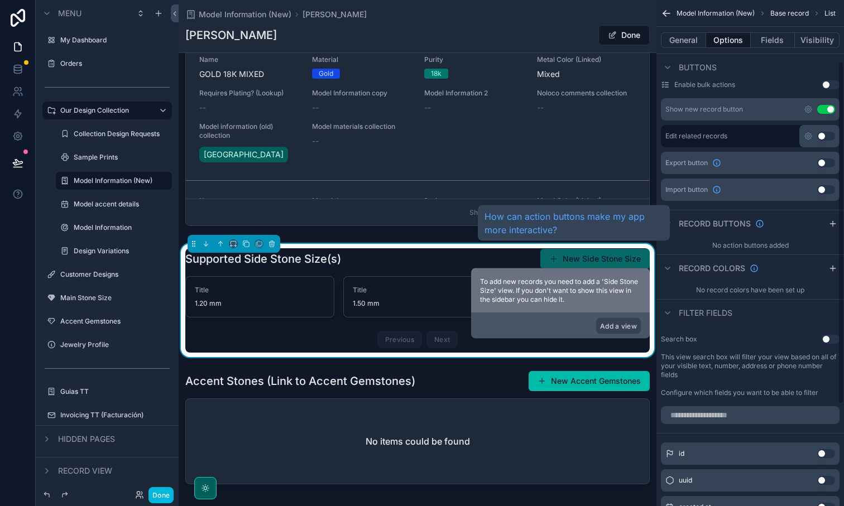
scroll to position [90, 0]
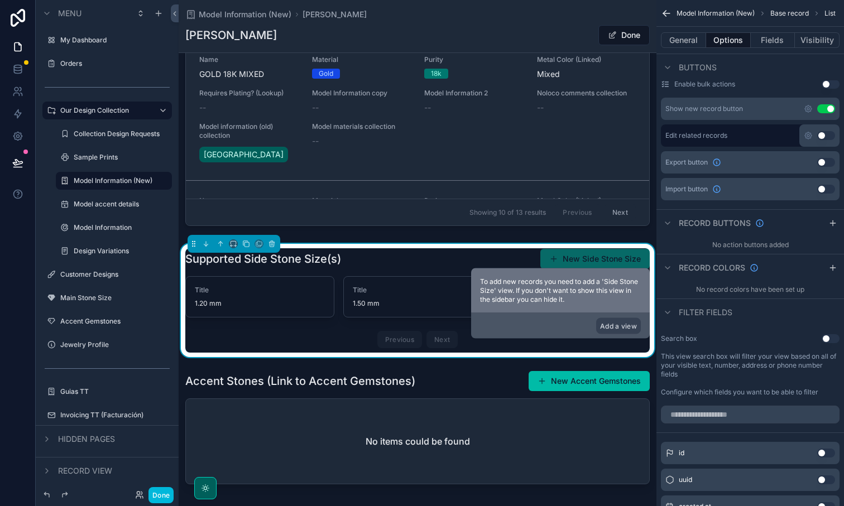
click at [669, 224] on icon "scrollable content" at bounding box center [667, 223] width 9 height 9
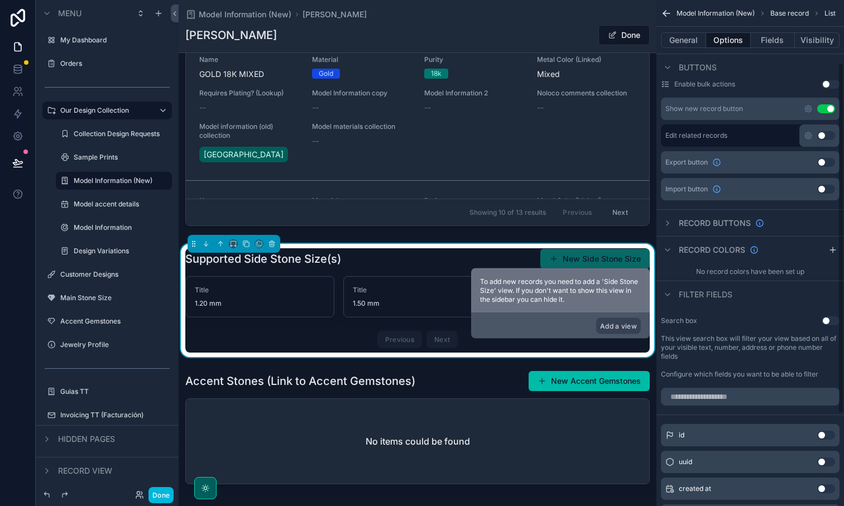
click at [669, 224] on icon "scrollable content" at bounding box center [667, 223] width 9 height 9
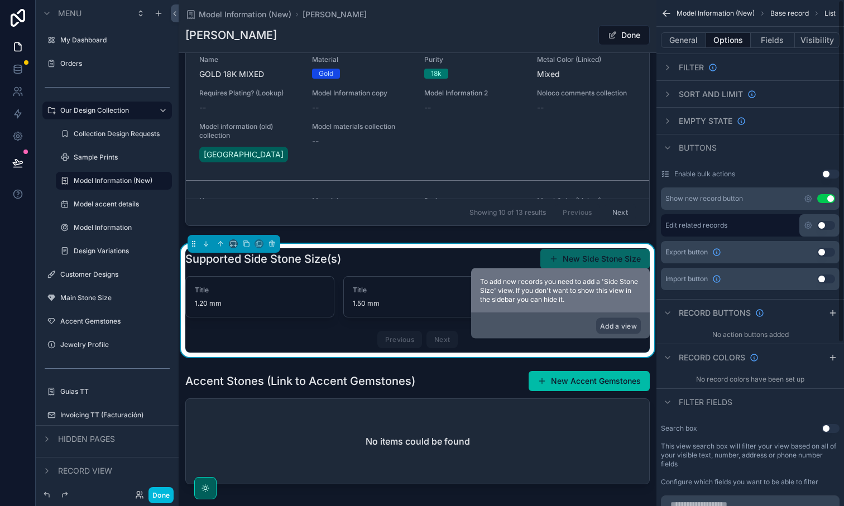
scroll to position [0, 0]
click at [671, 122] on icon "scrollable content" at bounding box center [667, 121] width 9 height 9
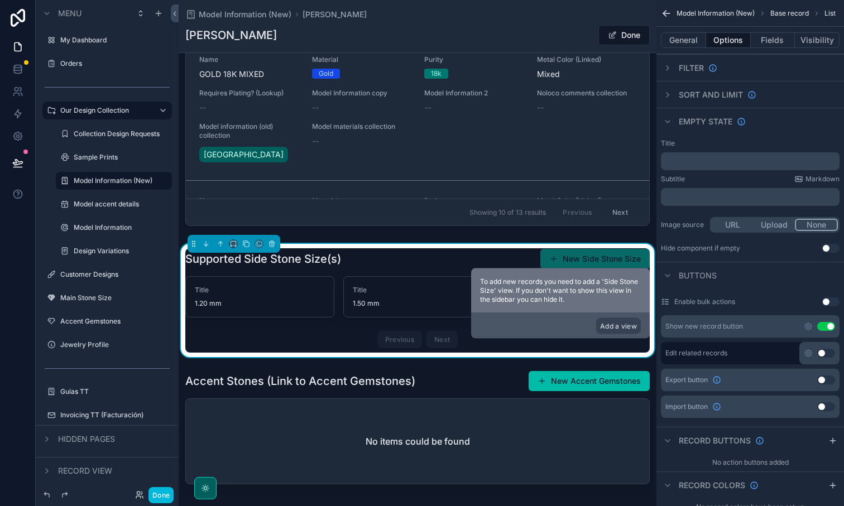
click at [669, 95] on icon "scrollable content" at bounding box center [667, 94] width 9 height 9
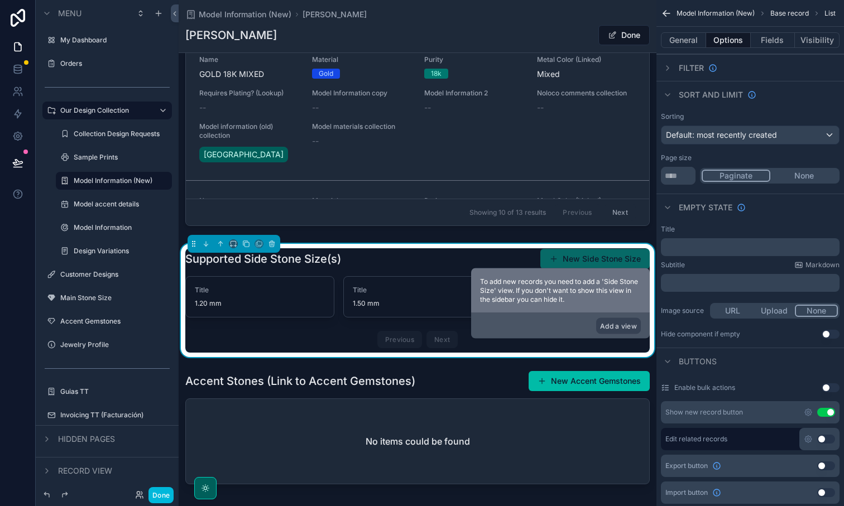
click at [669, 64] on icon "scrollable content" at bounding box center [667, 68] width 9 height 9
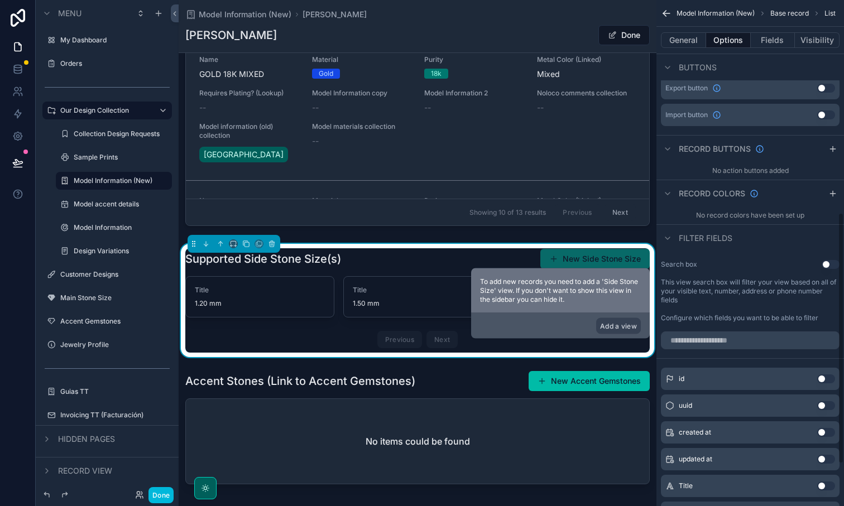
scroll to position [513, 0]
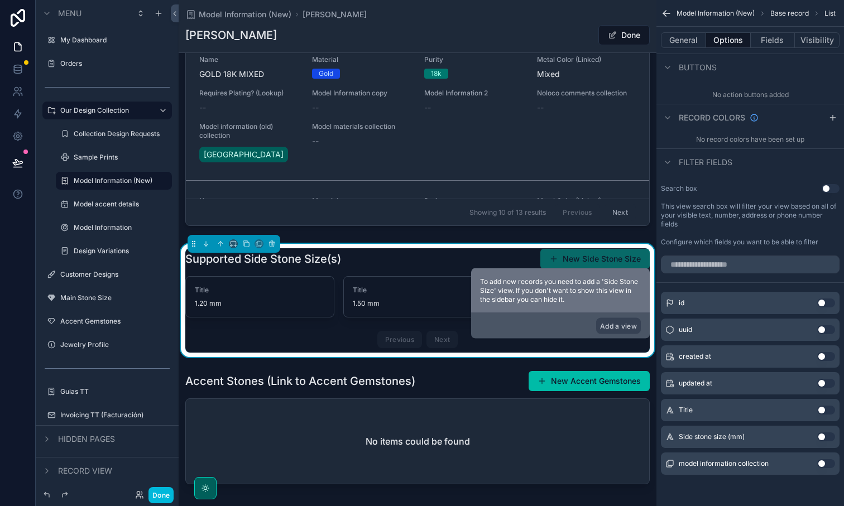
click at [159, 488] on button "Done" at bounding box center [160, 495] width 25 height 16
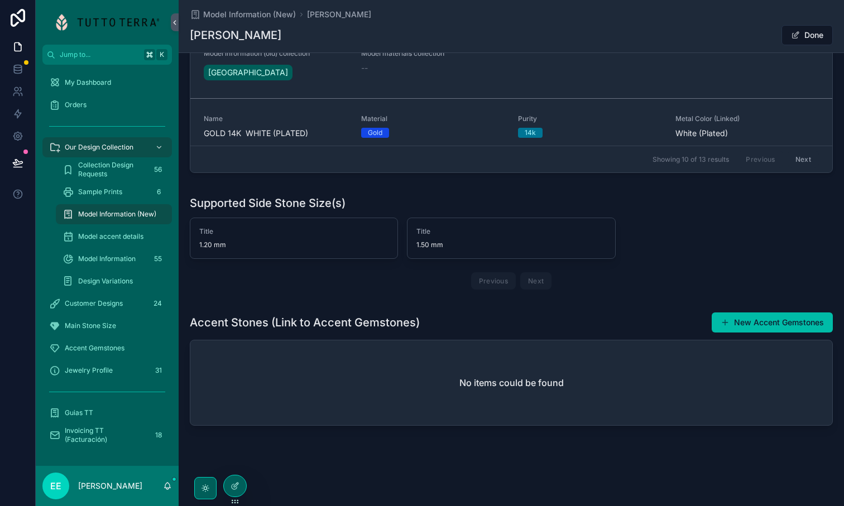
scroll to position [824, 0]
click at [318, 291] on div "Previous Next" at bounding box center [511, 281] width 643 height 26
click at [240, 487] on div at bounding box center [235, 486] width 22 height 21
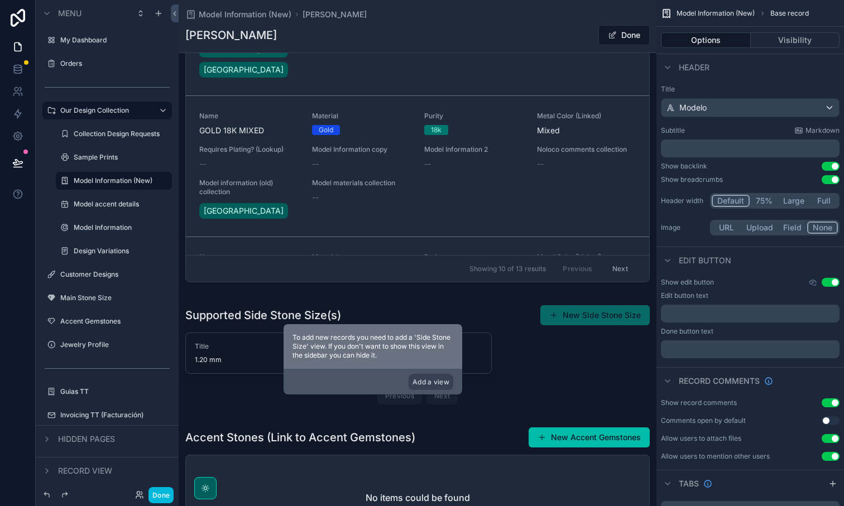
click at [805, 40] on button "Visibility" at bounding box center [795, 40] width 89 height 16
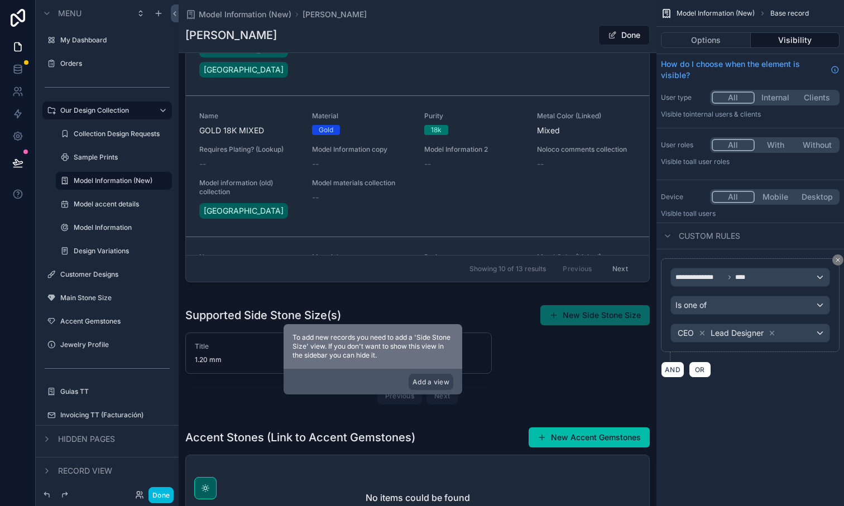
click at [722, 45] on button "Options" at bounding box center [706, 40] width 90 height 16
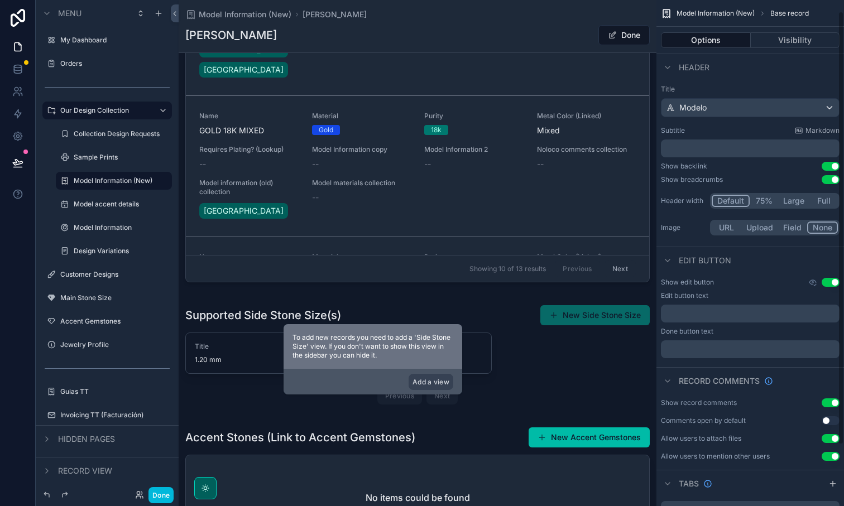
scroll to position [84, 0]
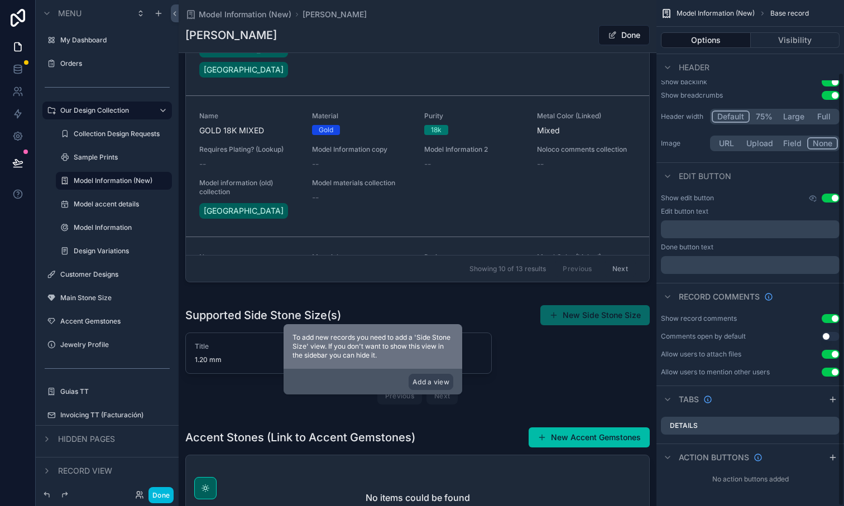
click at [515, 219] on div "scrollable content" at bounding box center [418, 80] width 478 height 421
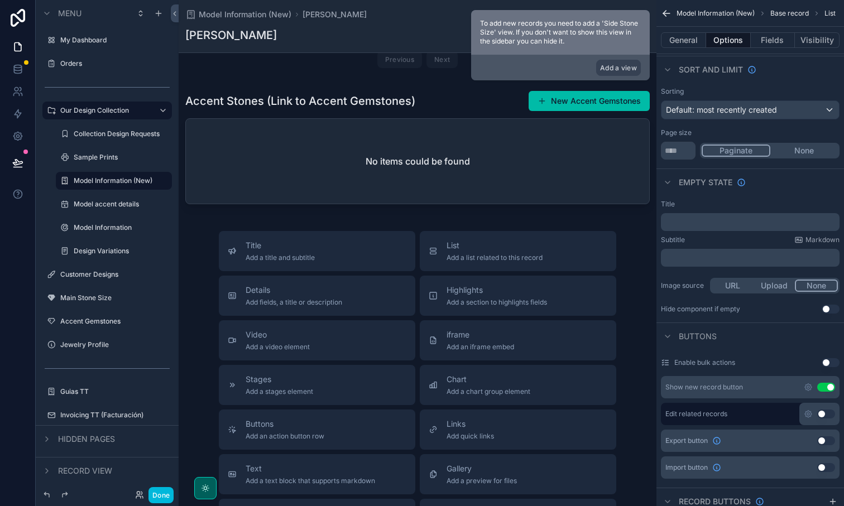
scroll to position [1131, 0]
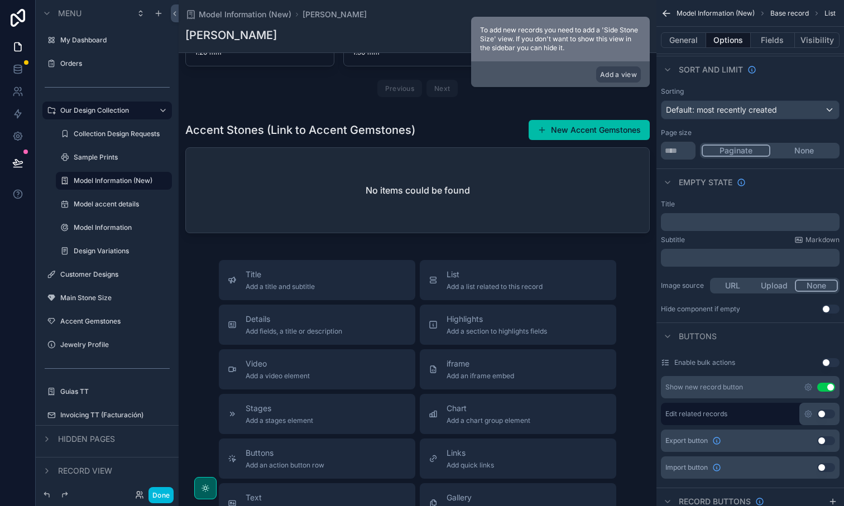
click at [272, 327] on span "Add fields, a title or description" at bounding box center [294, 331] width 97 height 9
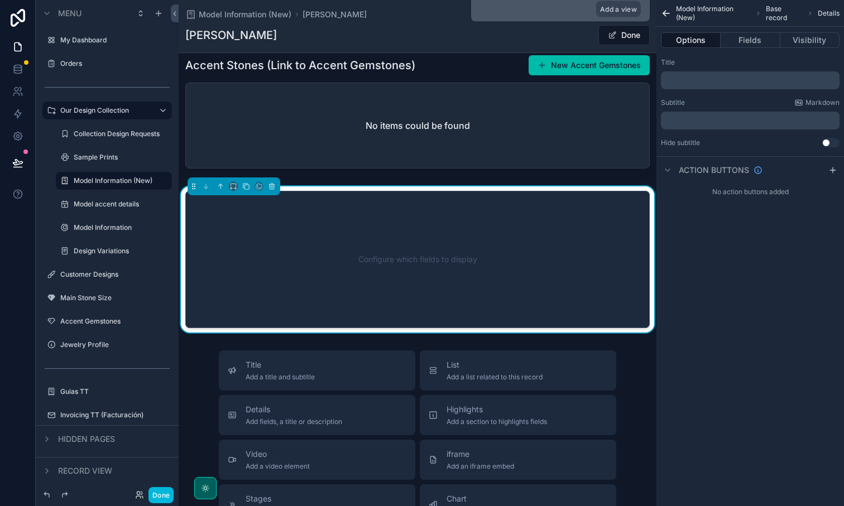
scroll to position [1197, 0]
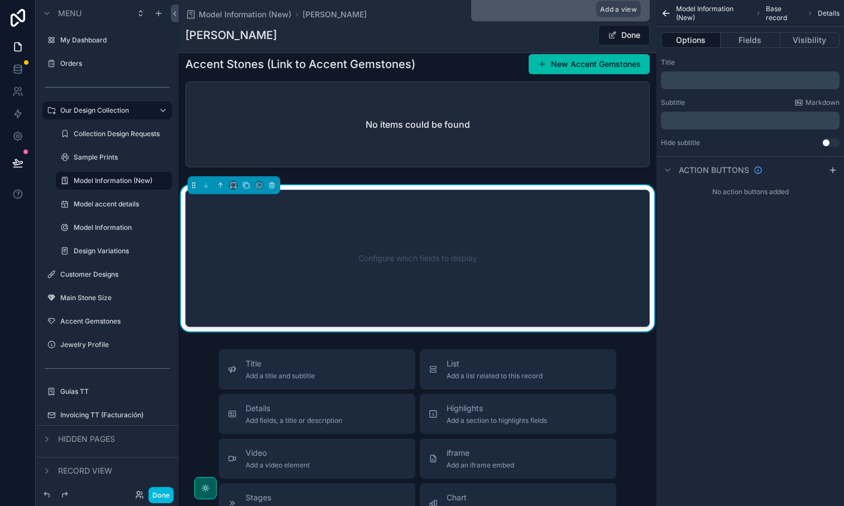
click at [753, 42] on button "Fields" at bounding box center [750, 40] width 59 height 16
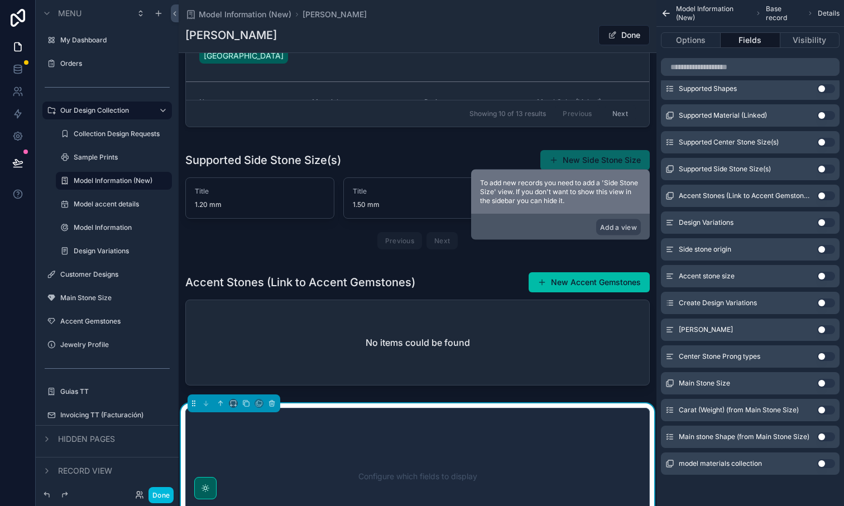
scroll to position [936, 0]
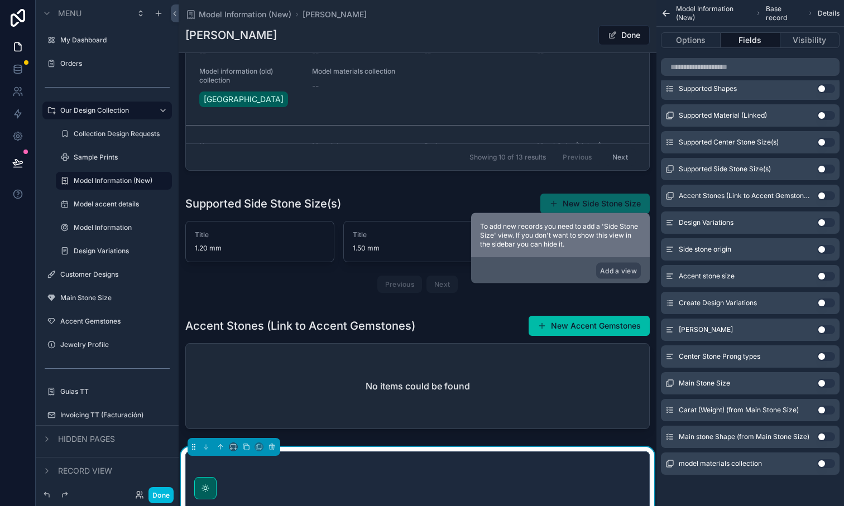
click at [390, 200] on div "scrollable content" at bounding box center [418, 245] width 478 height 113
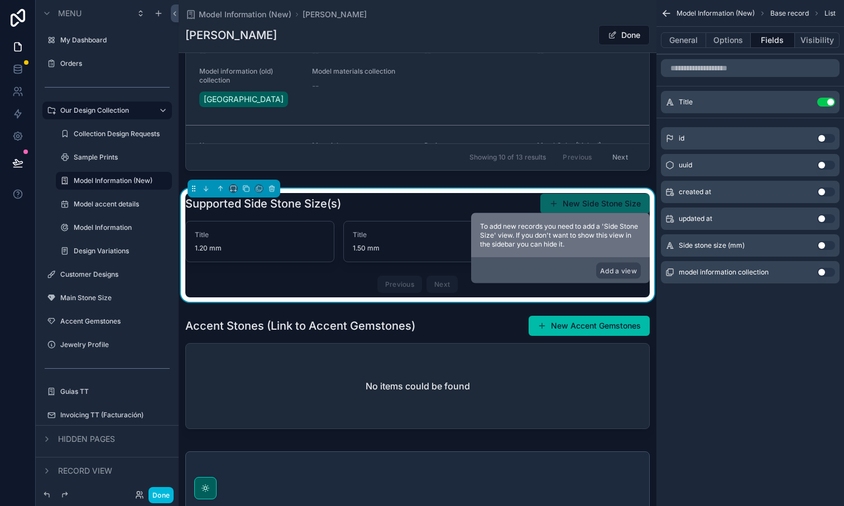
click at [685, 39] on button "General" at bounding box center [683, 40] width 45 height 16
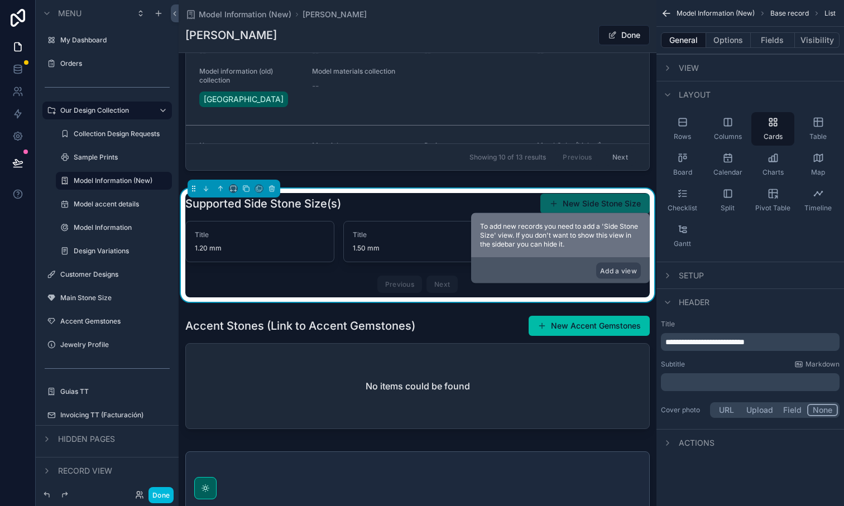
click at [763, 36] on button "Fields" at bounding box center [773, 40] width 45 height 16
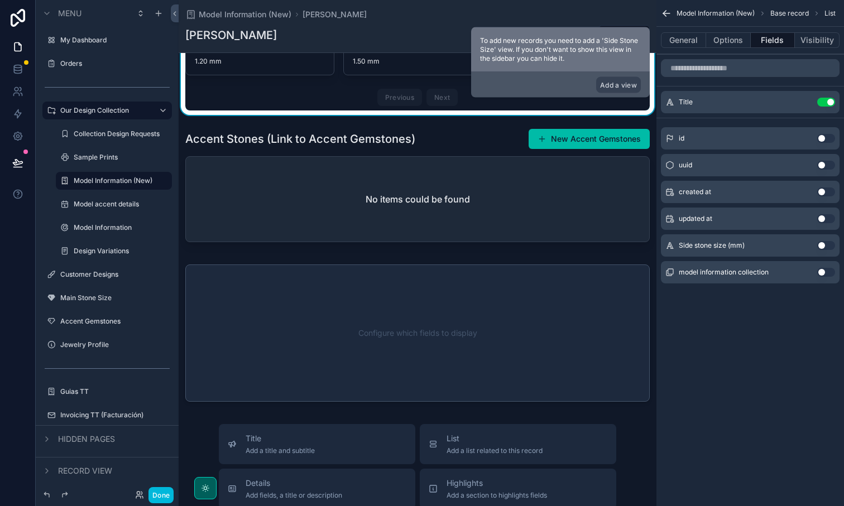
scroll to position [1121, 0]
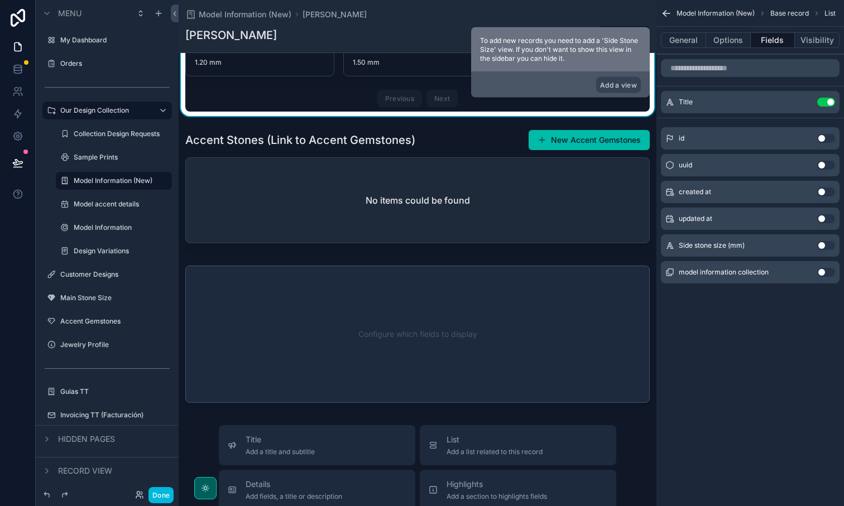
click at [389, 162] on div "scrollable content" at bounding box center [418, 188] width 478 height 127
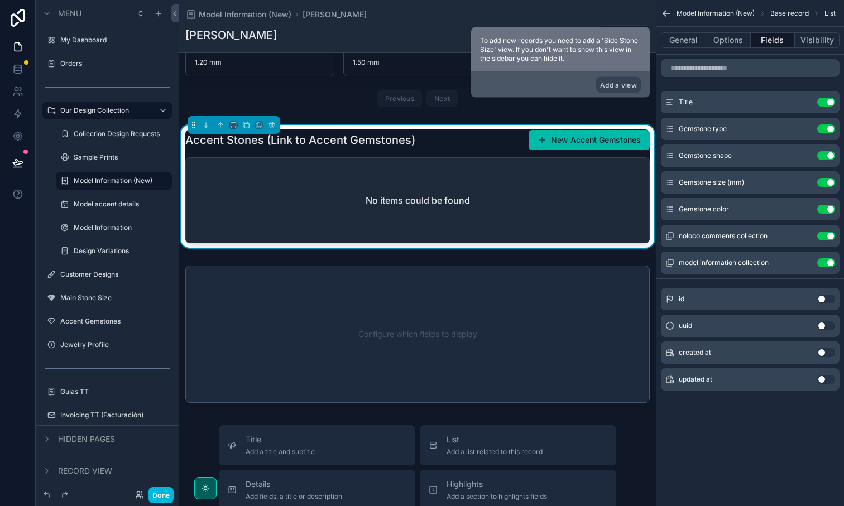
click at [519, 171] on div "No items could be found" at bounding box center [417, 200] width 463 height 85
click at [819, 42] on button "Visibility" at bounding box center [817, 40] width 45 height 16
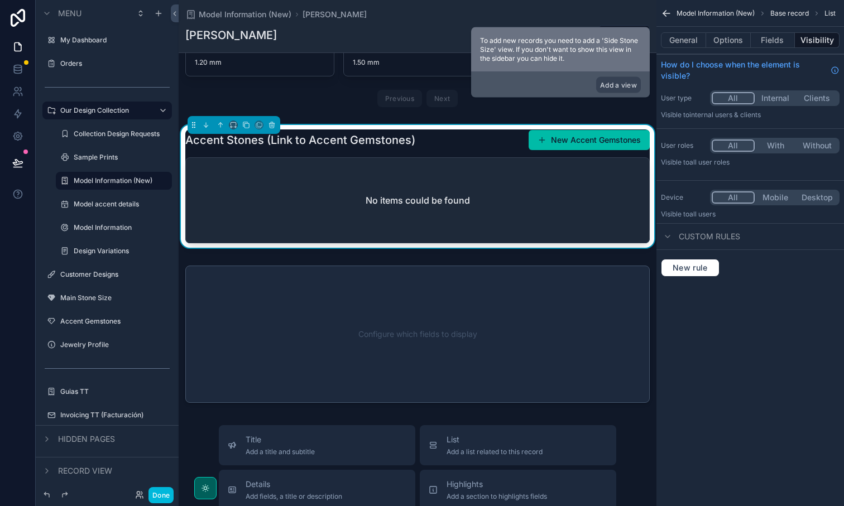
click at [729, 39] on button "Options" at bounding box center [728, 40] width 45 height 16
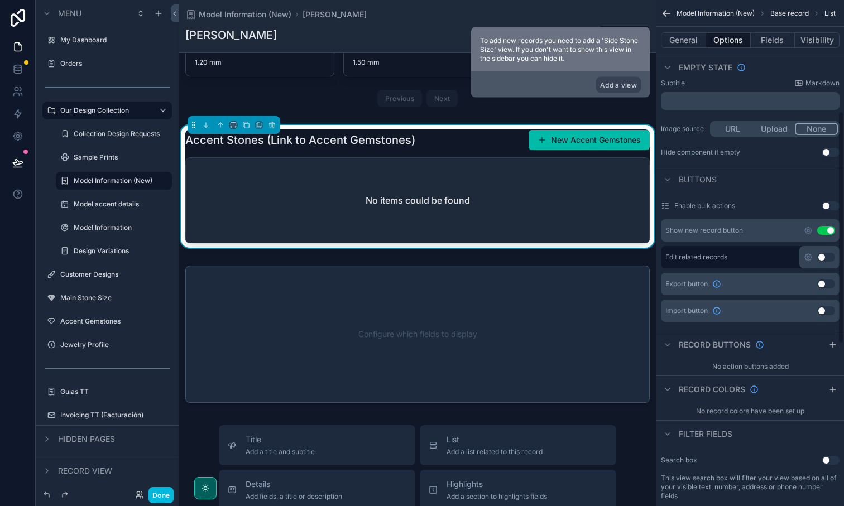
scroll to position [242, 0]
click at [808, 232] on icon "scrollable content" at bounding box center [808, 230] width 9 height 9
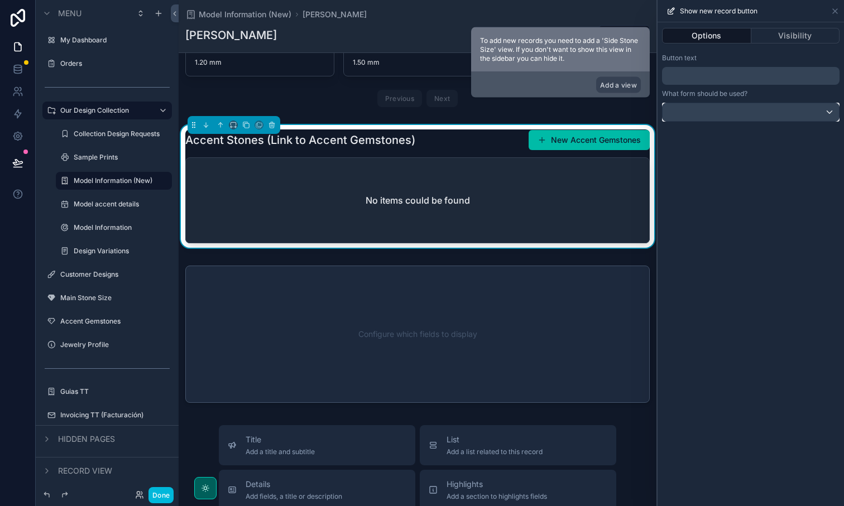
click at [770, 111] on div at bounding box center [751, 112] width 176 height 18
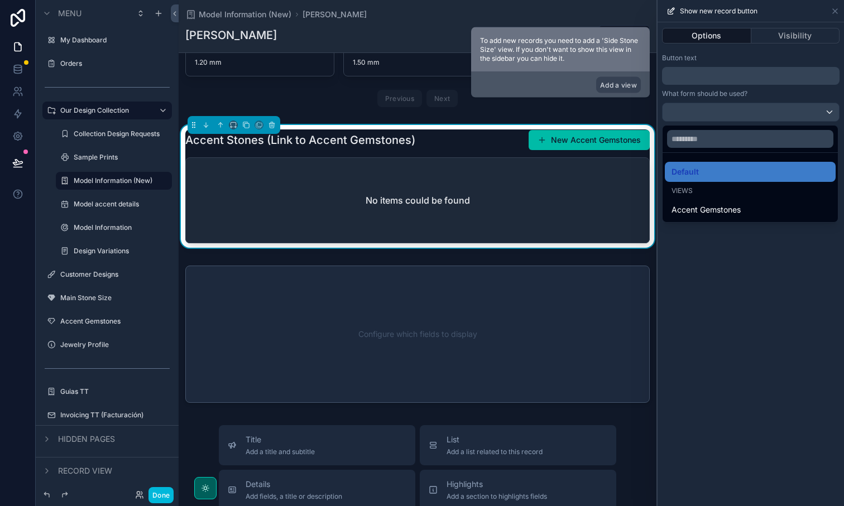
click at [770, 111] on div at bounding box center [751, 253] width 186 height 506
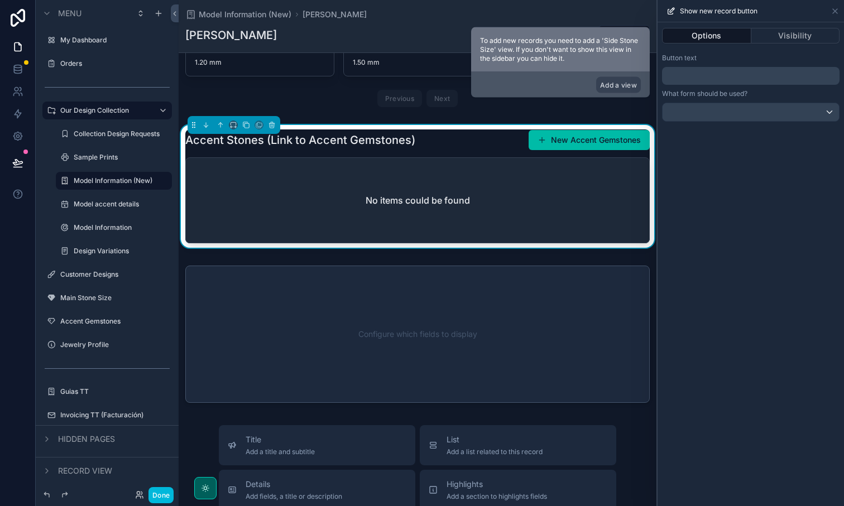
click at [726, 78] on p "﻿" at bounding box center [751, 75] width 171 height 13
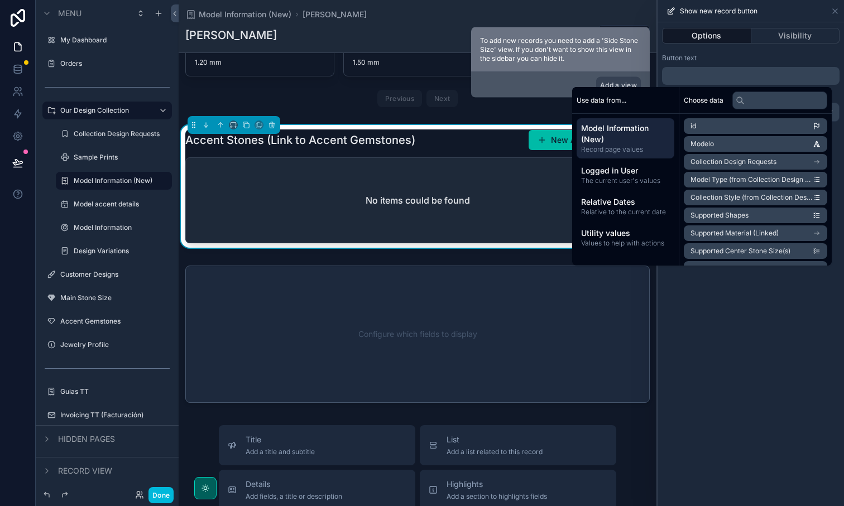
click at [786, 37] on button "Visibility" at bounding box center [795, 36] width 89 height 16
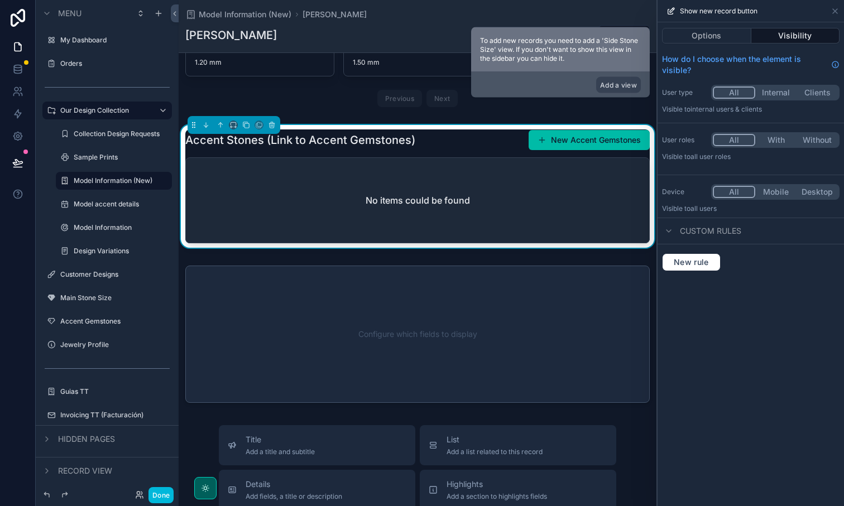
click at [679, 229] on div "Custom rules" at bounding box center [701, 230] width 79 height 13
click at [672, 231] on icon at bounding box center [668, 231] width 9 height 9
click at [699, 33] on button "Options" at bounding box center [706, 36] width 89 height 16
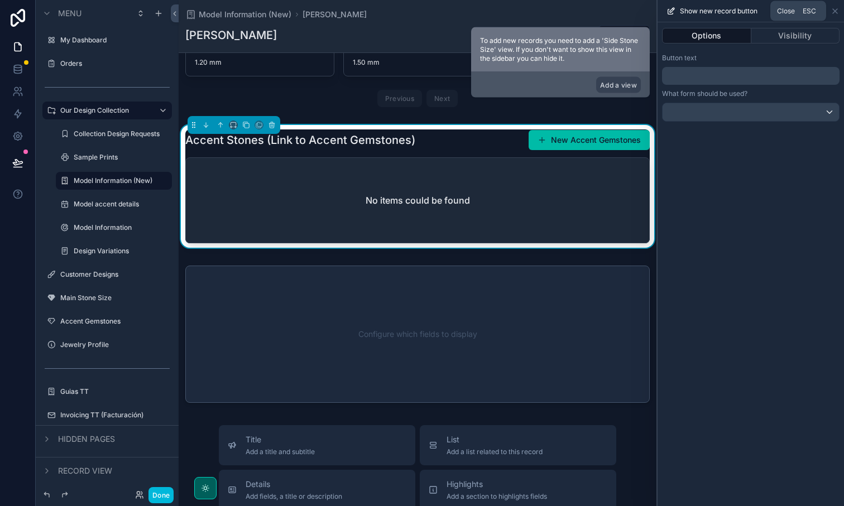
click at [837, 7] on icon at bounding box center [835, 11] width 9 height 9
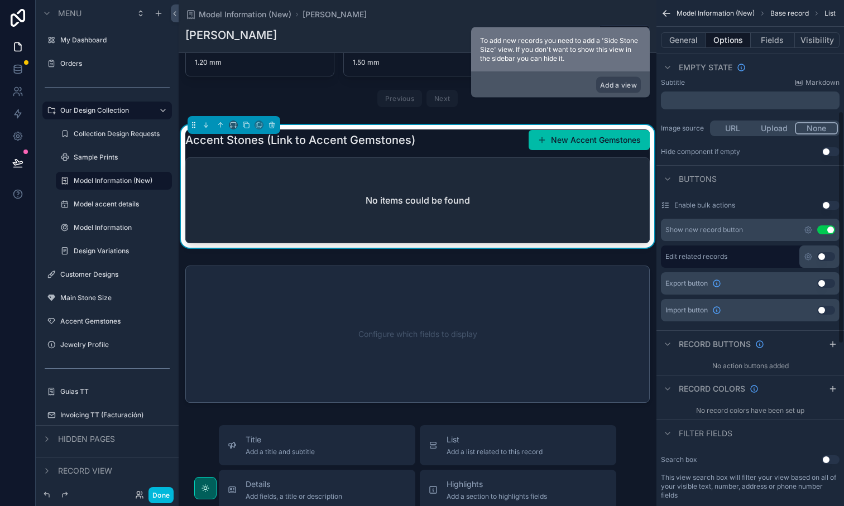
click at [152, 506] on div "Done" at bounding box center [107, 495] width 143 height 22
click at [160, 497] on button "Done" at bounding box center [160, 495] width 25 height 16
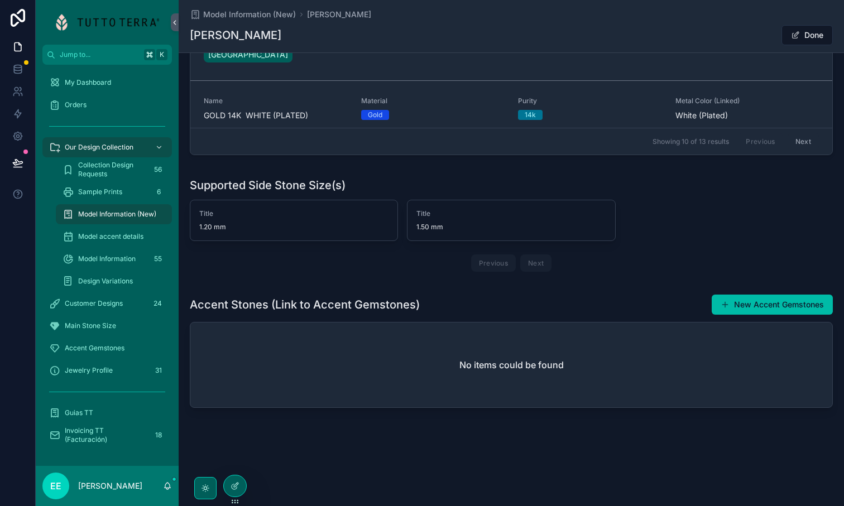
scroll to position [842, 0]
click at [782, 296] on button "New Accent Gemstones" at bounding box center [772, 305] width 121 height 20
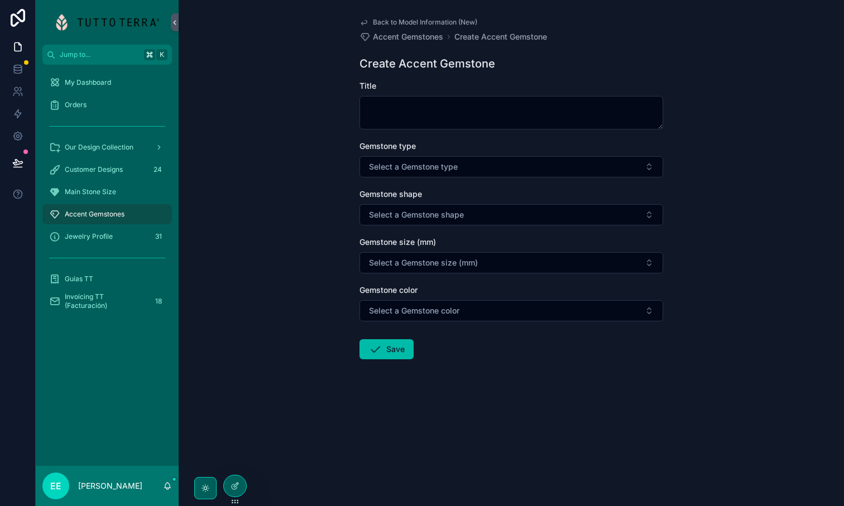
click at [423, 169] on span "Select a Gemstone type" at bounding box center [413, 166] width 89 height 11
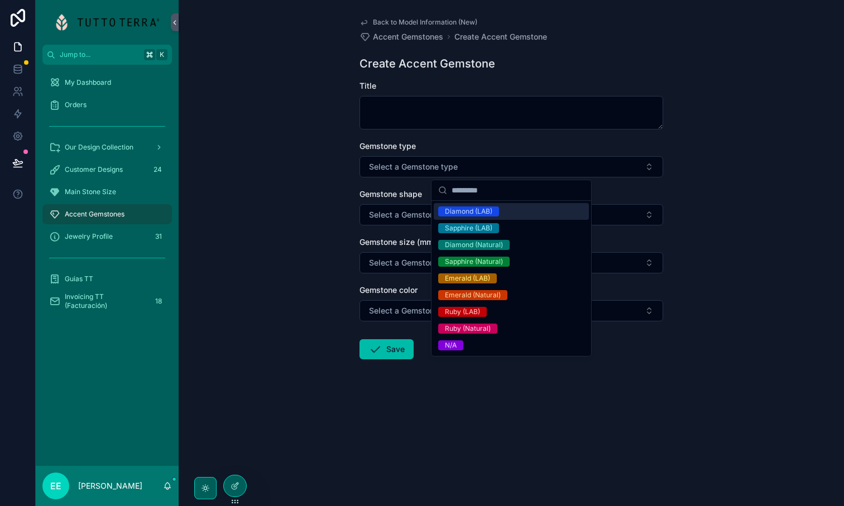
click at [336, 164] on div "Back to Model Information (New) Accent Gemstones Create Accent Gemstone Create …" at bounding box center [511, 253] width 665 height 506
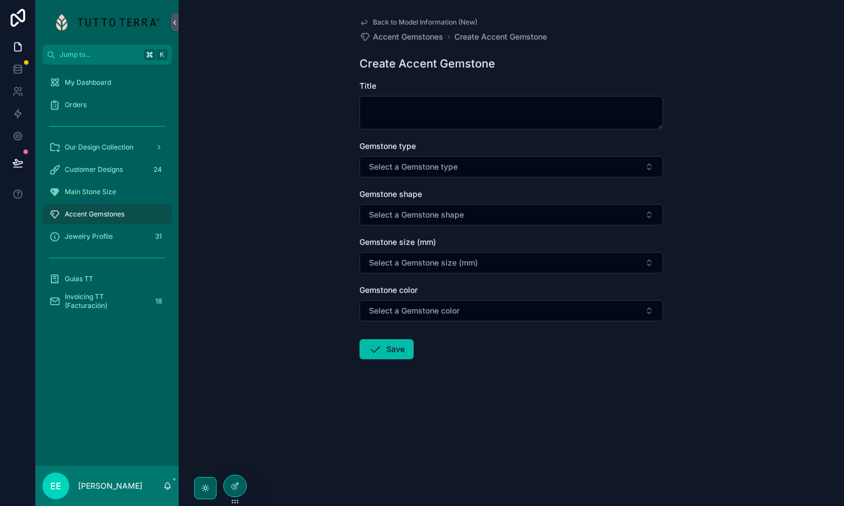
click at [366, 21] on icon "scrollable content" at bounding box center [364, 23] width 6 height 4
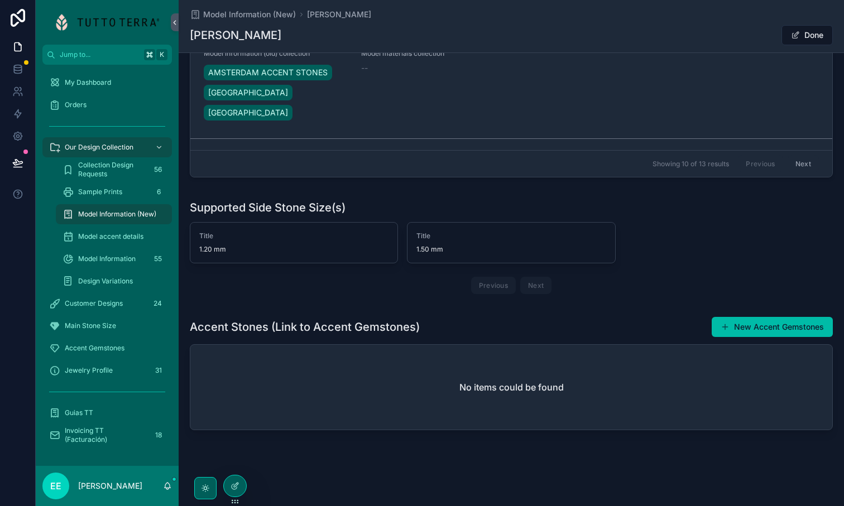
scroll to position [842, 0]
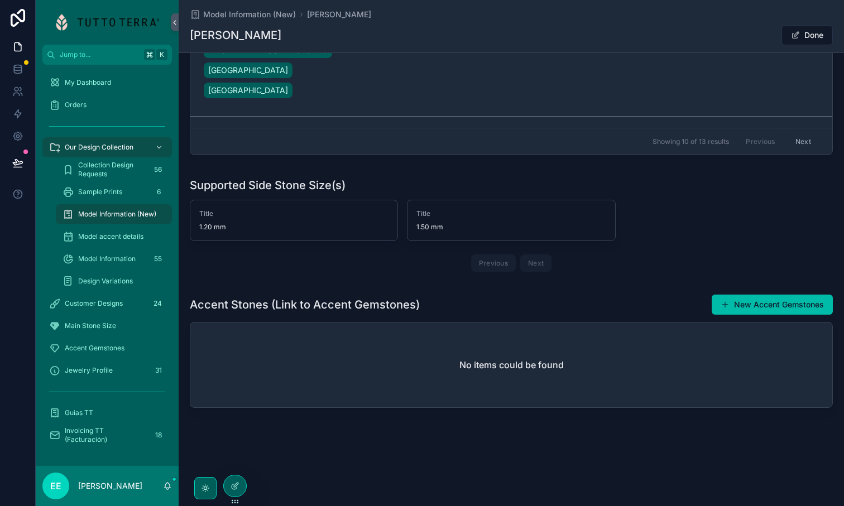
click at [325, 306] on h1 "Accent Stones (Link to Accent Gemstones)" at bounding box center [305, 305] width 230 height 16
click at [485, 363] on h2 "No items could be found" at bounding box center [511, 364] width 104 height 13
click at [238, 482] on icon at bounding box center [235, 486] width 9 height 9
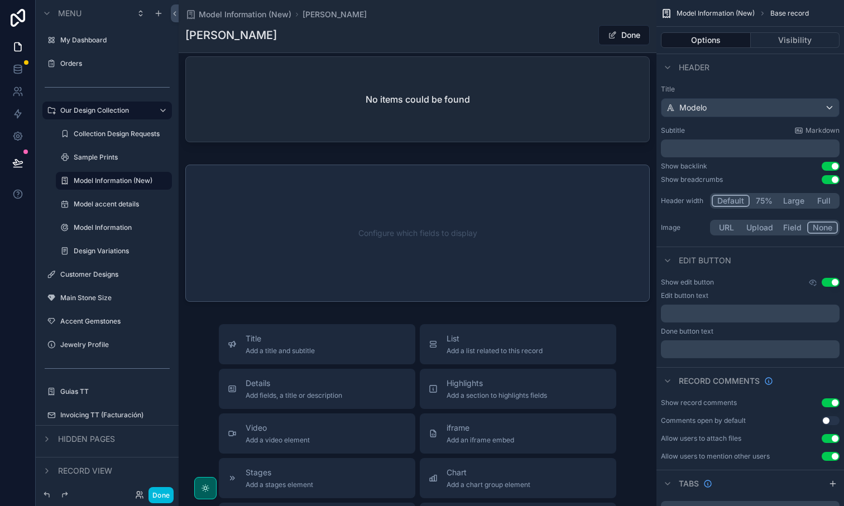
scroll to position [1142, 0]
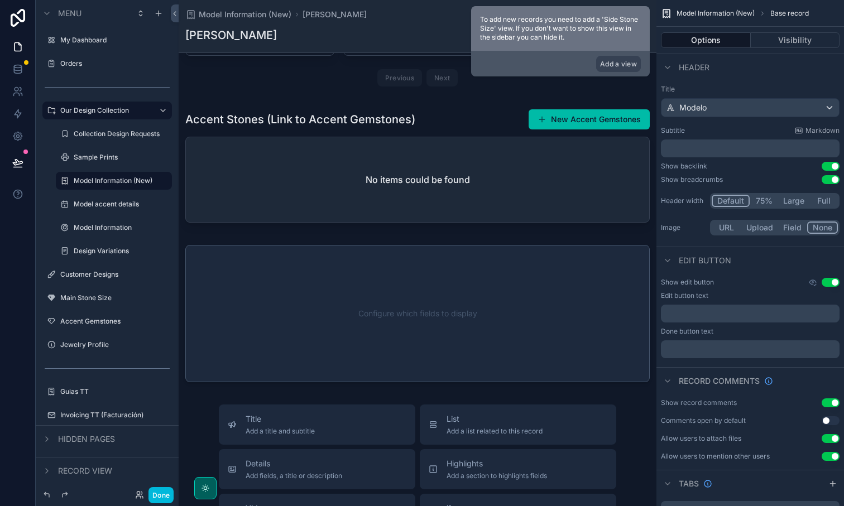
click at [546, 184] on div "scrollable content" at bounding box center [418, 167] width 478 height 127
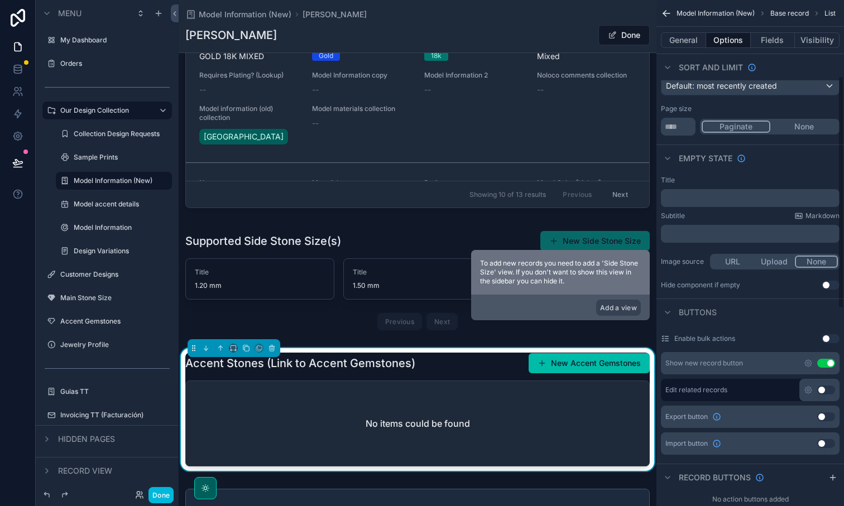
scroll to position [166, 0]
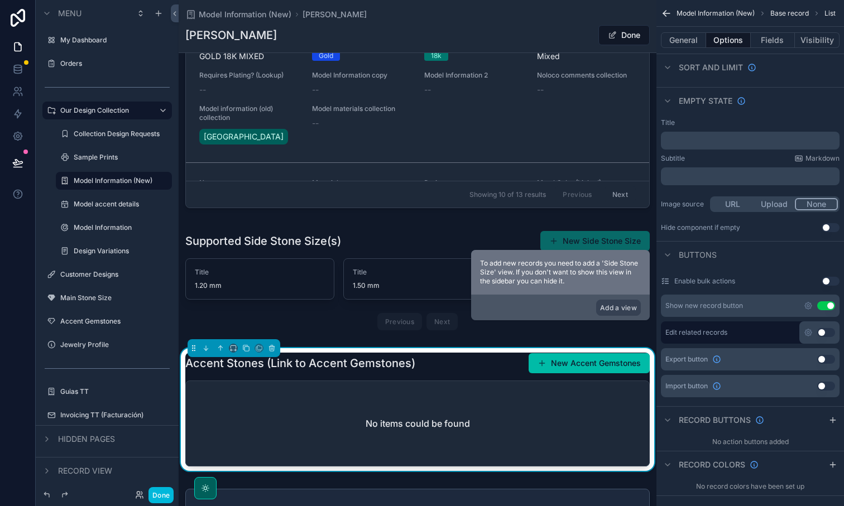
click at [830, 308] on button "Use setting" at bounding box center [826, 305] width 18 height 9
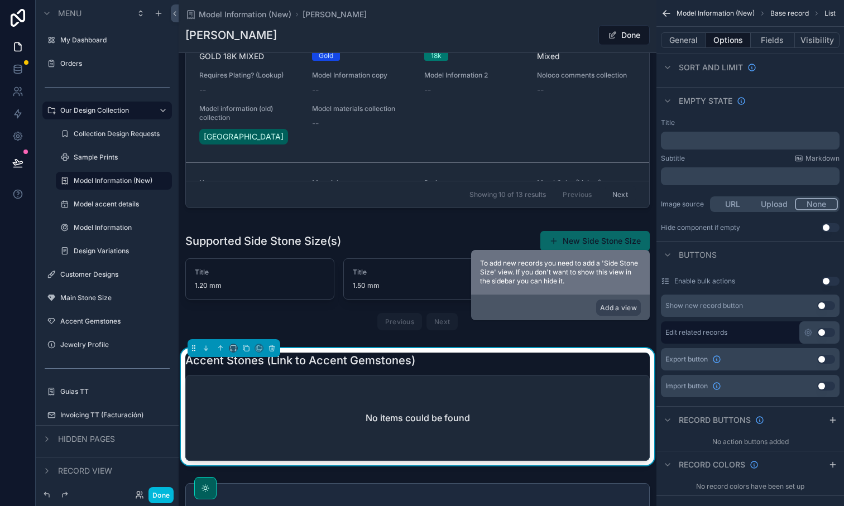
click at [823, 333] on button "Use setting" at bounding box center [826, 332] width 18 height 9
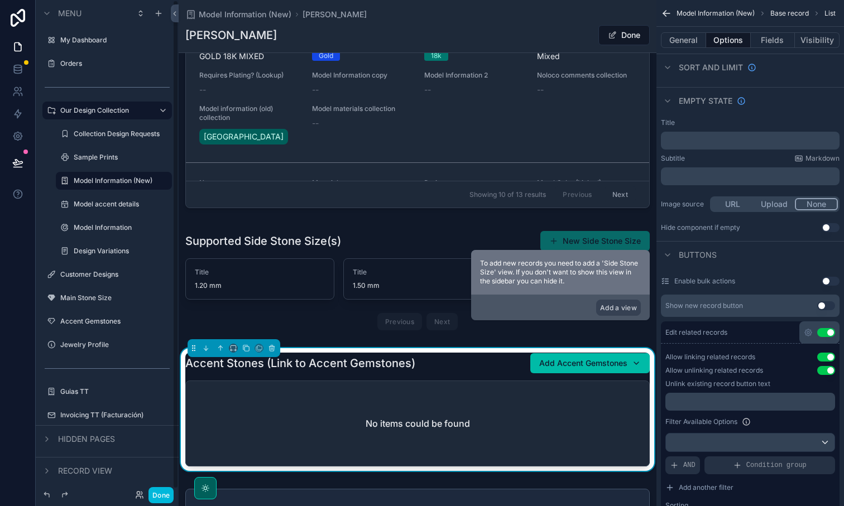
click at [164, 493] on button "Done" at bounding box center [160, 495] width 25 height 16
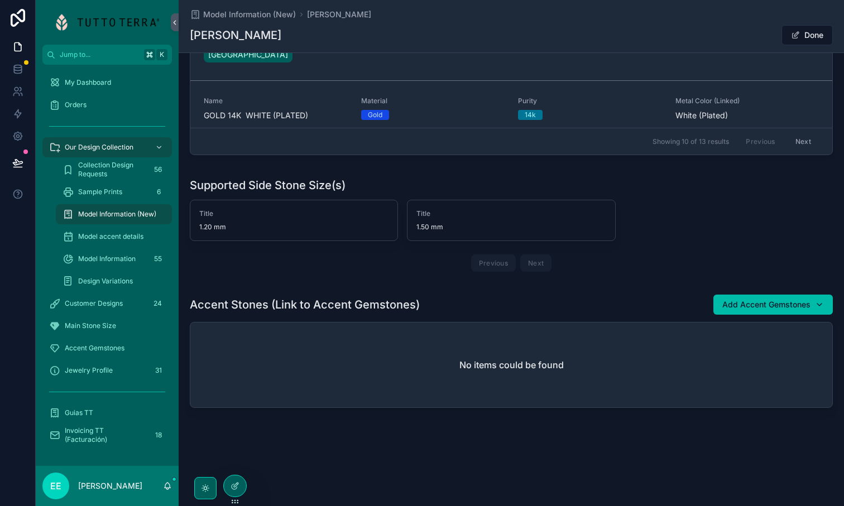
scroll to position [842, 0]
click at [746, 304] on span "Add Accent Gemstones" at bounding box center [766, 304] width 88 height 11
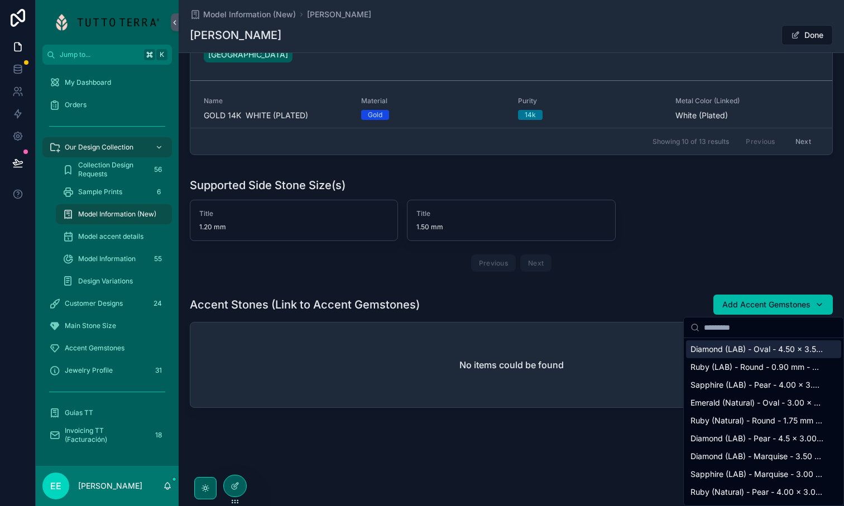
click at [746, 304] on span "Add Accent Gemstones" at bounding box center [766, 304] width 88 height 11
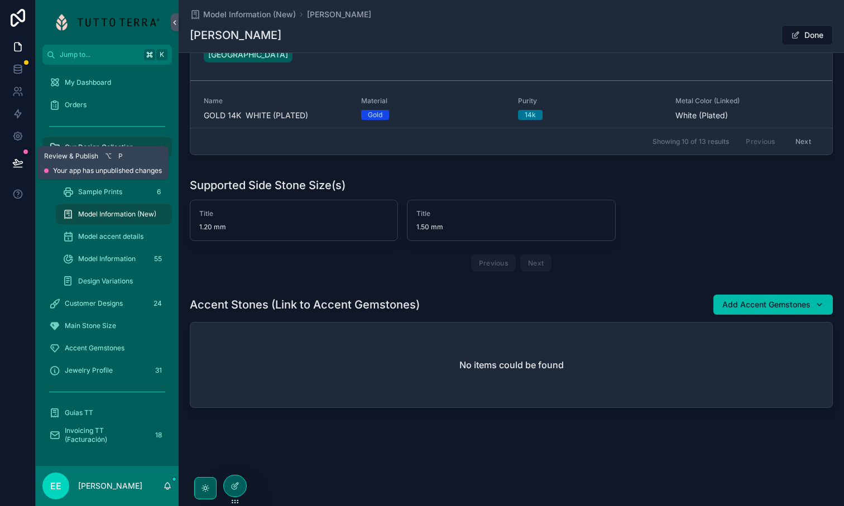
click at [18, 169] on button at bounding box center [18, 162] width 25 height 31
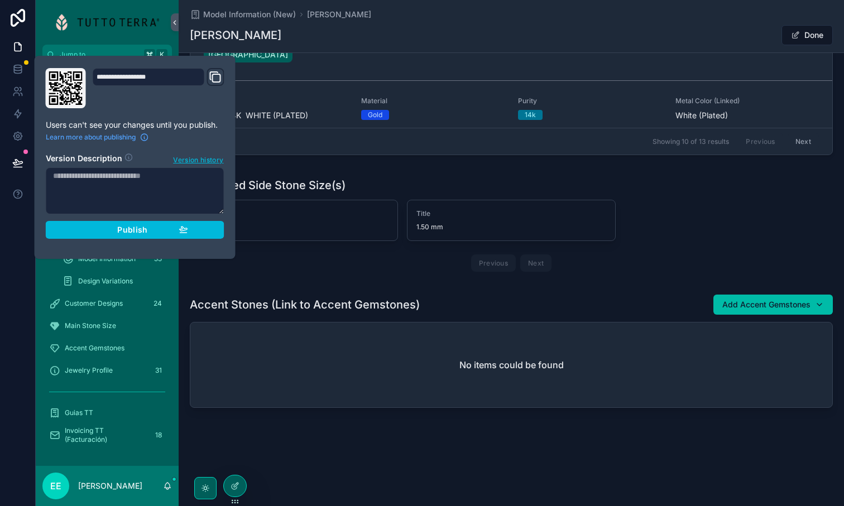
click at [132, 232] on span "Publish" at bounding box center [132, 230] width 30 height 10
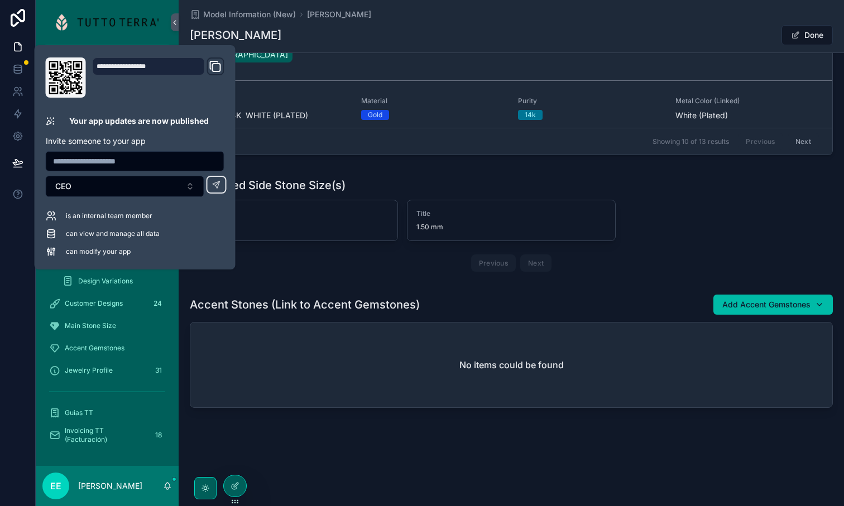
click at [16, 241] on div at bounding box center [18, 253] width 36 height 506
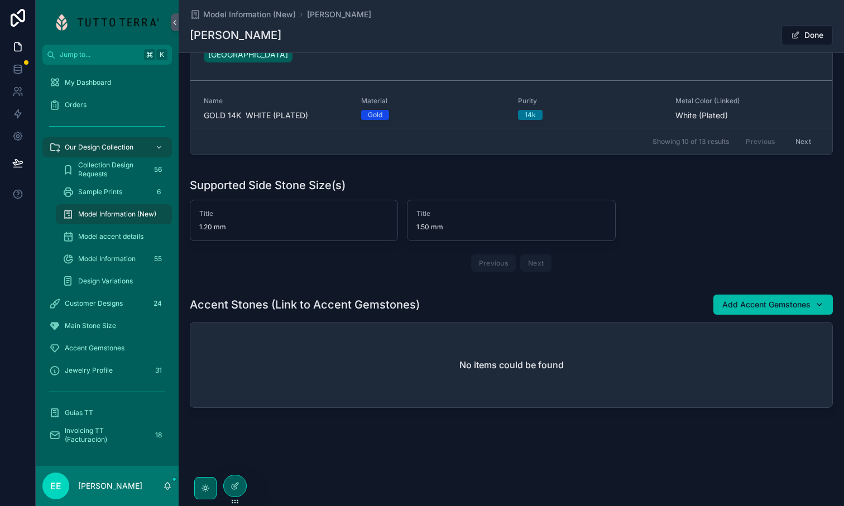
click at [0, 0] on icon at bounding box center [0, 0] width 0 height 0
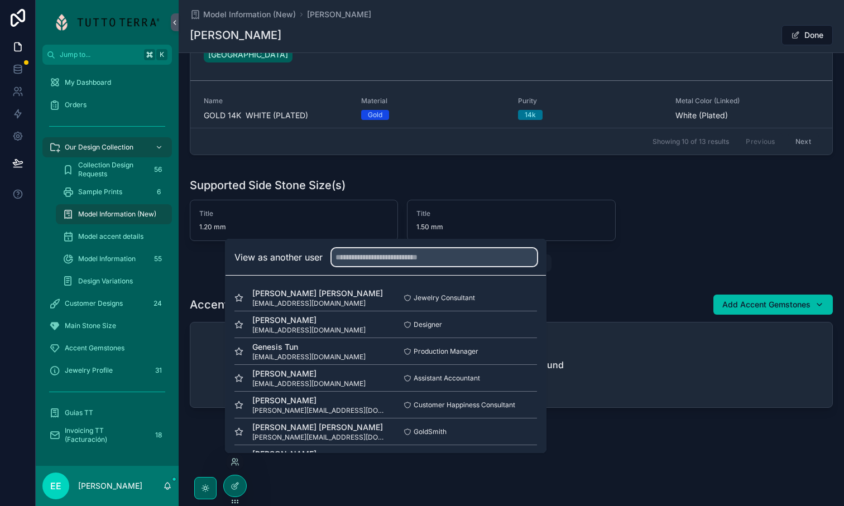
click at [387, 258] on input "text" at bounding box center [434, 257] width 205 height 18
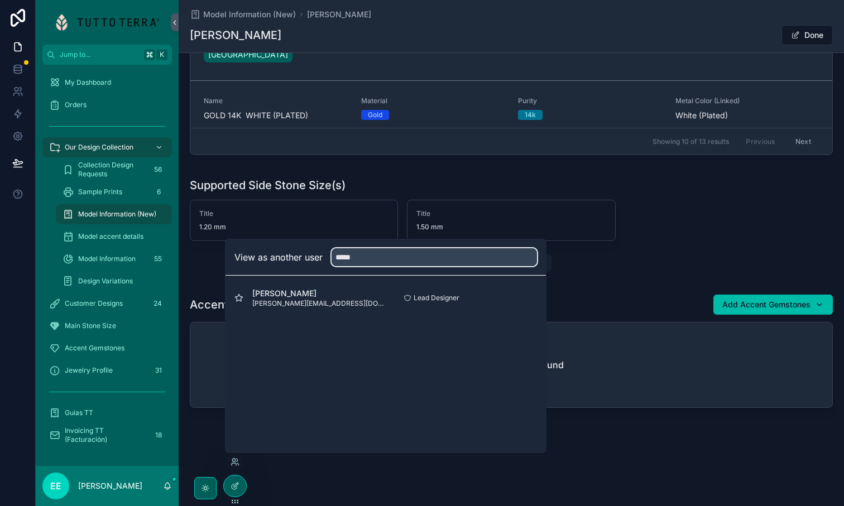
type input "*****"
click at [0, 0] on button "Select" at bounding box center [0, 0] width 0 height 0
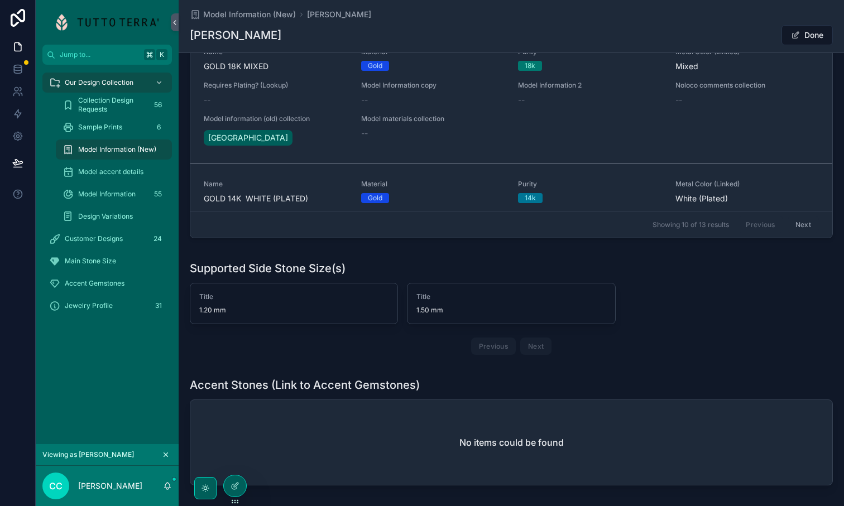
scroll to position [816, 0]
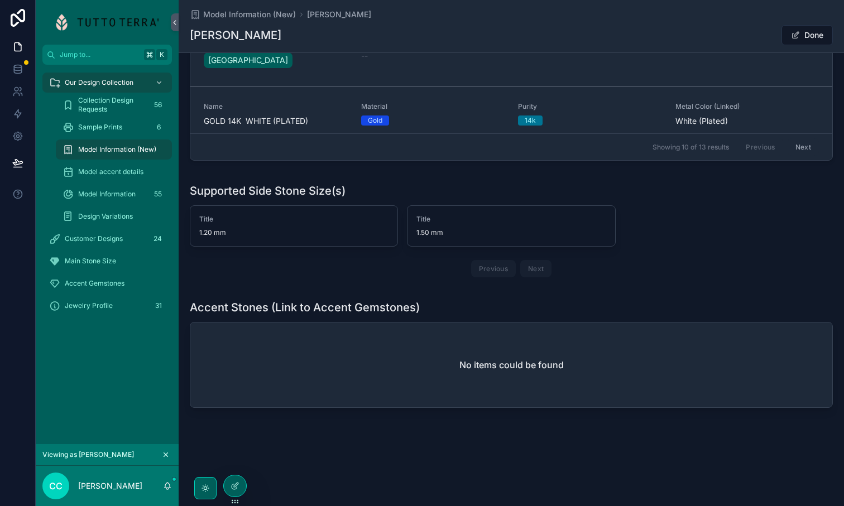
click at [541, 362] on h2 "No items could be found" at bounding box center [511, 364] width 104 height 13
click at [810, 42] on button "Done" at bounding box center [806, 35] width 51 height 20
click at [803, 37] on span "scrollable content" at bounding box center [800, 35] width 9 height 9
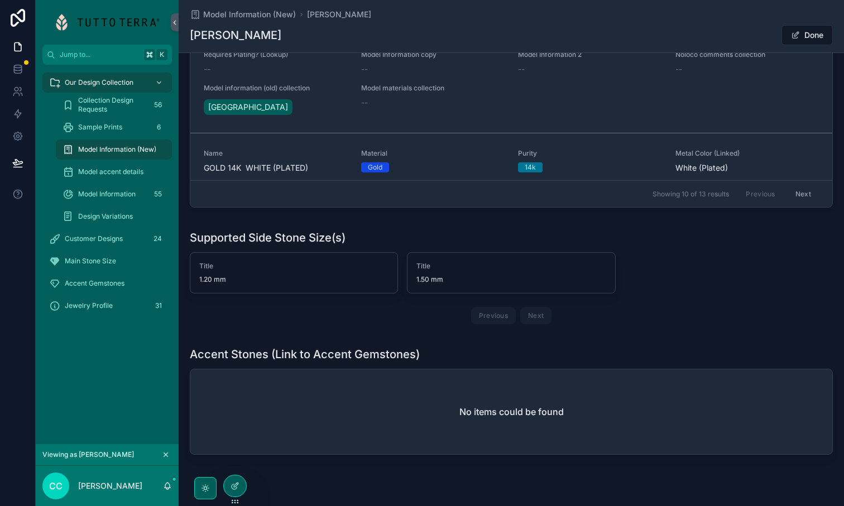
scroll to position [816, 0]
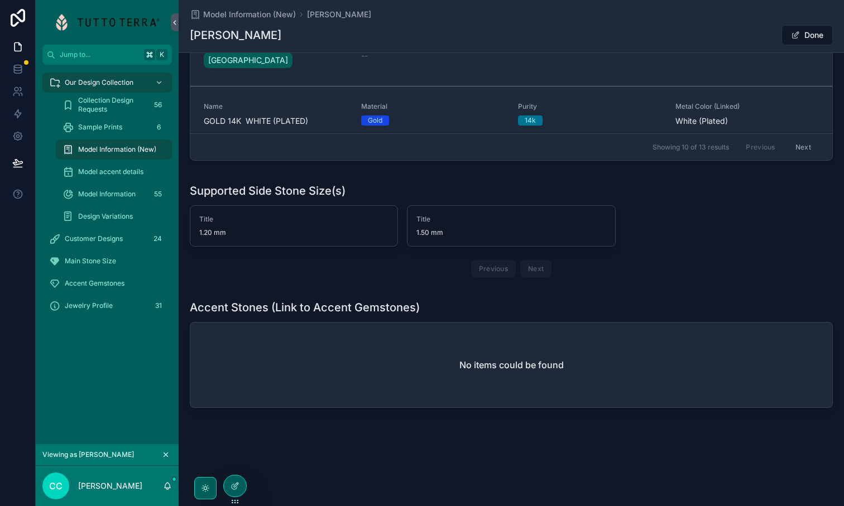
click at [338, 366] on div "No items could be found" at bounding box center [511, 365] width 642 height 85
click at [809, 32] on button "Done" at bounding box center [806, 35] width 51 height 20
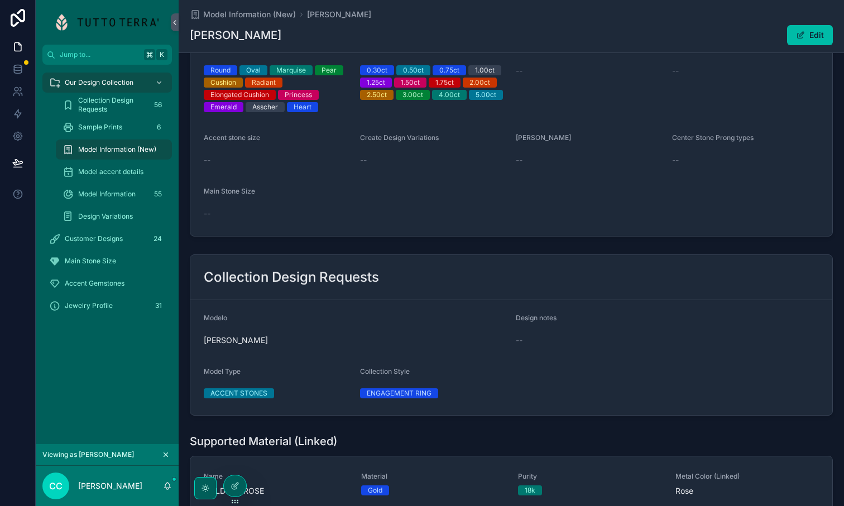
scroll to position [0, 0]
